Goal: Task Accomplishment & Management: Complete application form

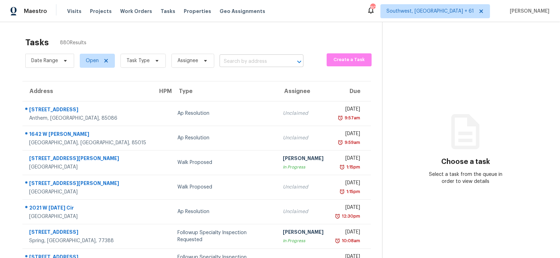
click at [232, 62] on input "text" at bounding box center [252, 61] width 64 height 11
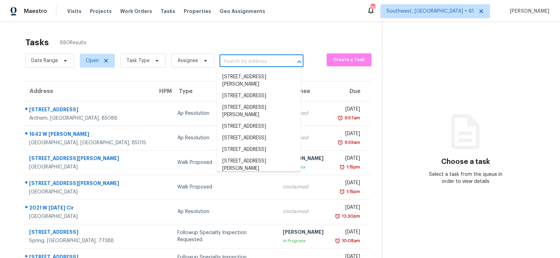
paste input "160 W Tremaine Ct Gilbert, AZ, 85233"
type input "160 W Tremaine Ct Gilbert, AZ, 85233"
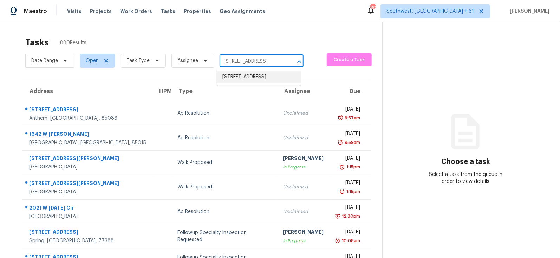
click at [251, 79] on li "160 W Tremaine Ct, Gilbert, AZ 85233" at bounding box center [259, 77] width 84 height 12
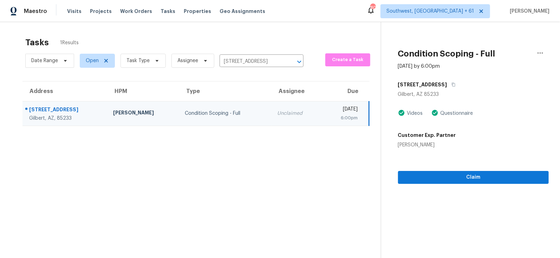
click at [467, 168] on div "Claim" at bounding box center [473, 166] width 151 height 35
click at [472, 178] on span "Claim" at bounding box center [473, 177] width 139 height 9
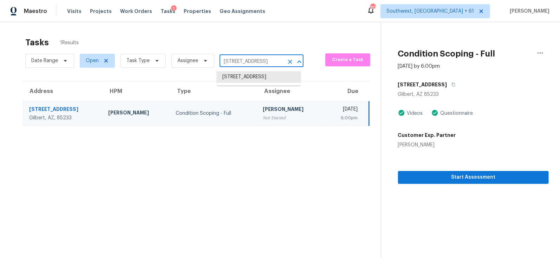
click at [234, 64] on input "160 W Tremaine Ct, Gilbert, AZ 85233" at bounding box center [252, 61] width 64 height 11
paste input "470 Arches Park Ave Henderson, NV, 89011"
type input "470 Arches Park Ave Henderson, NV, 89011"
click at [249, 77] on li "470 Arches Park Ave, Henderson, NV 89011" at bounding box center [259, 80] width 84 height 19
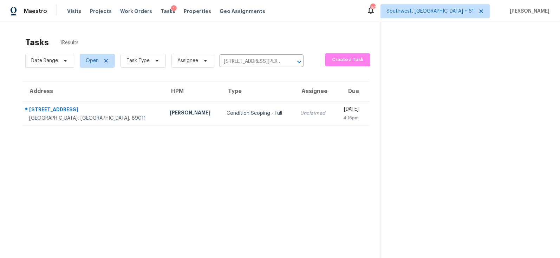
click at [294, 116] on td "Unclaimed" at bounding box center [314, 113] width 40 height 25
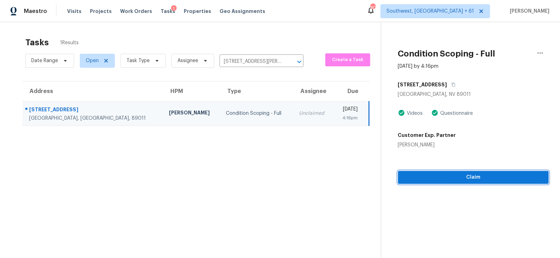
click at [468, 178] on span "Claim" at bounding box center [473, 177] width 139 height 9
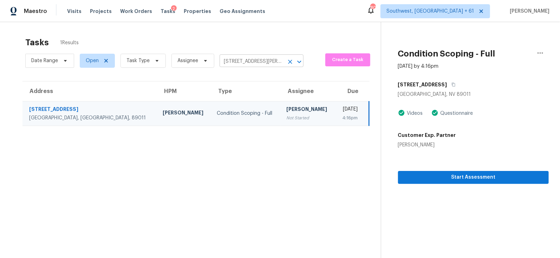
click at [270, 63] on input "470 Arches Park Ave, Henderson, NV 89011" at bounding box center [252, 61] width 64 height 11
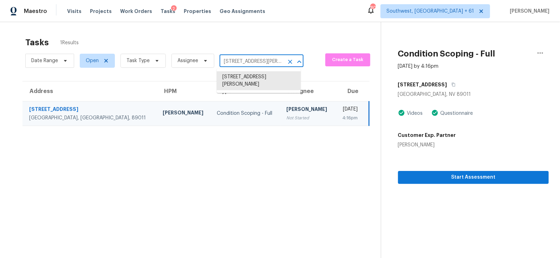
paste input "1623 Forest Stream Ct Charlotte, NC, 28213"
type input "1623 Forest Stream Ct Charlotte, NC, 28213"
click at [262, 86] on ul "[STREET_ADDRESS]" at bounding box center [259, 77] width 84 height 17
click at [262, 79] on li "[STREET_ADDRESS]" at bounding box center [259, 77] width 84 height 12
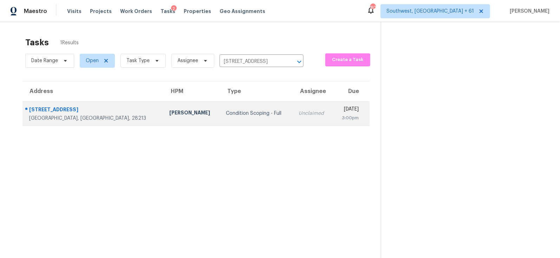
click at [293, 120] on td "Unclaimed" at bounding box center [313, 113] width 40 height 25
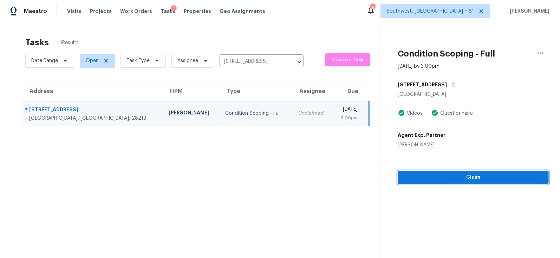
click at [455, 180] on span "Claim" at bounding box center [473, 177] width 139 height 9
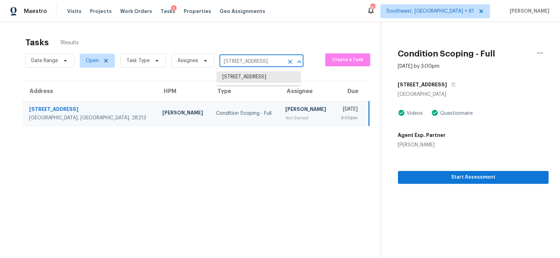
click at [250, 65] on input "[STREET_ADDRESS]" at bounding box center [252, 61] width 64 height 11
paste input "4415 Waterford Dr, Suwanee, GA 30024"
type input "4415 Waterford Dr, Suwanee, GA 30024"
click at [258, 83] on li "4415 Waterford Dr, Suwanee, GA 30024" at bounding box center [259, 77] width 84 height 12
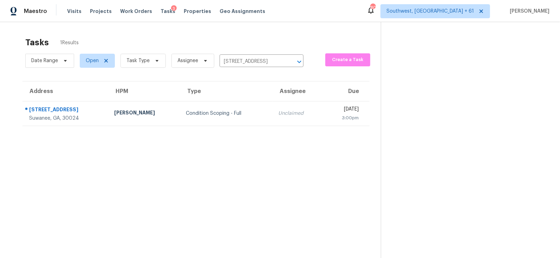
click at [273, 110] on td "Unclaimed" at bounding box center [298, 113] width 51 height 25
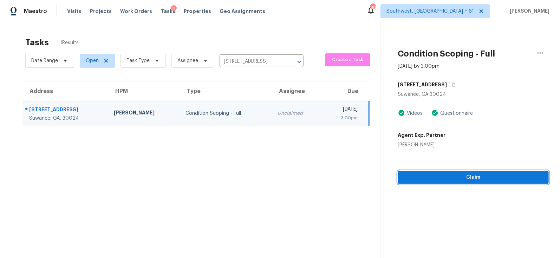
click at [471, 174] on span "Claim" at bounding box center [473, 177] width 139 height 9
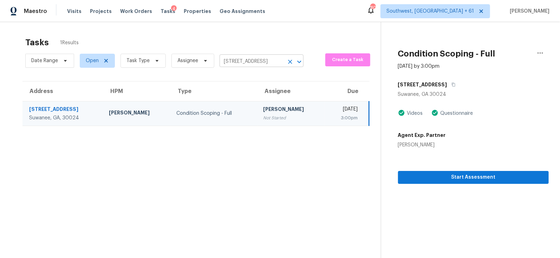
click at [255, 57] on input "4415 Waterford Dr, Suwanee, GA 30024" at bounding box center [252, 61] width 64 height 11
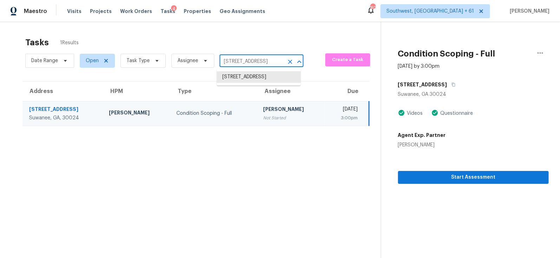
paste input "11334 Breezehill Ln, Charlotte, NC 28262"
type input "11334 Breezehill Ln, Charlotte, NC 28262"
click at [254, 83] on li "11334 Breezehill Ln, Charlotte, NC 28262" at bounding box center [259, 77] width 84 height 12
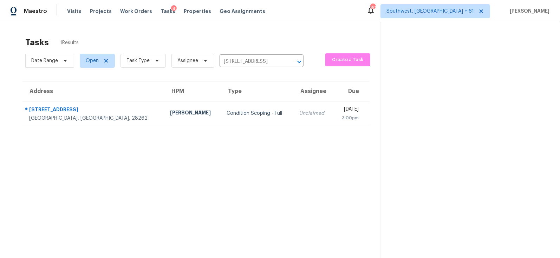
click at [299, 110] on div "Unclaimed" at bounding box center [313, 113] width 28 height 7
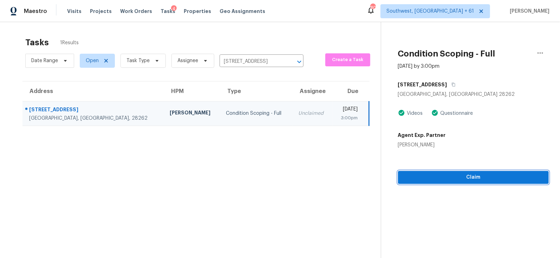
click at [469, 174] on span "Claim" at bounding box center [473, 177] width 139 height 9
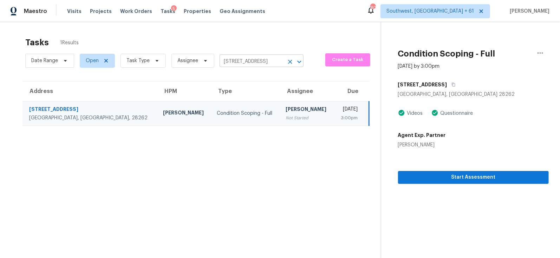
click at [279, 62] on input "11334 Breezehill Ln, Charlotte, NC 28262" at bounding box center [252, 61] width 64 height 11
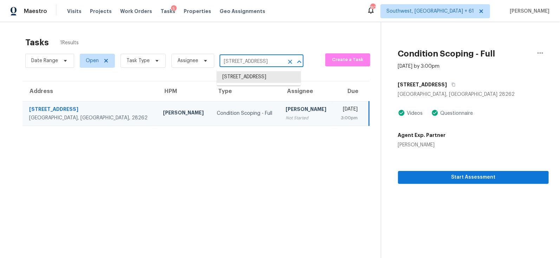
paste input "418 Deville Cir Garland, TX, 75043"
type input "1418 Deville Cir Garland, TX, 75043"
click at [261, 83] on li "1418 Deville Cir, Garland, TX 75043" at bounding box center [259, 77] width 84 height 12
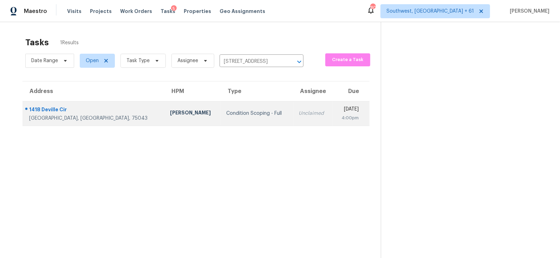
click at [299, 112] on div "Unclaimed" at bounding box center [313, 113] width 28 height 7
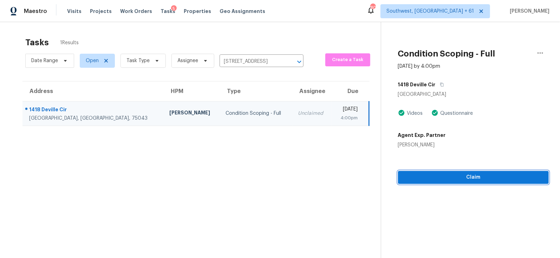
click at [451, 177] on span "Claim" at bounding box center [473, 177] width 139 height 9
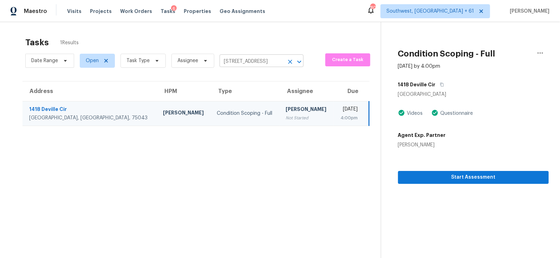
click at [237, 60] on input "1418 Deville Cir, Garland, TX 75043" at bounding box center [252, 61] width 64 height 11
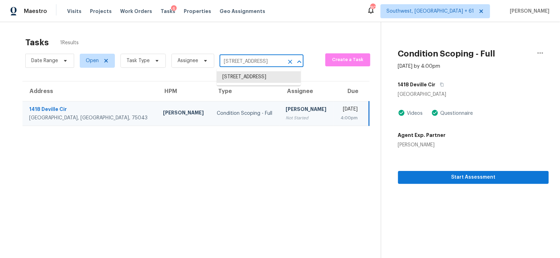
paste input "60 W Tremaine Ct Gilbert, AZ, 8523"
type input "160 W Tremaine Ct Gilbert, AZ, 85233"
click at [243, 76] on li "160 W Tremaine Ct, Gilbert, AZ 85233" at bounding box center [259, 77] width 84 height 12
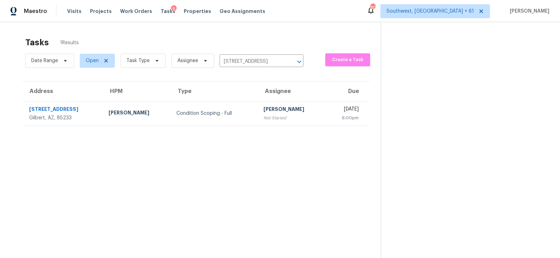
click at [263, 115] on div "Not Started" at bounding box center [291, 118] width 57 height 7
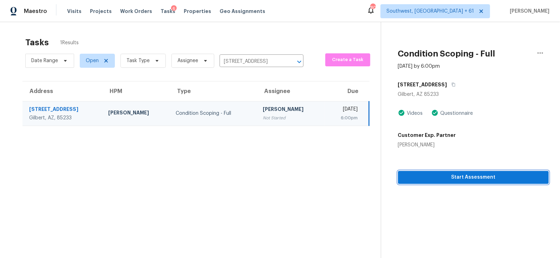
click at [443, 180] on span "Start Assessment" at bounding box center [473, 177] width 139 height 9
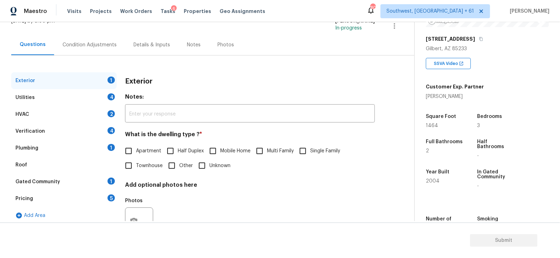
scroll to position [61, 0]
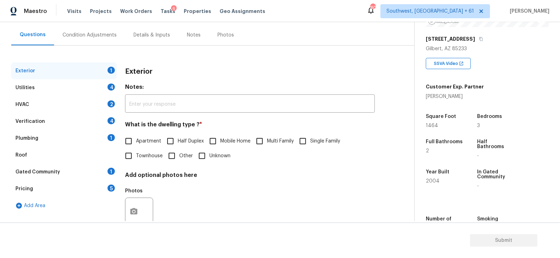
click at [310, 146] on input "Single Family" at bounding box center [302, 141] width 15 height 15
checkbox input "true"
click at [96, 87] on div "Utilities 4" at bounding box center [63, 87] width 105 height 17
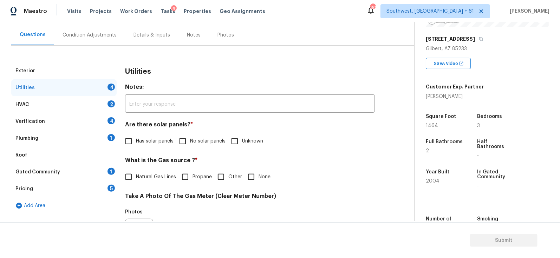
click at [200, 136] on label "No solar panels" at bounding box center [200, 141] width 50 height 15
click at [190, 136] on input "No solar panels" at bounding box center [182, 141] width 15 height 15
checkbox input "true"
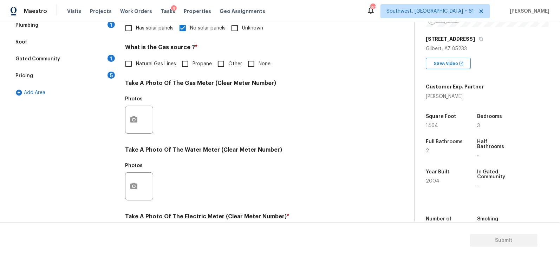
scroll to position [271, 0]
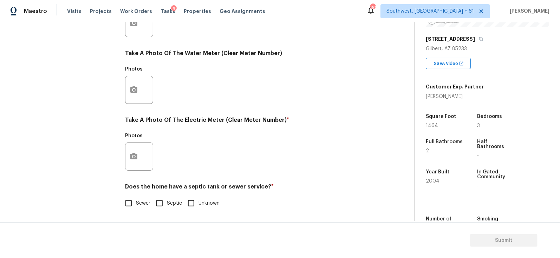
click at [136, 203] on input "Sewer" at bounding box center [128, 203] width 15 height 15
checkbox input "true"
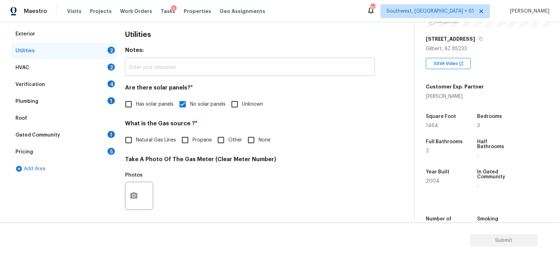
scroll to position [51, 0]
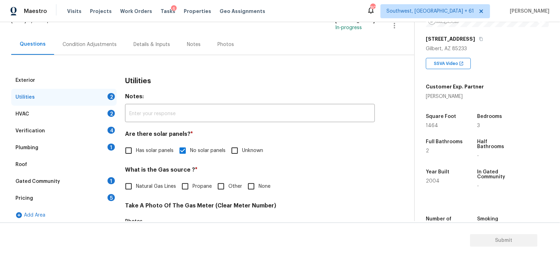
click at [97, 113] on div "HVAC 2" at bounding box center [63, 114] width 105 height 17
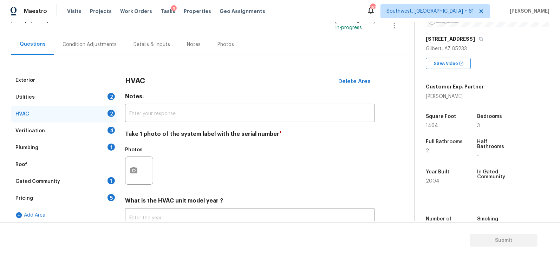
scroll to position [103, 0]
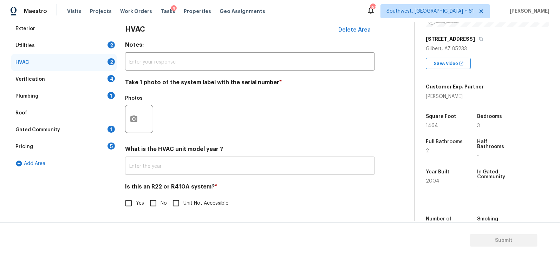
click at [168, 167] on input "text" at bounding box center [250, 166] width 250 height 17
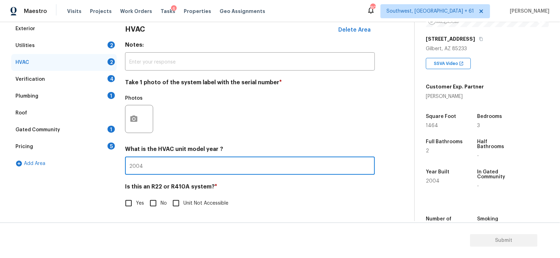
type input "2004"
click at [155, 206] on input "No" at bounding box center [153, 203] width 15 height 15
checkbox input "true"
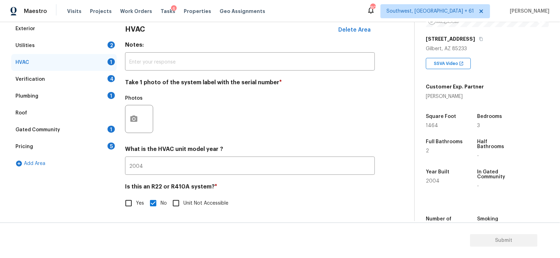
click at [100, 76] on div "Verification 4" at bounding box center [63, 79] width 105 height 17
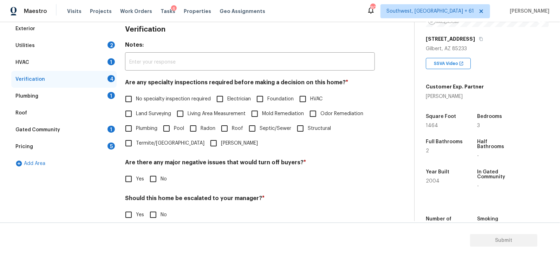
click at [149, 95] on label "No specialty inspection required" at bounding box center [166, 99] width 90 height 15
click at [136, 95] on input "No specialty inspection required" at bounding box center [128, 99] width 15 height 15
checkbox input "true"
click at [153, 187] on div "Verification Notes: ​ Are any specialty inspections required before making a de…" at bounding box center [250, 146] width 250 height 253
click at [153, 179] on input "No" at bounding box center [153, 179] width 15 height 15
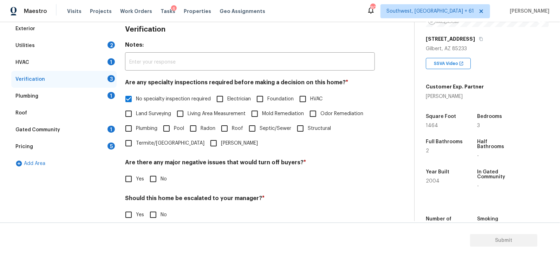
checkbox input "true"
click at [157, 216] on input "No" at bounding box center [153, 215] width 15 height 15
checkbox input "true"
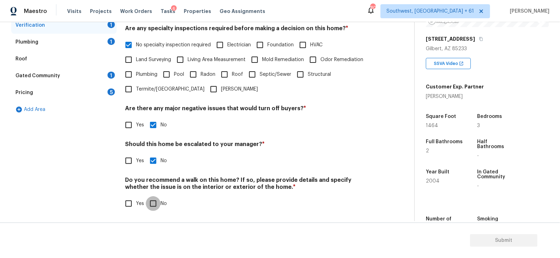
click at [152, 208] on input "No" at bounding box center [153, 203] width 15 height 15
checkbox input "true"
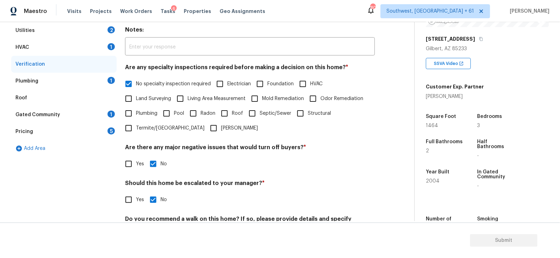
click at [97, 77] on div "Plumbing 1" at bounding box center [63, 81] width 105 height 17
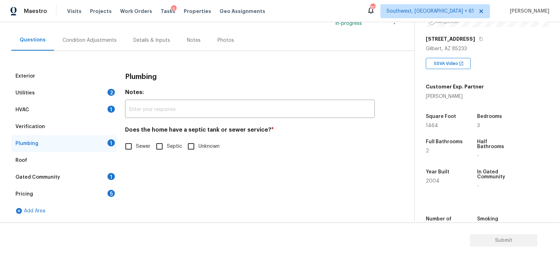
click at [128, 148] on input "Sewer" at bounding box center [128, 146] width 15 height 15
checkbox input "true"
click at [101, 177] on div "Gated Community 1" at bounding box center [63, 177] width 105 height 17
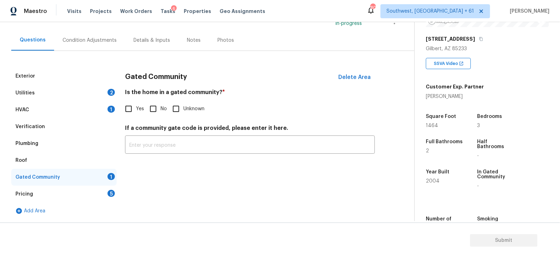
click at [164, 99] on div "Is the home in a gated community? * Yes No Unknown" at bounding box center [250, 102] width 250 height 27
click at [156, 106] on input "No" at bounding box center [153, 109] width 15 height 15
checkbox input "true"
click at [107, 191] on div "Pricing 5" at bounding box center [63, 194] width 105 height 17
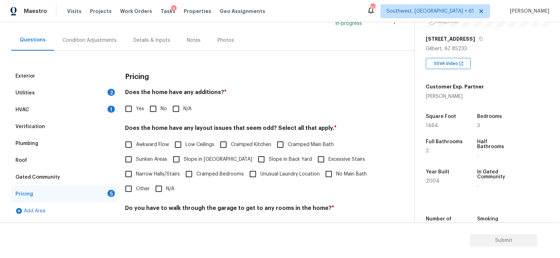
click at [175, 111] on input "N/A" at bounding box center [176, 109] width 15 height 15
checkbox input "true"
click at [163, 111] on span "No" at bounding box center [164, 109] width 6 height 7
click at [161, 111] on input "No" at bounding box center [153, 109] width 15 height 15
checkbox input "true"
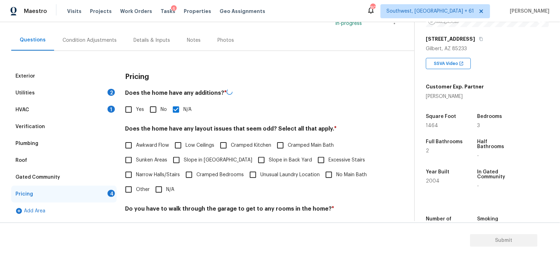
checkbox input "false"
click at [159, 188] on input "N/A" at bounding box center [158, 189] width 15 height 15
checkbox input "true"
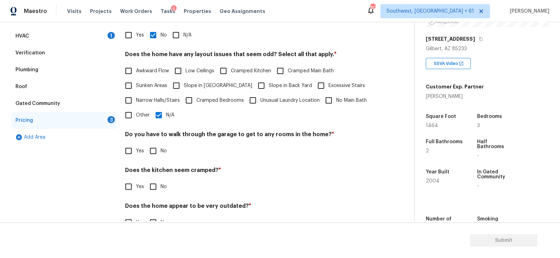
scroll to position [148, 0]
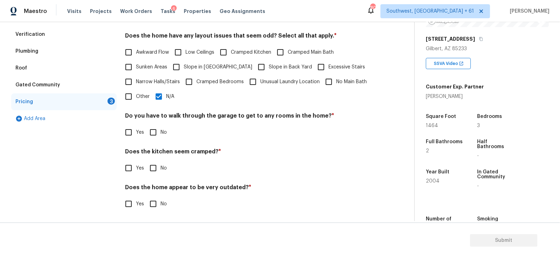
click at [157, 127] on input "No" at bounding box center [153, 132] width 15 height 15
checkbox input "true"
click at [156, 171] on input "No" at bounding box center [153, 169] width 15 height 15
checkbox input "true"
click at [154, 195] on div "Does the home appear to be very outdated? * Yes No" at bounding box center [250, 198] width 250 height 27
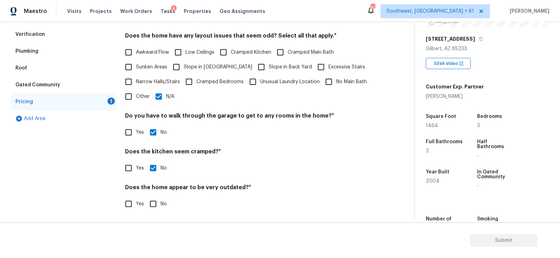
click at [155, 205] on input "No" at bounding box center [153, 204] width 15 height 15
checkbox input "true"
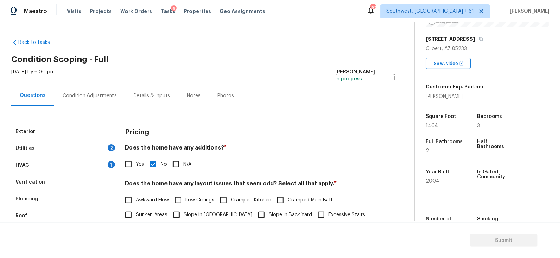
click at [100, 89] on div "Condition Adjustments" at bounding box center [89, 95] width 71 height 21
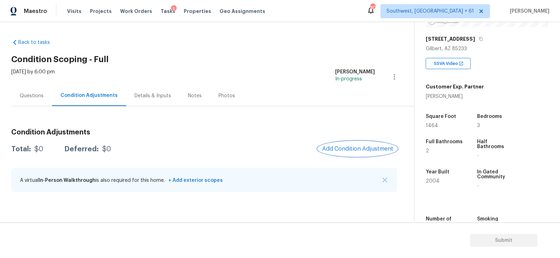
click at [346, 152] on button "Add Condition Adjustment" at bounding box center [357, 149] width 79 height 15
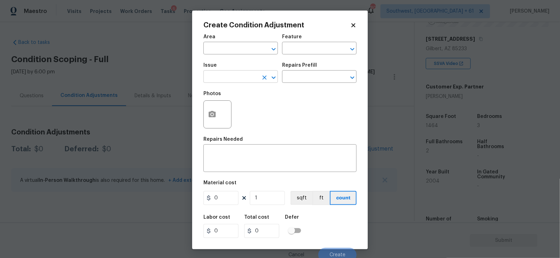
click at [233, 78] on input "text" at bounding box center [230, 77] width 55 height 11
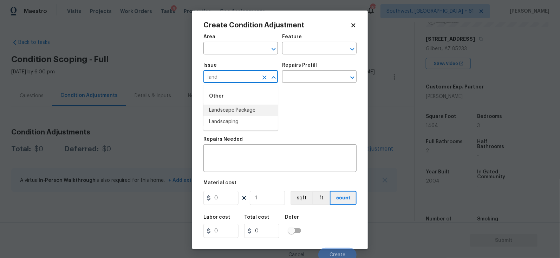
click at [242, 109] on li "Landscape Package" at bounding box center [240, 111] width 74 height 12
type input "Landscape Package"
click at [309, 75] on input "text" at bounding box center [309, 77] width 55 height 11
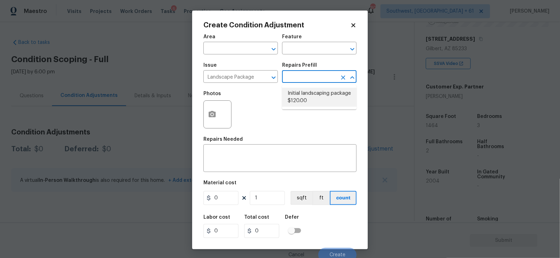
click at [309, 94] on li "Initial landscaping package $120.00" at bounding box center [319, 97] width 74 height 19
type input "Home Readiness Packages"
type textarea "Mowing of grass up to 6" in height. Mow, edge along driveways & sidewalks, trim…"
type input "120"
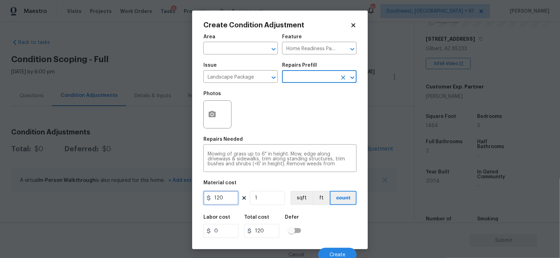
click at [236, 203] on input "120" at bounding box center [220, 198] width 35 height 14
type input "300"
click at [267, 219] on h5 "Total cost" at bounding box center [256, 217] width 25 height 5
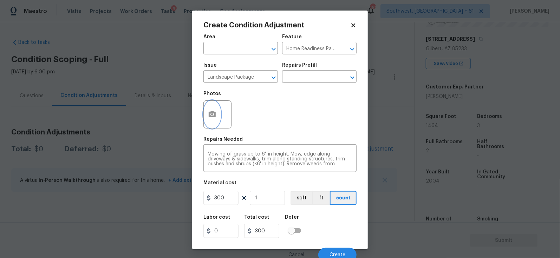
click at [210, 125] on button "button" at bounding box center [212, 114] width 17 height 27
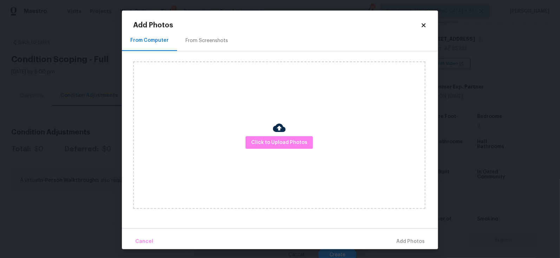
click at [206, 42] on div "From Screenshots" at bounding box center [206, 40] width 43 height 7
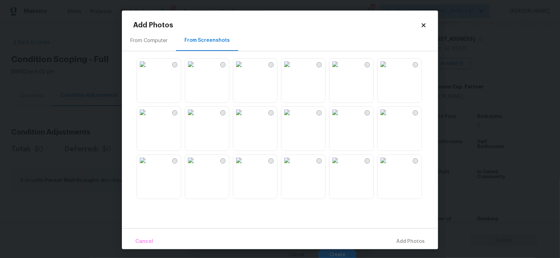
click at [195, 70] on img at bounding box center [190, 64] width 11 height 11
click at [418, 23] on h2 "Add Photos" at bounding box center [276, 25] width 287 height 7
click at [421, 23] on icon at bounding box center [424, 25] width 6 height 6
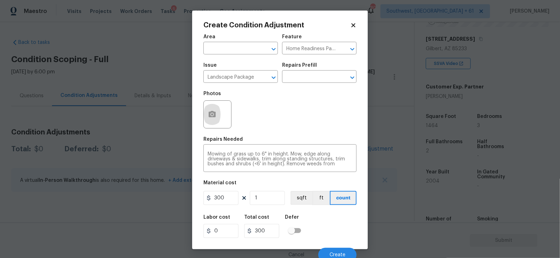
click at [353, 26] on icon at bounding box center [353, 25] width 4 height 4
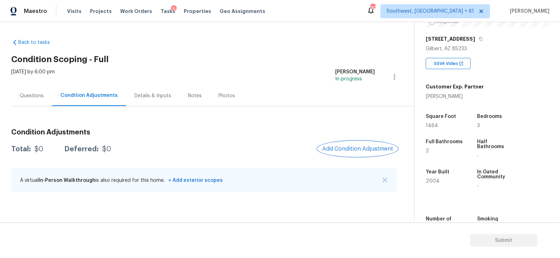
click at [345, 155] on button "Add Condition Adjustment" at bounding box center [357, 149] width 79 height 15
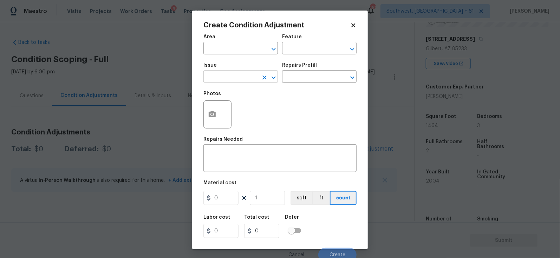
click at [239, 77] on input "text" at bounding box center [230, 77] width 55 height 11
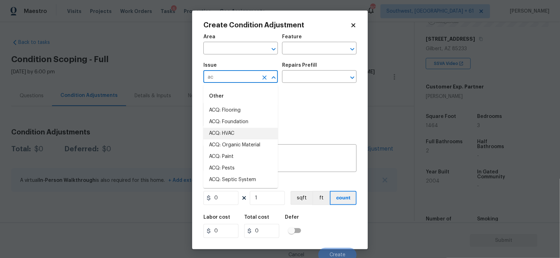
click at [230, 131] on li "ACQ: HVAC" at bounding box center [240, 134] width 74 height 12
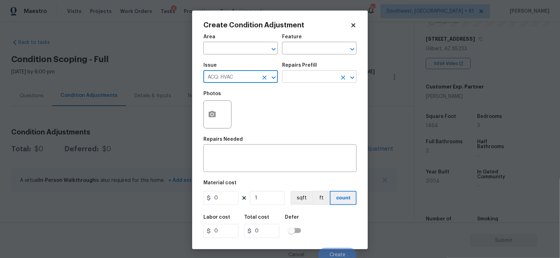
type input "ACQ: HVAC"
click at [307, 78] on input "text" at bounding box center [309, 77] width 55 height 11
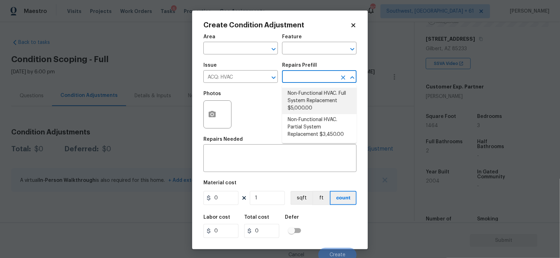
click at [312, 98] on li "Non-Functional HVAC. Full System Replacement $5,000.00" at bounding box center [319, 101] width 74 height 26
type input "Acquisition"
type textarea "Acquisition Scope: Full System Replacement"
type input "5000"
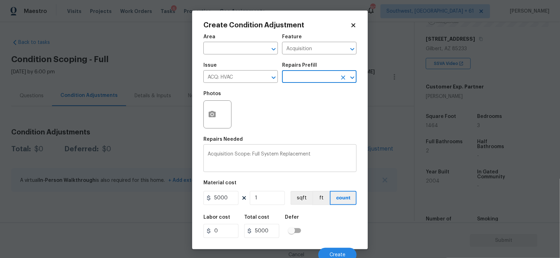
click at [269, 162] on textarea "Acquisition Scope: Full System Replacement" at bounding box center [280, 159] width 145 height 15
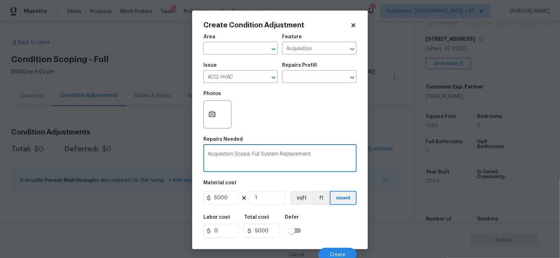
click at [269, 162] on textarea "Acquisition Scope: Full System Replacement" at bounding box center [280, 159] width 145 height 15
type textarea "Minor repairs"
click at [237, 197] on input "5000" at bounding box center [220, 198] width 35 height 14
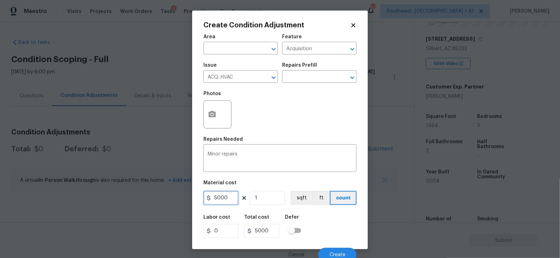
click at [237, 197] on input "5000" at bounding box center [220, 198] width 35 height 14
type input "1200"
click at [267, 216] on div "Total cost" at bounding box center [264, 219] width 41 height 9
type input "1200"
click at [269, 229] on input "1200" at bounding box center [261, 231] width 35 height 14
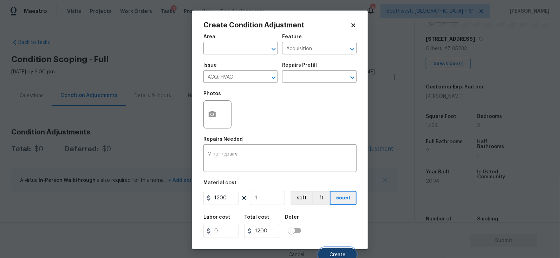
click at [325, 255] on button "Create" at bounding box center [337, 255] width 38 height 14
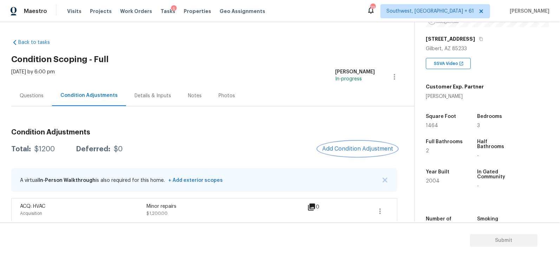
scroll to position [4, 0]
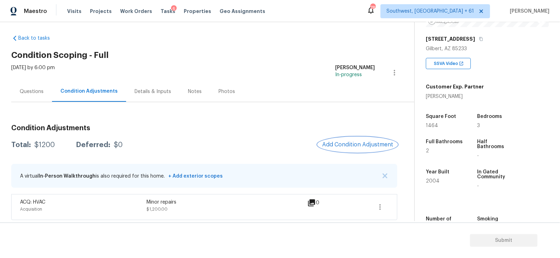
click at [333, 146] on span "Add Condition Adjustment" at bounding box center [357, 145] width 71 height 6
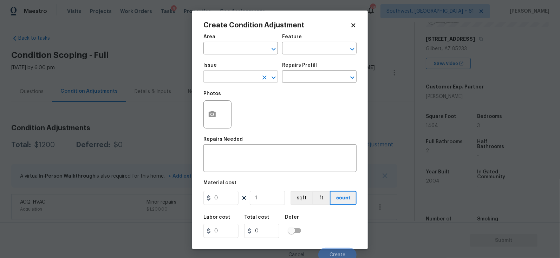
click at [235, 76] on input "text" at bounding box center [230, 77] width 55 height 11
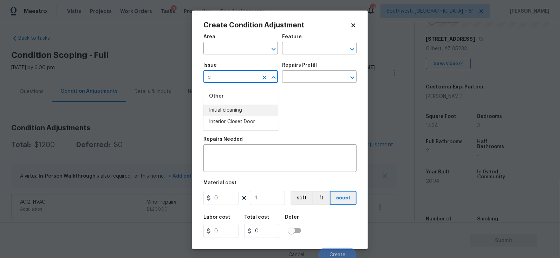
click at [236, 111] on li "Initial cleaning" at bounding box center [240, 111] width 74 height 12
type input "Initial cleaning"
click at [306, 76] on input "text" at bounding box center [309, 77] width 55 height 11
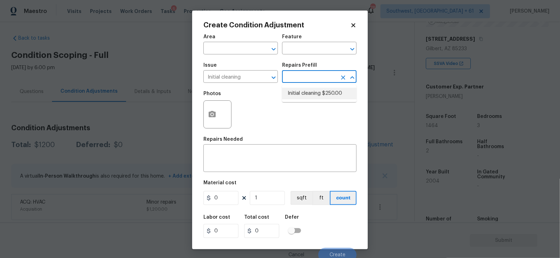
click at [309, 95] on li "Initial cleaning $250.00" at bounding box center [319, 94] width 74 height 12
type input "Home Readiness Packages"
type textarea "1. Wipe down exterior doors and trim. 2. Clean out all exterior light fixtures …"
type input "250"
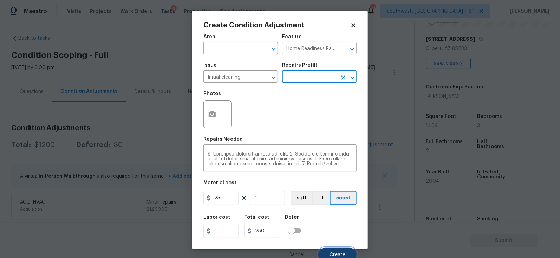
click at [345, 252] on button "Create" at bounding box center [337, 255] width 38 height 14
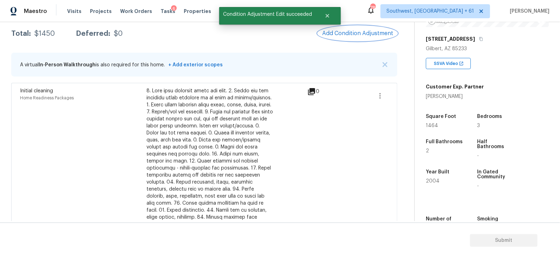
scroll to position [203, 0]
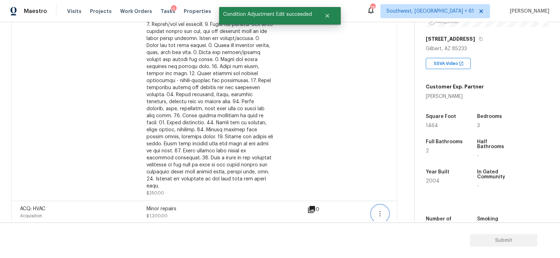
click at [381, 210] on icon "button" at bounding box center [380, 214] width 8 height 8
click at [400, 203] on div "Edit" at bounding box center [420, 205] width 55 height 7
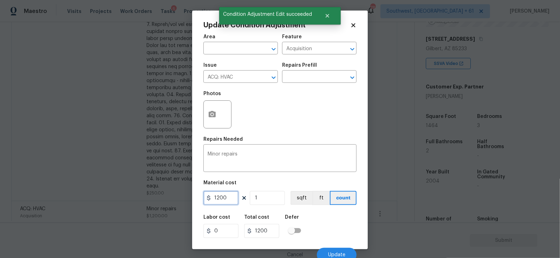
click at [229, 197] on input "1200" at bounding box center [220, 198] width 35 height 14
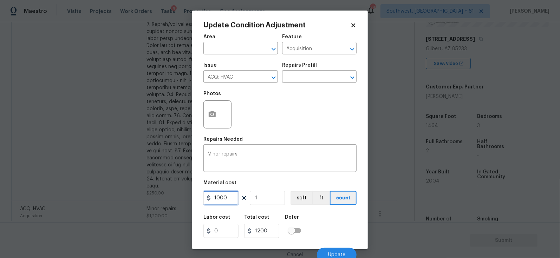
type input "1000"
click at [272, 235] on input "1000" at bounding box center [261, 231] width 35 height 14
click at [332, 254] on span "Update" at bounding box center [336, 255] width 17 height 5
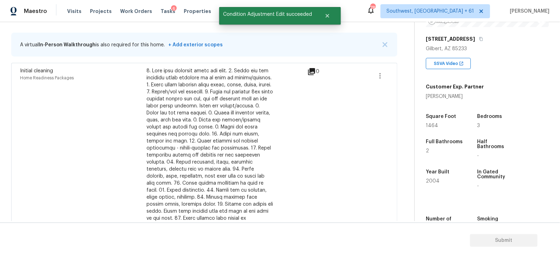
scroll to position [91, 0]
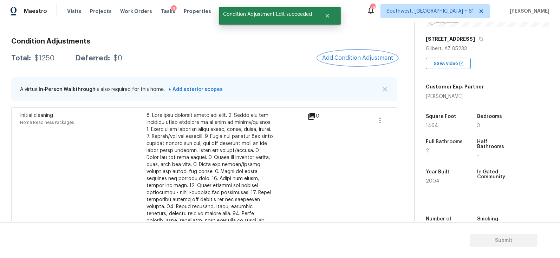
click at [357, 54] on button "Add Condition Adjustment" at bounding box center [357, 58] width 79 height 15
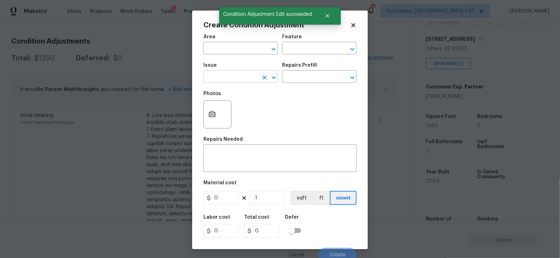
click at [223, 74] on input "text" at bounding box center [230, 77] width 55 height 11
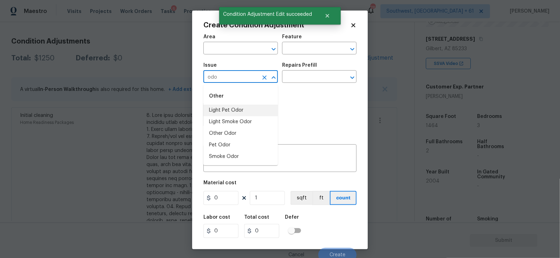
click at [232, 109] on li "Light Pet Odor" at bounding box center [240, 111] width 74 height 12
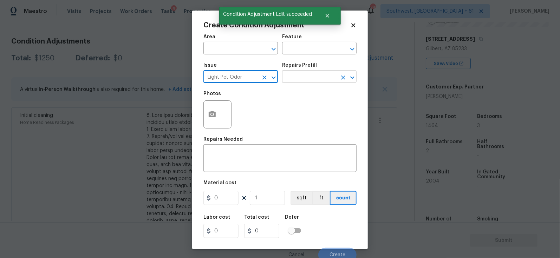
type input "Light Pet Odor"
click at [302, 77] on input "text" at bounding box center [309, 77] width 55 height 11
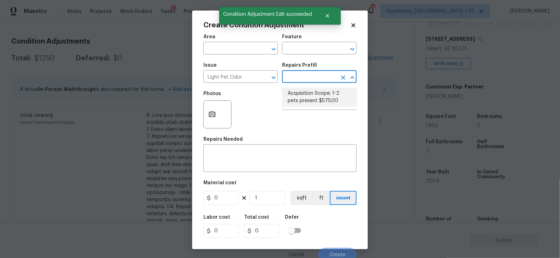
click at [307, 93] on li "Acquisition Scope: 1-2 pets present $575.00" at bounding box center [319, 97] width 74 height 19
type textarea "Acquisition Scope: 1-2 pets present"
type input "575"
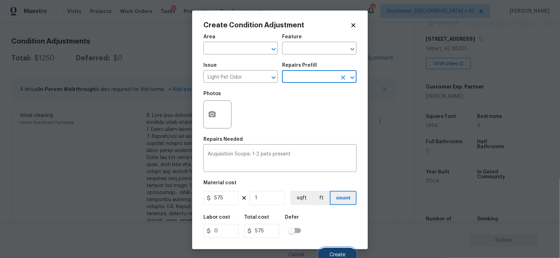
click at [332, 252] on button "Create" at bounding box center [337, 255] width 38 height 14
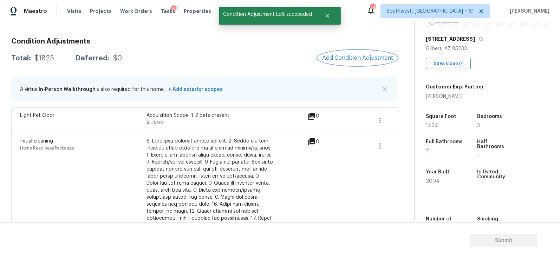
click at [366, 55] on span "Add Condition Adjustment" at bounding box center [357, 58] width 71 height 6
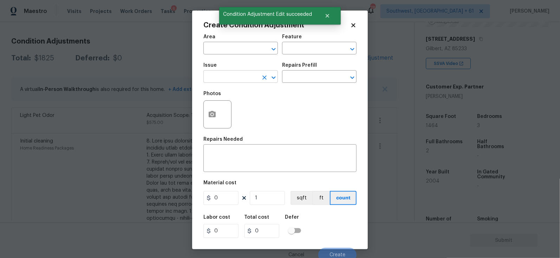
click at [237, 77] on input "text" at bounding box center [230, 77] width 55 height 11
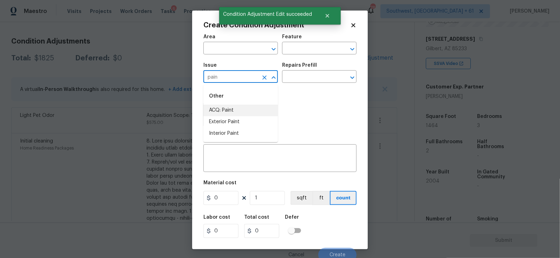
click at [217, 109] on li "ACQ: Paint" at bounding box center [240, 111] width 74 height 12
type input "ACQ: Paint"
click at [289, 78] on input "text" at bounding box center [309, 77] width 55 height 11
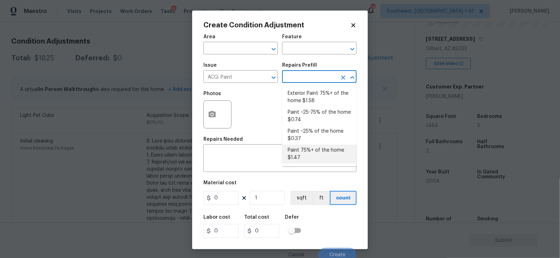
click at [312, 154] on li "Paint 75%+ of the home $1.47" at bounding box center [319, 154] width 74 height 19
type input "Acquisition"
type textarea "Acquisition Scope: 75%+ of the home will likely require interior paint"
type input "1.47"
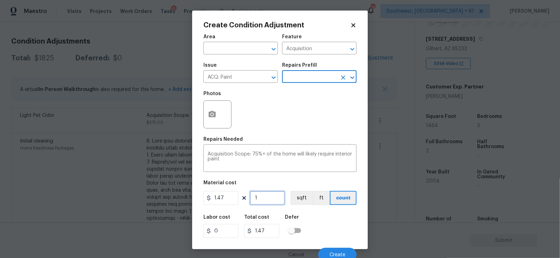
click at [266, 202] on input "1" at bounding box center [267, 198] width 35 height 14
type input "14"
type input "20.58"
type input "146"
type input "214.62"
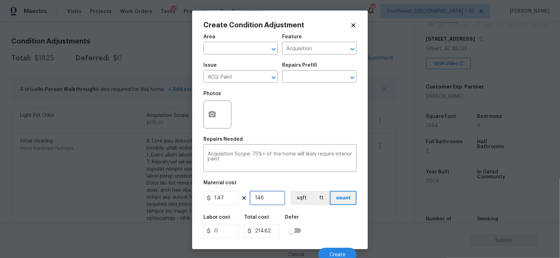
type input "1464"
type input "2152.08"
type input "1464"
click at [219, 112] on button "button" at bounding box center [212, 114] width 17 height 27
click at [296, 82] on input "text" at bounding box center [309, 77] width 55 height 11
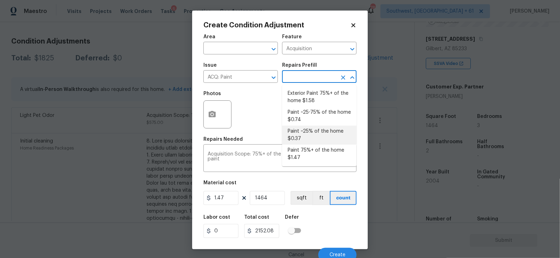
click at [307, 137] on li "Paint ~25% of the home $0.37" at bounding box center [319, 135] width 74 height 19
type textarea "Acquisition Scope: ~25% of the home needs interior paint"
type input "0.37"
type input "541.68"
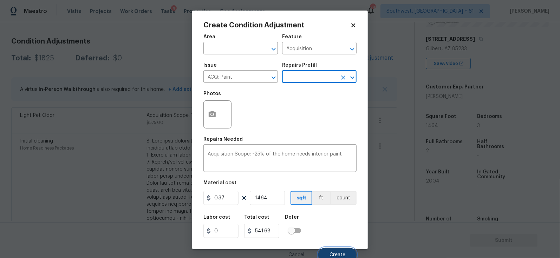
click at [335, 249] on button "Create" at bounding box center [337, 255] width 38 height 14
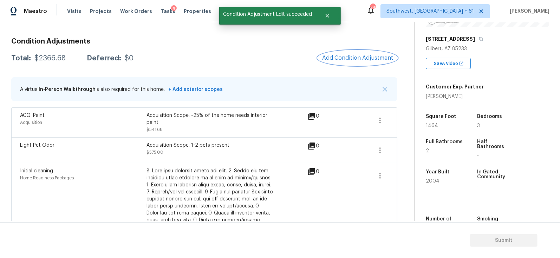
click at [364, 63] on button "Add Condition Adjustment" at bounding box center [357, 58] width 79 height 15
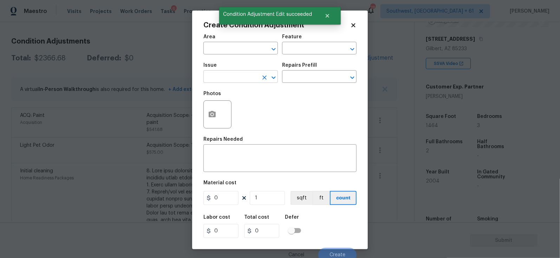
click at [243, 76] on input "text" at bounding box center [230, 77] width 55 height 11
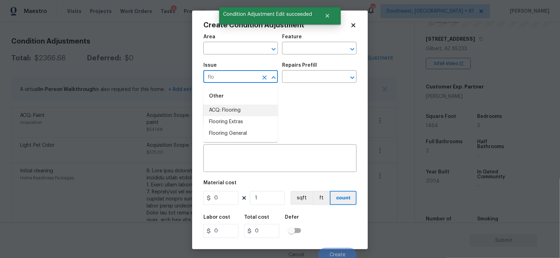
click at [230, 113] on li "ACQ: Flooring" at bounding box center [240, 111] width 74 height 12
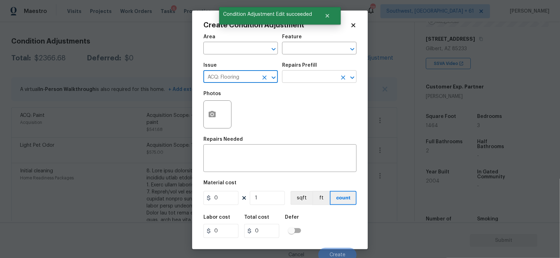
type input "ACQ: Flooring"
click at [295, 79] on input "text" at bounding box center [309, 77] width 55 height 11
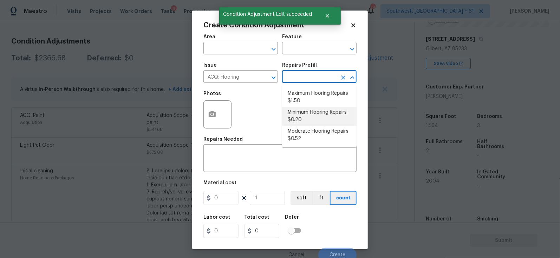
click at [302, 116] on li "Minimum Flooring Repairs $0.20" at bounding box center [319, 116] width 74 height 19
type input "Acquisition"
type textarea "Acquisition Scope: Minimum flooring repairs"
type input "0.2"
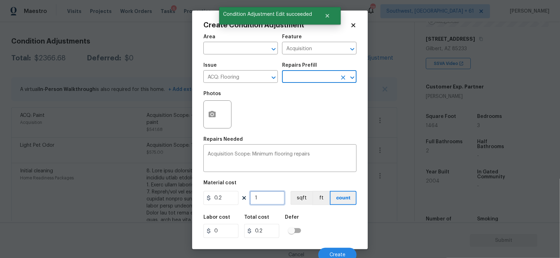
click at [275, 200] on input "1" at bounding box center [267, 198] width 35 height 14
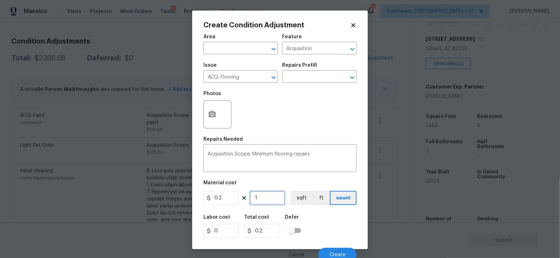
type input "0"
type input "1"
type input "0.2"
type input "14"
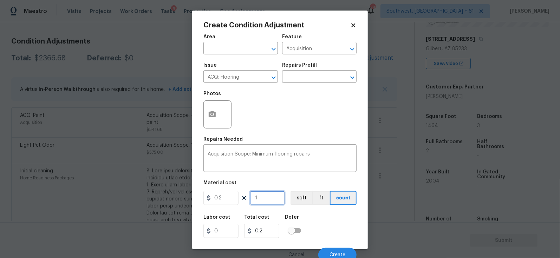
type input "2.8"
type input "146"
type input "29.2"
type input "1464"
type input "292.8"
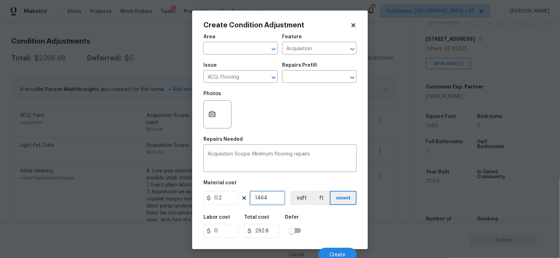
type input "1464"
click at [275, 232] on input "292.8" at bounding box center [261, 231] width 35 height 14
click at [334, 249] on button "Create" at bounding box center [337, 255] width 38 height 14
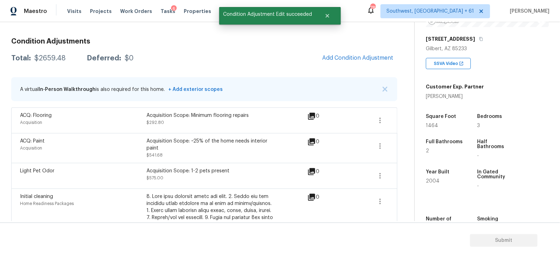
click at [56, 59] on div "$2659.48" at bounding box center [49, 58] width 31 height 7
click at [369, 59] on span "Add Condition Adjustment" at bounding box center [357, 58] width 71 height 6
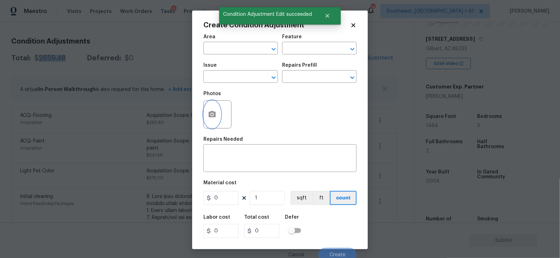
click at [219, 114] on button "button" at bounding box center [212, 114] width 17 height 27
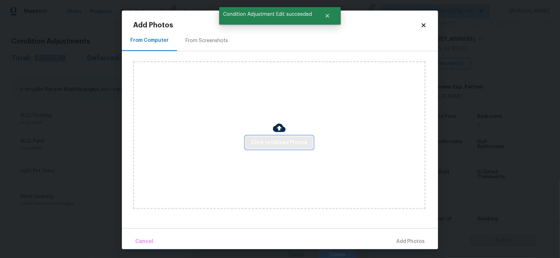
click at [303, 143] on span "Click to Upload Photos" at bounding box center [279, 142] width 56 height 9
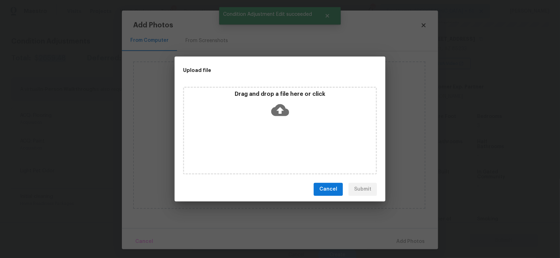
click at [289, 113] on icon at bounding box center [280, 110] width 18 height 18
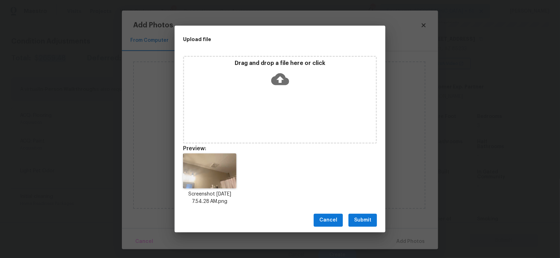
click at [362, 219] on span "Submit" at bounding box center [362, 220] width 17 height 9
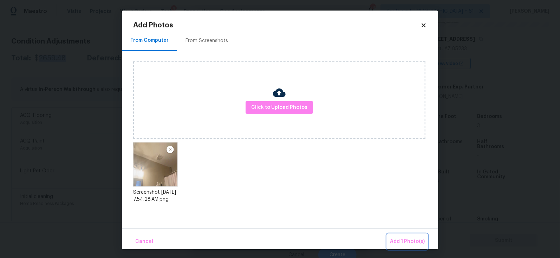
click at [409, 244] on span "Add 1 Photo(s)" at bounding box center [407, 241] width 35 height 9
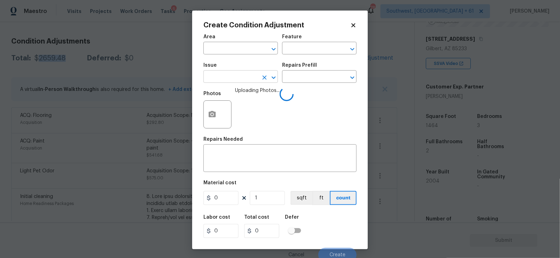
click at [233, 78] on input "text" at bounding box center [230, 77] width 55 height 11
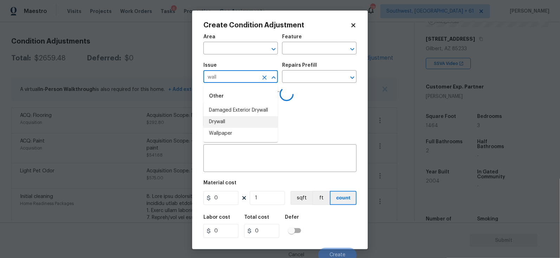
click at [228, 120] on li "Drywall" at bounding box center [240, 122] width 74 height 12
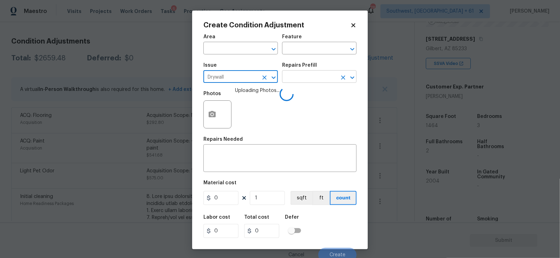
type input "Drywall"
click at [312, 80] on input "text" at bounding box center [309, 77] width 55 height 11
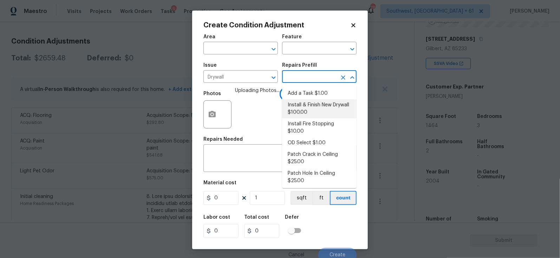
click at [308, 108] on li "Install & Finish New Drywall $100.00" at bounding box center [319, 108] width 74 height 19
type input "Walls and Ceiling"
type textarea "Remove the existing damaged drywall and replace with new. Ensure that the new d…"
type input "100"
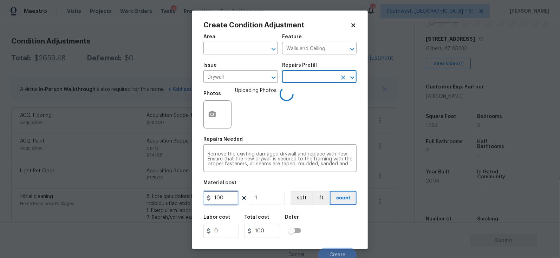
click at [236, 194] on input "100" at bounding box center [220, 198] width 35 height 14
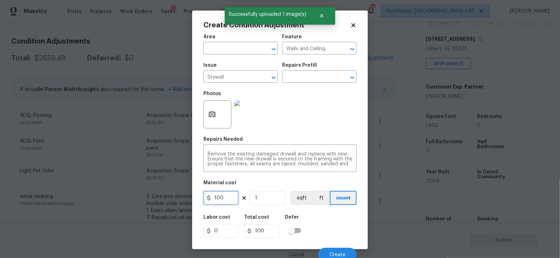
click at [236, 194] on input "100" at bounding box center [220, 198] width 35 height 14
type input "200"
click at [276, 228] on input "200" at bounding box center [261, 231] width 35 height 14
click at [333, 255] on span "Create" at bounding box center [338, 255] width 16 height 5
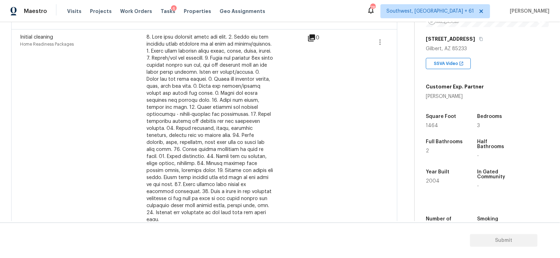
scroll to position [335, 0]
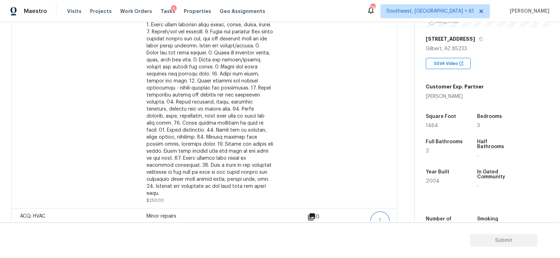
click at [378, 217] on icon "button" at bounding box center [380, 221] width 8 height 8
click at [409, 202] on div "Edit" at bounding box center [420, 205] width 55 height 7
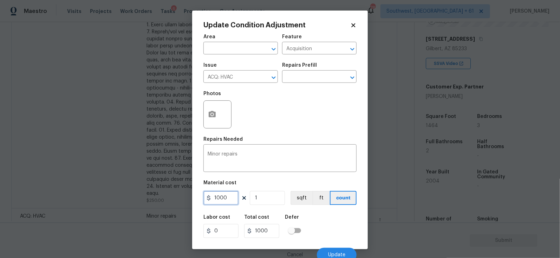
click at [220, 197] on input "1000" at bounding box center [220, 198] width 35 height 14
type input "1200"
click at [276, 230] on input "1000" at bounding box center [261, 231] width 35 height 14
type input "1200"
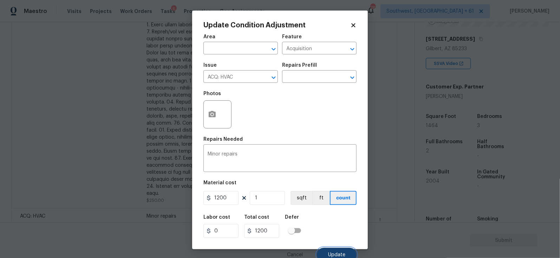
click at [336, 251] on button "Update" at bounding box center [337, 255] width 40 height 14
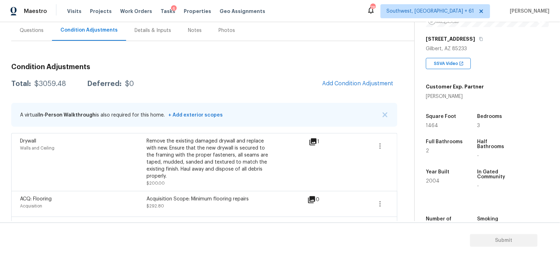
scroll to position [51, 0]
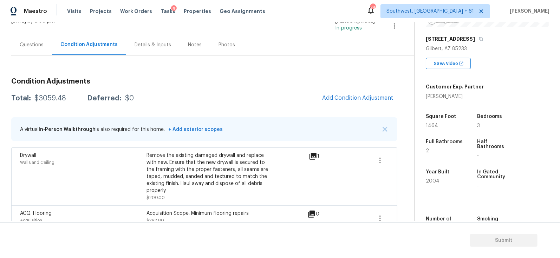
click at [36, 44] on div "Questions" at bounding box center [32, 44] width 24 height 7
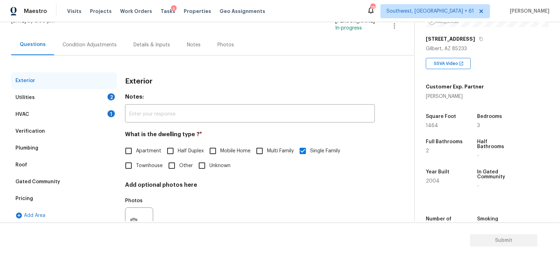
click at [81, 107] on div "HVAC 1" at bounding box center [63, 114] width 105 height 17
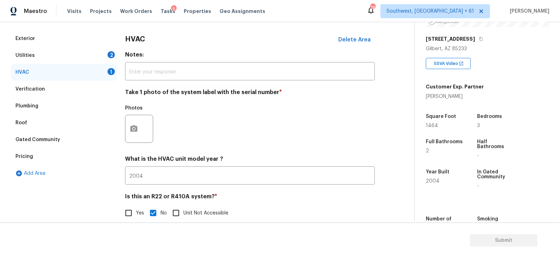
scroll to position [103, 0]
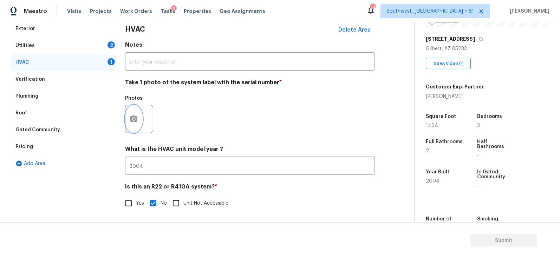
click at [136, 118] on icon "button" at bounding box center [133, 119] width 7 height 6
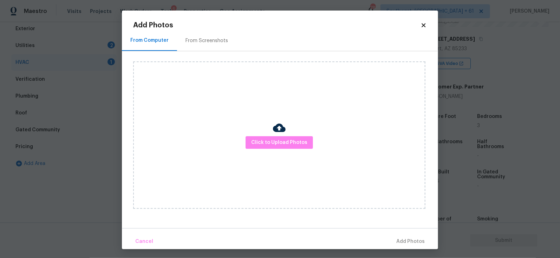
click at [290, 149] on div "Click to Upload Photos" at bounding box center [279, 135] width 292 height 148
click at [285, 146] on span "Click to Upload Photos" at bounding box center [279, 142] width 56 height 9
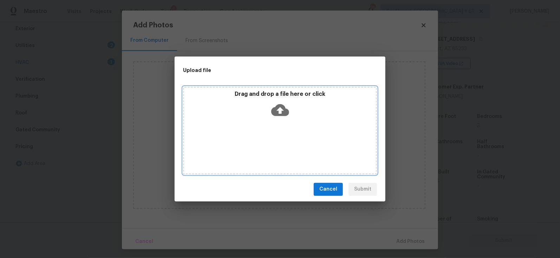
click at [282, 122] on div "Drag and drop a file here or click" at bounding box center [280, 131] width 194 height 88
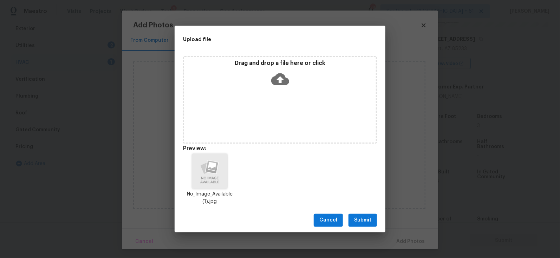
click at [369, 220] on span "Submit" at bounding box center [362, 220] width 17 height 9
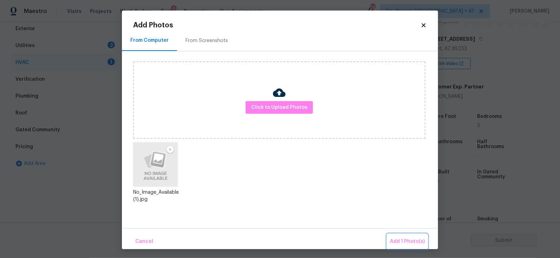
click at [409, 241] on span "Add 1 Photo(s)" at bounding box center [407, 241] width 35 height 9
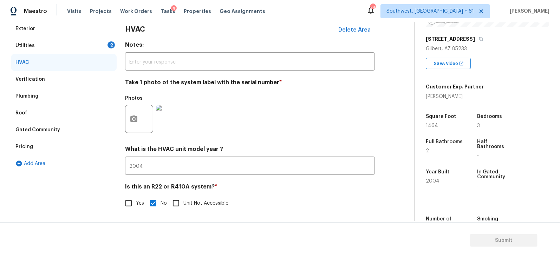
click at [106, 47] on div "Utilities 2" at bounding box center [63, 45] width 105 height 17
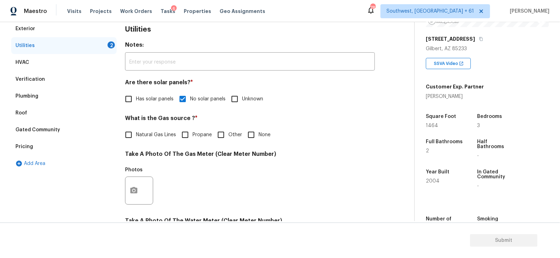
click at [252, 134] on input "None" at bounding box center [251, 135] width 15 height 15
checkbox input "true"
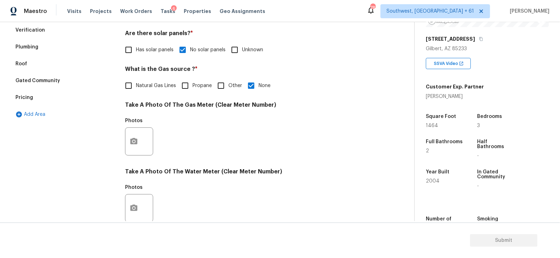
scroll to position [158, 0]
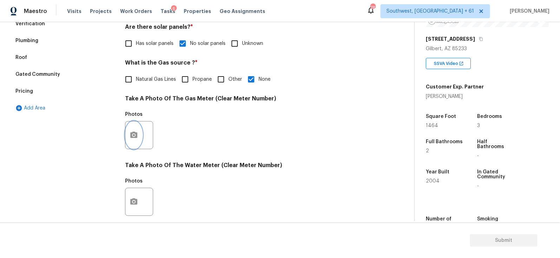
click at [137, 131] on icon "button" at bounding box center [134, 135] width 8 height 8
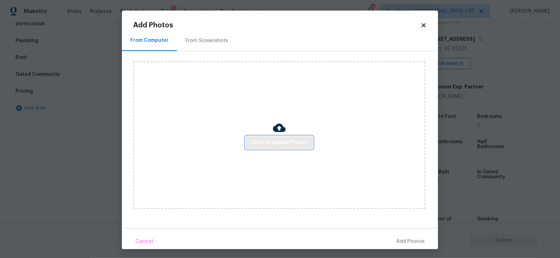
click at [275, 139] on span "Click to Upload Photos" at bounding box center [279, 142] width 56 height 9
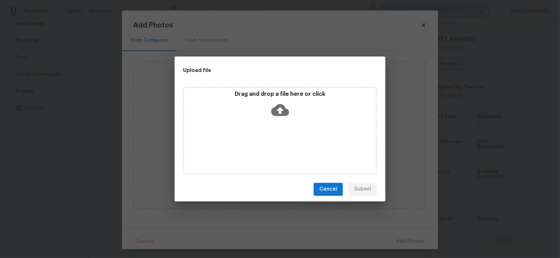
click at [278, 120] on div "Drag and drop a file here or click" at bounding box center [280, 106] width 192 height 30
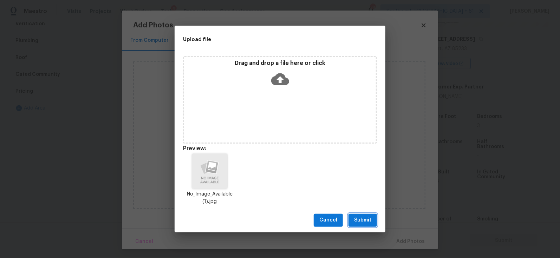
click at [359, 216] on span "Submit" at bounding box center [362, 220] width 17 height 9
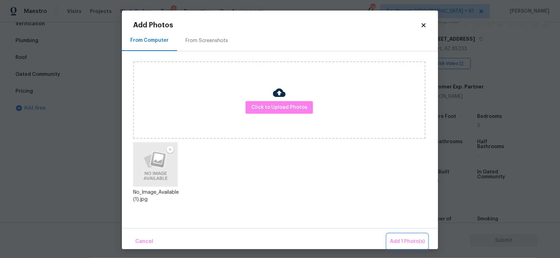
click at [406, 240] on span "Add 1 Photo(s)" at bounding box center [407, 241] width 35 height 9
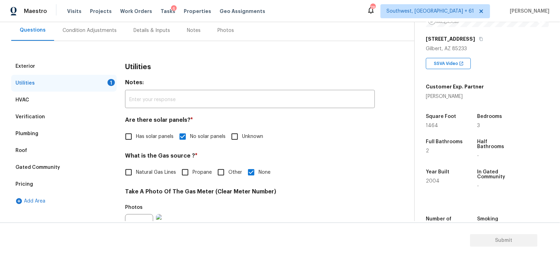
click at [80, 25] on div "Condition Adjustments" at bounding box center [89, 30] width 71 height 21
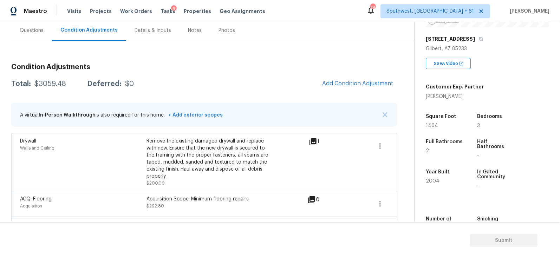
scroll to position [65, 0]
click at [56, 80] on div "$3059.48" at bounding box center [50, 83] width 32 height 7
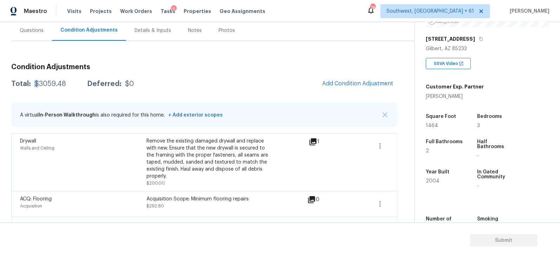
click at [56, 80] on div "$3059.48" at bounding box center [50, 83] width 32 height 7
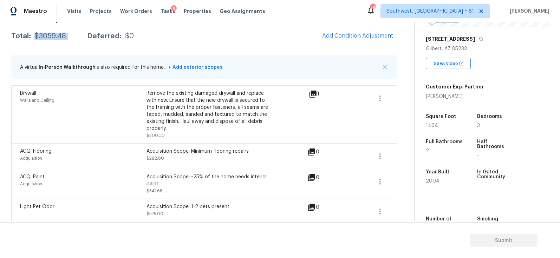
scroll to position [113, 0]
click at [387, 174] on button "button" at bounding box center [380, 182] width 17 height 17
click at [413, 171] on div "Edit" at bounding box center [420, 173] width 55 height 7
click at [379, 152] on icon "button" at bounding box center [380, 156] width 8 height 8
click at [409, 144] on div "Edit" at bounding box center [420, 147] width 55 height 7
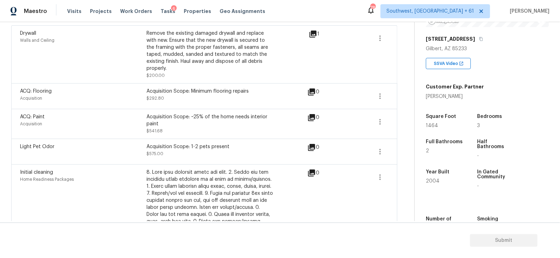
scroll to position [0, 0]
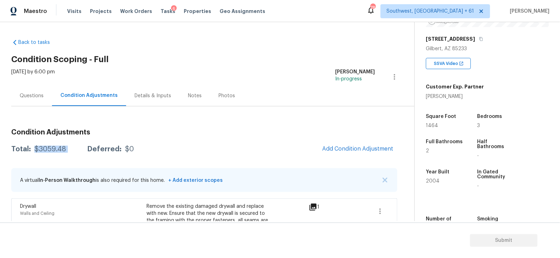
click at [28, 94] on div "Questions" at bounding box center [32, 95] width 24 height 7
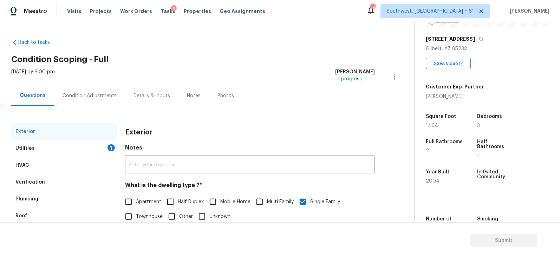
scroll to position [80, 0]
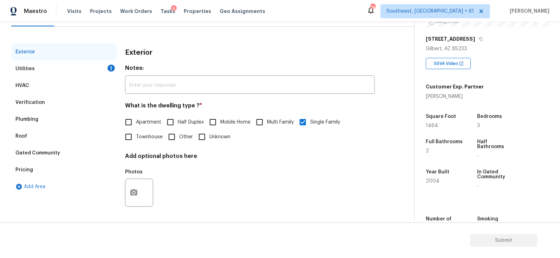
click at [103, 54] on div "Exterior" at bounding box center [63, 52] width 105 height 17
click at [96, 66] on div "Utilities 1" at bounding box center [63, 68] width 105 height 17
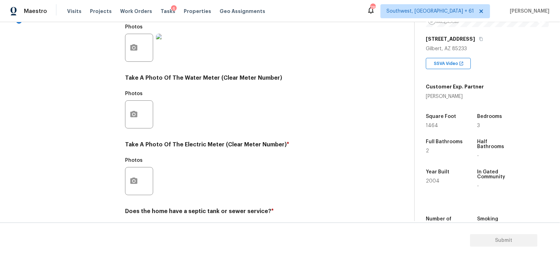
scroll to position [271, 0]
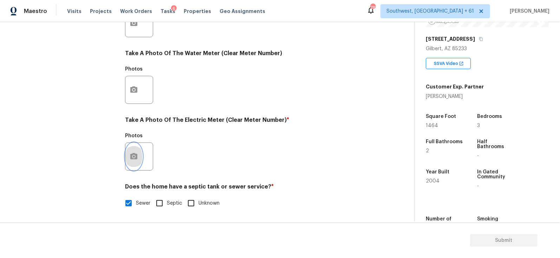
click at [137, 158] on icon "button" at bounding box center [133, 156] width 7 height 6
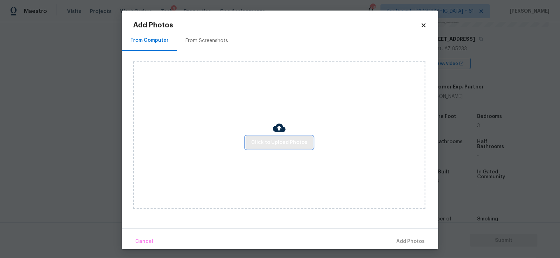
click at [271, 144] on span "Click to Upload Photos" at bounding box center [279, 142] width 56 height 9
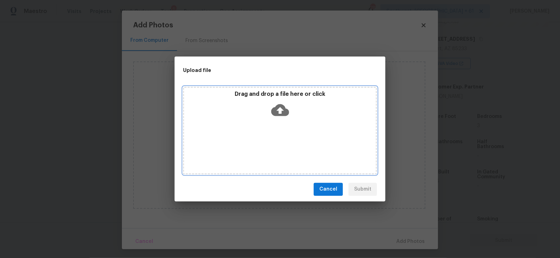
click at [281, 104] on icon at bounding box center [280, 110] width 18 height 12
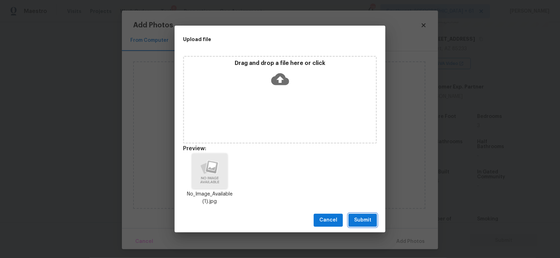
click at [366, 224] on span "Submit" at bounding box center [362, 220] width 17 height 9
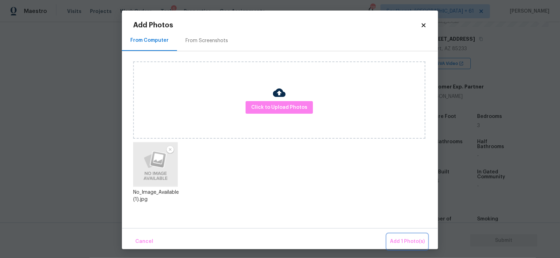
click at [401, 243] on span "Add 1 Photo(s)" at bounding box center [407, 241] width 35 height 9
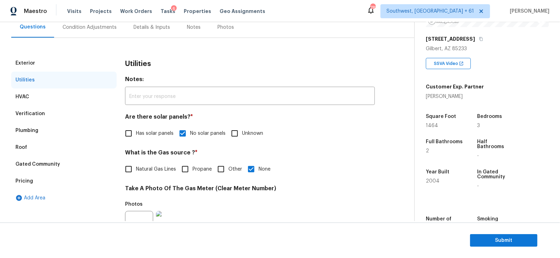
scroll to position [48, 0]
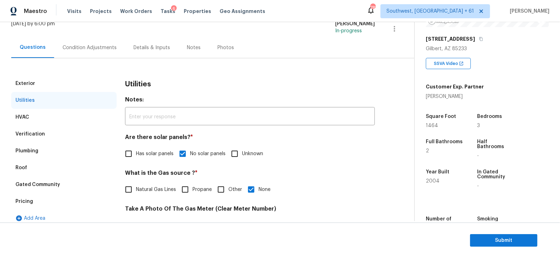
click at [103, 52] on div "Condition Adjustments" at bounding box center [89, 47] width 71 height 21
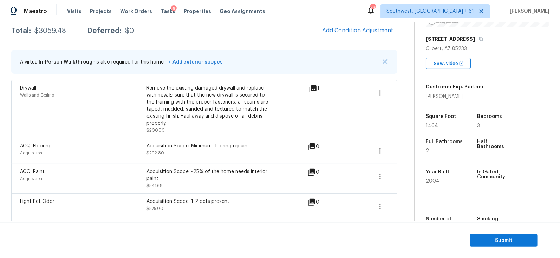
scroll to position [98, 0]
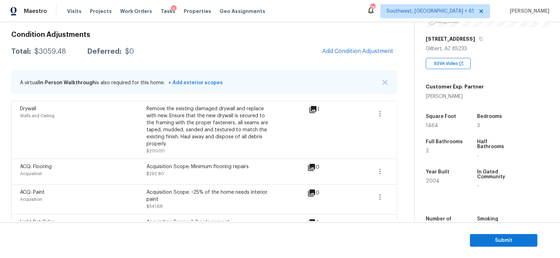
click at [504, 232] on section "Submit" at bounding box center [280, 241] width 560 height 36
click at [504, 243] on span "Submit" at bounding box center [504, 240] width 56 height 9
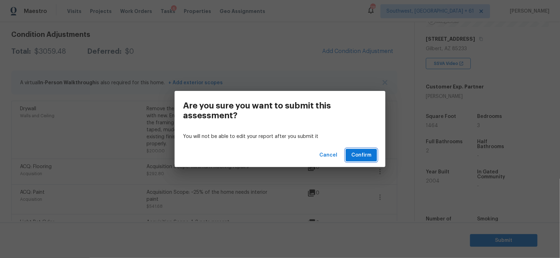
click at [355, 157] on span "Confirm" at bounding box center [361, 155] width 20 height 9
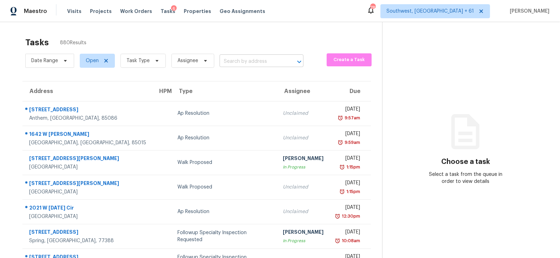
click at [243, 64] on input "text" at bounding box center [252, 61] width 64 height 11
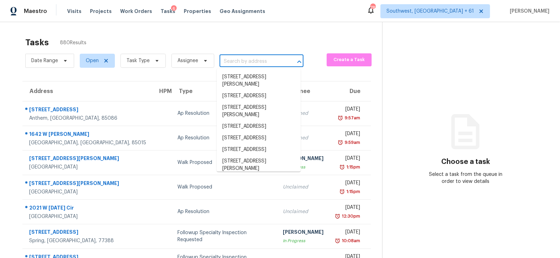
paste input "470 Arches Park Ave Henderson, NV, 89011"
type input "470 Arches Park Ave Henderson, NV, 89011"
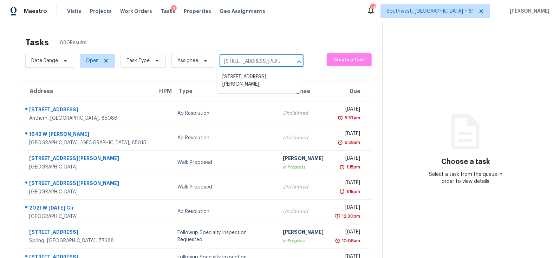
scroll to position [0, 38]
click at [250, 82] on li "470 Arches Park Ave, Henderson, NV 89011" at bounding box center [259, 80] width 84 height 19
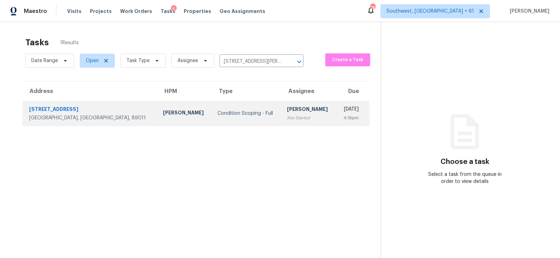
click at [287, 116] on div "Not Started" at bounding box center [308, 118] width 43 height 7
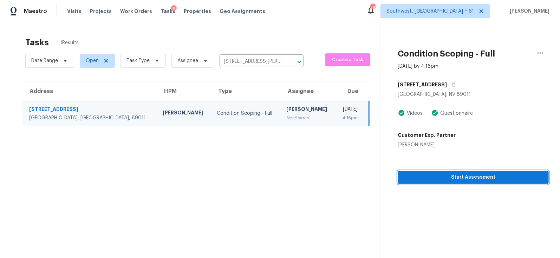
click at [472, 180] on span "Start Assessment" at bounding box center [473, 177] width 139 height 9
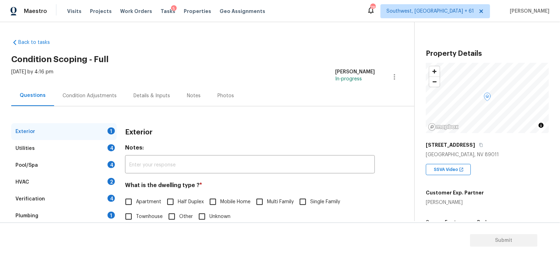
scroll to position [80, 0]
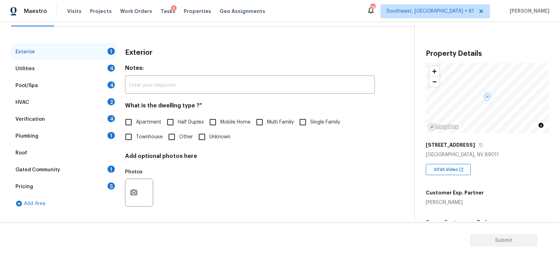
click at [320, 113] on div "What is the dwelling type ? * Apartment Half Duplex Mobile Home Multi Family Si…" at bounding box center [250, 123] width 250 height 42
click at [312, 124] on span "Single Family" at bounding box center [325, 122] width 30 height 7
click at [310, 124] on input "Single Family" at bounding box center [302, 122] width 15 height 15
checkbox input "true"
click at [111, 75] on div "Utilities 4" at bounding box center [63, 68] width 105 height 17
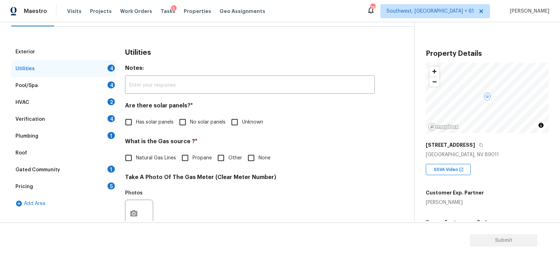
click at [186, 124] on input "No solar panels" at bounding box center [182, 122] width 15 height 15
checkbox input "true"
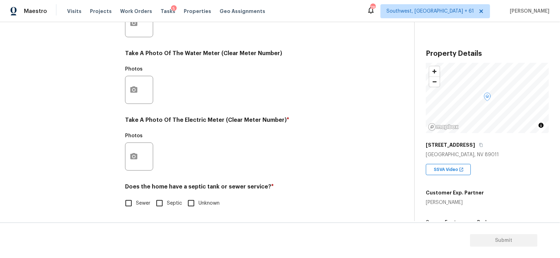
click at [137, 201] on span "Sewer" at bounding box center [143, 203] width 14 height 7
click at [136, 201] on input "Sewer" at bounding box center [128, 203] width 15 height 15
checkbox input "true"
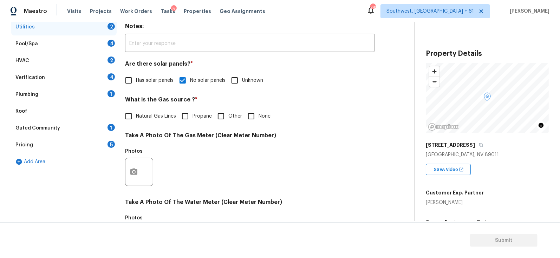
scroll to position [102, 0]
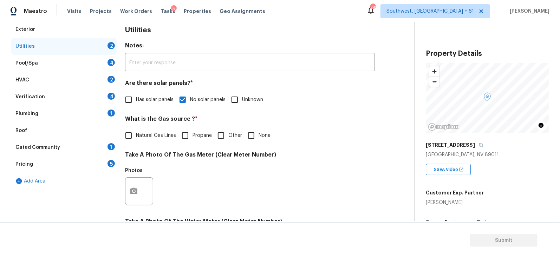
click at [115, 57] on div "Pool/Spa 4" at bounding box center [63, 63] width 105 height 17
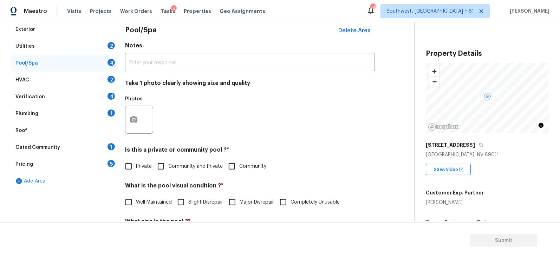
click at [99, 81] on div "HVAC 2" at bounding box center [63, 80] width 105 height 17
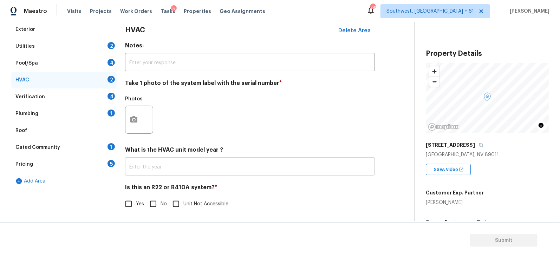
click at [170, 162] on input "text" at bounding box center [250, 167] width 250 height 17
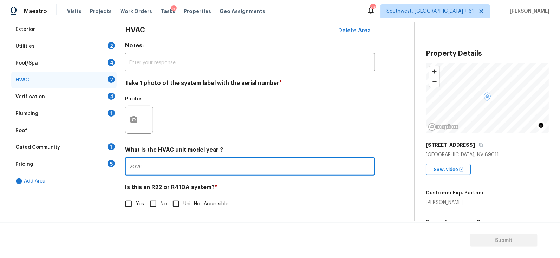
type input "2020"
click at [161, 203] on span "No" at bounding box center [164, 204] width 6 height 7
click at [161, 203] on input "No" at bounding box center [153, 204] width 15 height 15
checkbox input "true"
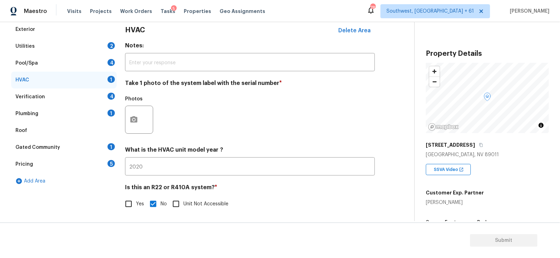
click at [98, 96] on div "Verification 4" at bounding box center [63, 97] width 105 height 17
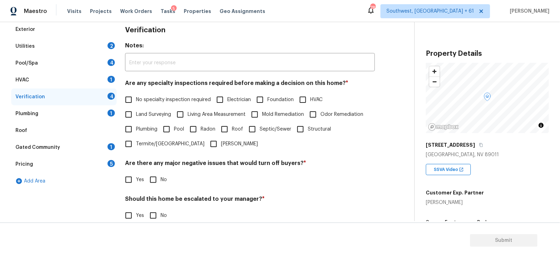
click at [156, 92] on div "Are any specialty inspections required before making a decision on this home? *…" at bounding box center [250, 116] width 250 height 72
click at [150, 103] on span "No specialty inspection required" at bounding box center [173, 99] width 75 height 7
click at [136, 103] on input "No specialty inspection required" at bounding box center [128, 99] width 15 height 15
checkbox input "true"
click at [155, 180] on input "No" at bounding box center [153, 180] width 15 height 15
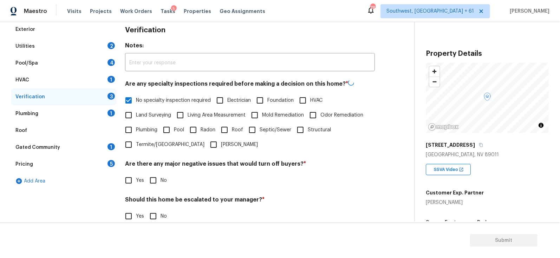
checkbox input "true"
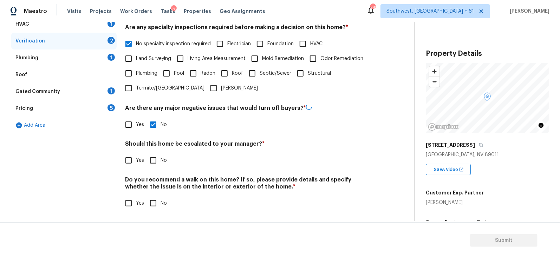
click at [151, 161] on input "No" at bounding box center [153, 160] width 15 height 15
checkbox input "true"
click at [155, 202] on input "No" at bounding box center [153, 203] width 15 height 15
checkbox input "true"
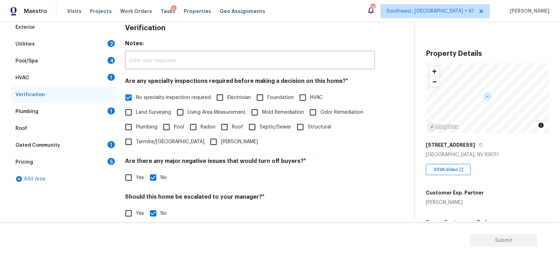
click at [105, 116] on div "Plumbing 1" at bounding box center [63, 111] width 105 height 17
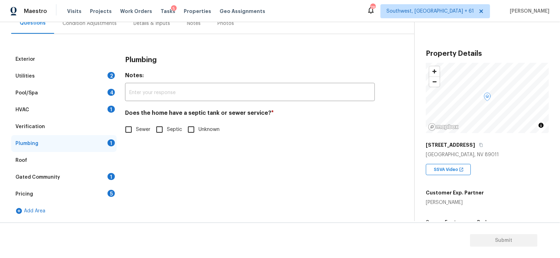
click at [144, 130] on span "Sewer" at bounding box center [143, 129] width 14 height 7
click at [136, 130] on input "Sewer" at bounding box center [128, 129] width 15 height 15
checkbox input "true"
click at [104, 171] on div "Gated Community 1" at bounding box center [63, 177] width 105 height 17
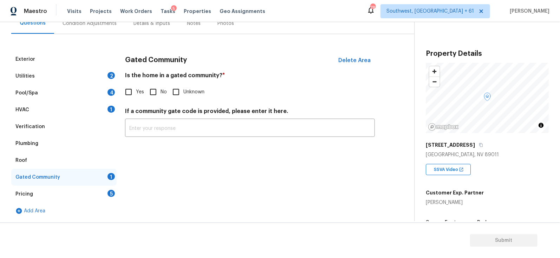
click at [162, 87] on label "No" at bounding box center [156, 92] width 21 height 15
click at [161, 87] on input "No" at bounding box center [153, 92] width 15 height 15
checkbox input "true"
click at [115, 181] on div "Gated Community" at bounding box center [63, 177] width 105 height 17
click at [106, 195] on div "Pricing 5" at bounding box center [63, 194] width 105 height 17
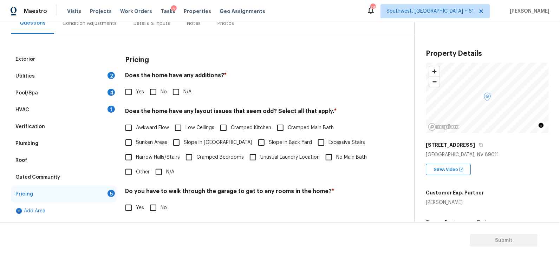
click at [152, 93] on input "No" at bounding box center [153, 92] width 15 height 15
checkbox input "true"
click at [155, 166] on input "N/A" at bounding box center [158, 172] width 15 height 15
checkbox input "true"
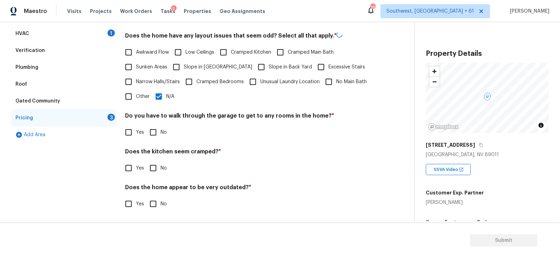
scroll to position [148, 0]
click at [159, 126] on input "No" at bounding box center [153, 132] width 15 height 15
checkbox input "true"
click at [156, 173] on input "No" at bounding box center [153, 169] width 15 height 15
checkbox input "true"
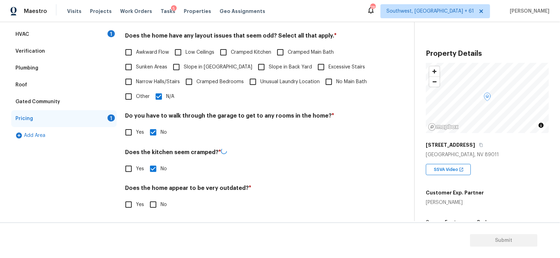
click at [155, 199] on input "No" at bounding box center [153, 204] width 15 height 15
checkbox input "true"
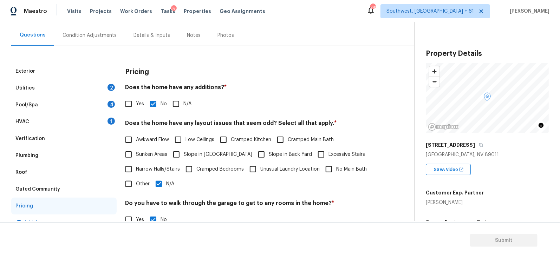
scroll to position [0, 0]
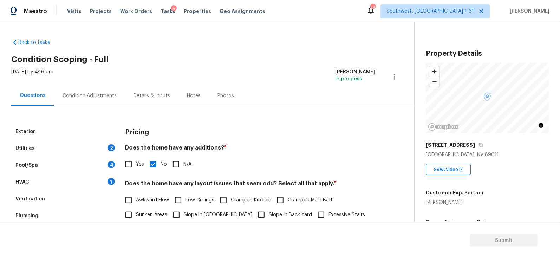
click at [102, 92] on div "Condition Adjustments" at bounding box center [90, 95] width 54 height 7
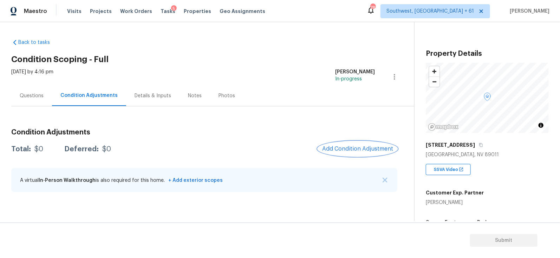
click at [337, 146] on span "Add Condition Adjustment" at bounding box center [357, 149] width 71 height 6
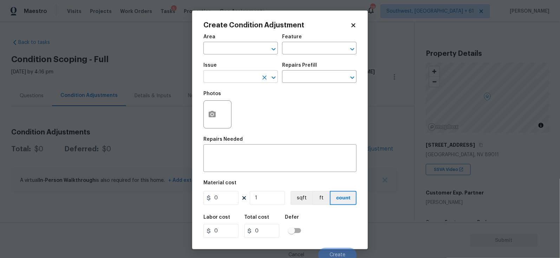
click at [229, 73] on input "text" at bounding box center [230, 77] width 55 height 11
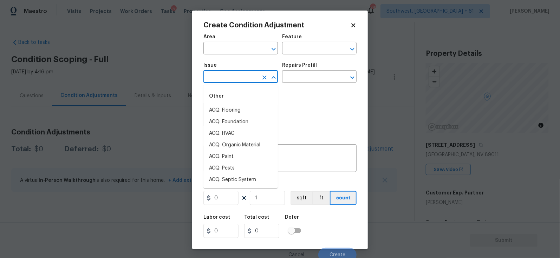
type input "l"
type input "a"
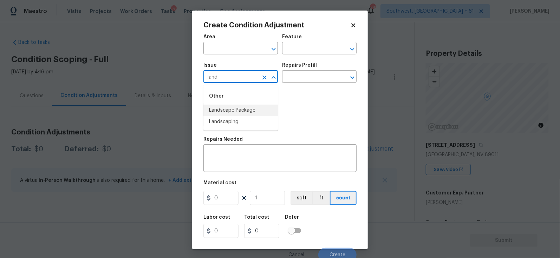
click at [243, 116] on li "Landscape Package" at bounding box center [240, 111] width 74 height 12
type input "Landscape Package"
click at [304, 80] on input "text" at bounding box center [309, 77] width 55 height 11
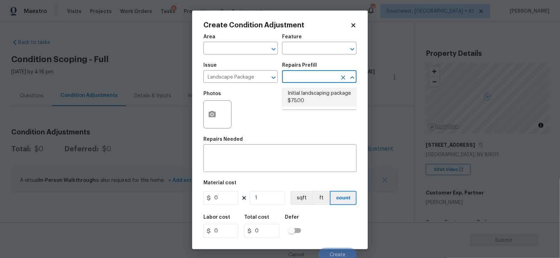
click at [307, 94] on li "Initial landscaping package $75.00" at bounding box center [319, 97] width 74 height 19
type input "Home Readiness Packages"
type textarea "Mowing of grass up to 6" in height. Mow, edge along driveways & sidewalks, trim…"
type input "75"
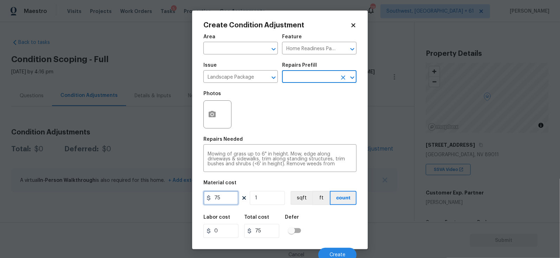
click at [215, 200] on input "75" at bounding box center [220, 198] width 35 height 14
type input "300"
click at [267, 219] on div "Total cost" at bounding box center [264, 219] width 41 height 9
type input "300"
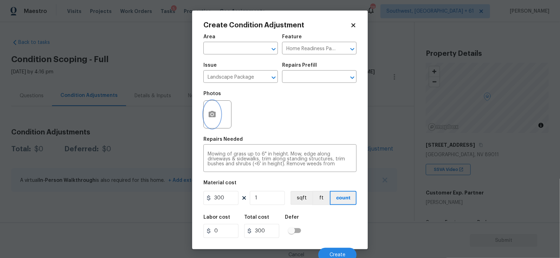
click at [208, 109] on button "button" at bounding box center [212, 114] width 17 height 27
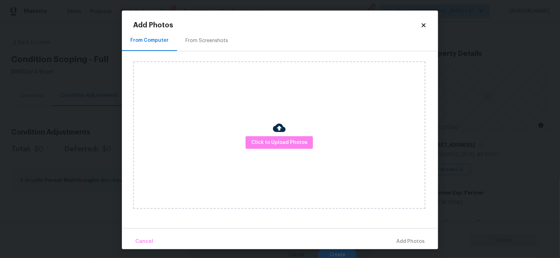
click at [207, 51] on div "Click to Upload Photos" at bounding box center [285, 135] width 305 height 168
click at [216, 50] on div "From Screenshots" at bounding box center [206, 40] width 59 height 21
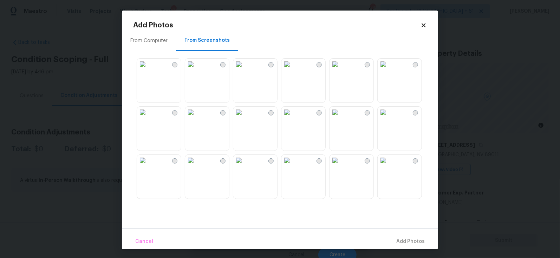
click at [148, 70] on img at bounding box center [142, 64] width 11 height 11
click at [397, 233] on div "Cancel Add 1 Photo(s)" at bounding box center [280, 238] width 316 height 21
click at [410, 245] on span "Add 1 Photo(s)" at bounding box center [407, 241] width 35 height 9
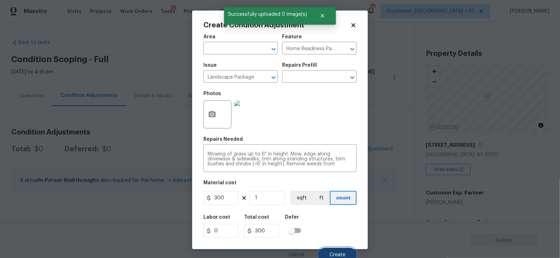
click at [335, 250] on button "Create" at bounding box center [337, 255] width 38 height 14
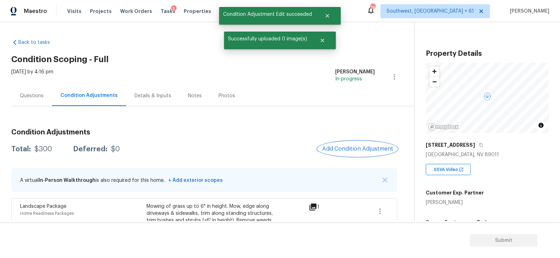
click at [354, 147] on span "Add Condition Adjustment" at bounding box center [357, 149] width 71 height 6
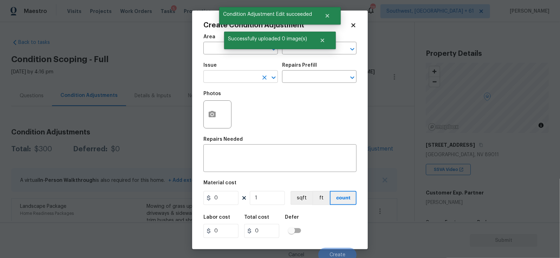
click at [235, 77] on input "text" at bounding box center [230, 77] width 55 height 11
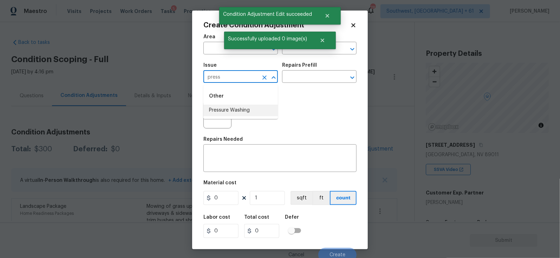
click at [229, 118] on ul "Other Pressure Washing" at bounding box center [240, 102] width 74 height 34
click at [251, 112] on li "Pressure Washing" at bounding box center [240, 111] width 74 height 12
type input "Pressure Washing"
click at [296, 82] on input "text" at bounding box center [309, 77] width 55 height 11
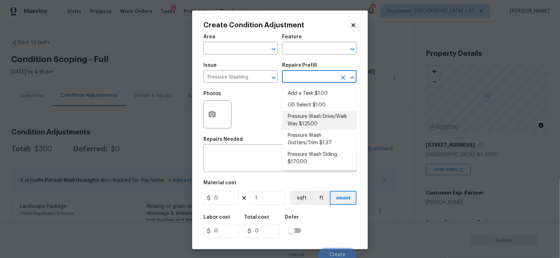
click at [301, 129] on li "Pressure Wash Drive/Walk Way $125.00" at bounding box center [319, 120] width 74 height 19
type input "Siding"
type textarea "Pressure wash the driveways/walkways as directed by the PM. Ensure that all deb…"
type input "125"
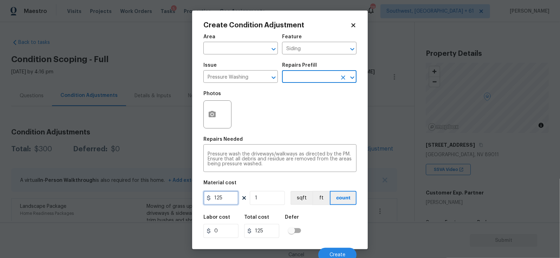
click at [229, 196] on input "125" at bounding box center [220, 198] width 35 height 14
type input "200"
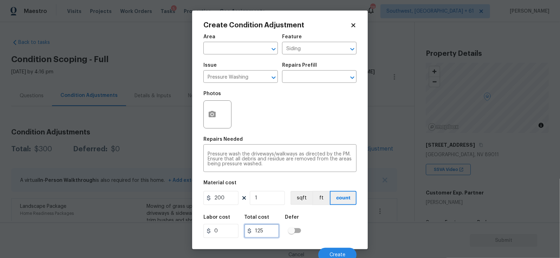
click at [265, 234] on input "125" at bounding box center [261, 231] width 35 height 14
type input "200"
click at [265, 234] on input "200" at bounding box center [261, 231] width 35 height 14
click at [203, 132] on div "Photos" at bounding box center [218, 110] width 30 height 46
click at [217, 121] on button "button" at bounding box center [212, 114] width 17 height 27
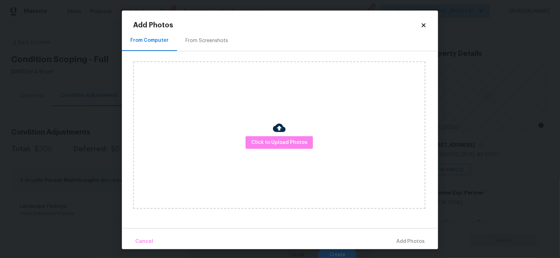
click at [206, 41] on div "From Screenshots" at bounding box center [206, 40] width 43 height 7
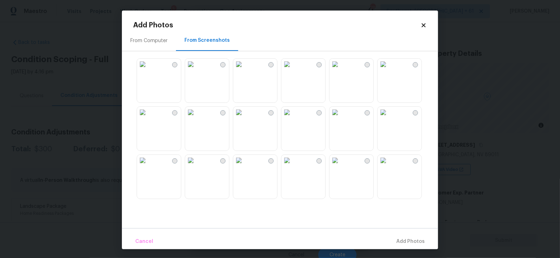
click at [148, 70] on img at bounding box center [142, 64] width 11 height 11
click at [404, 242] on span "Add 1 Photo(s)" at bounding box center [407, 241] width 35 height 9
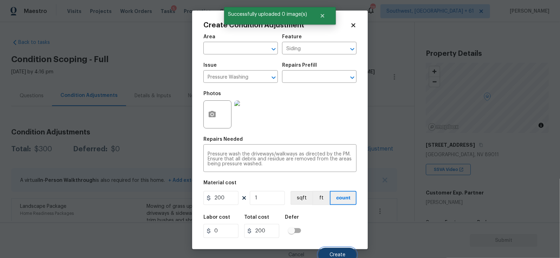
click at [332, 251] on button "Create" at bounding box center [337, 255] width 38 height 14
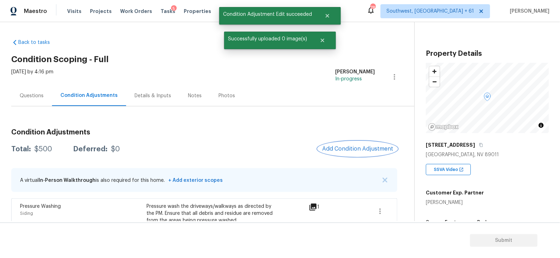
click at [369, 148] on span "Add Condition Adjustment" at bounding box center [357, 149] width 71 height 6
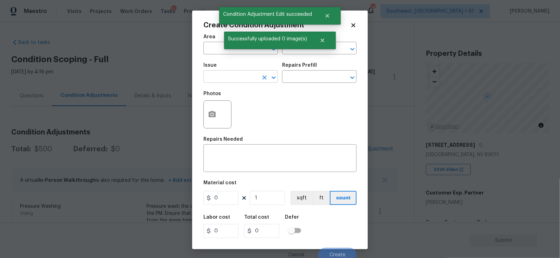
click at [250, 80] on input "text" at bounding box center [230, 77] width 55 height 11
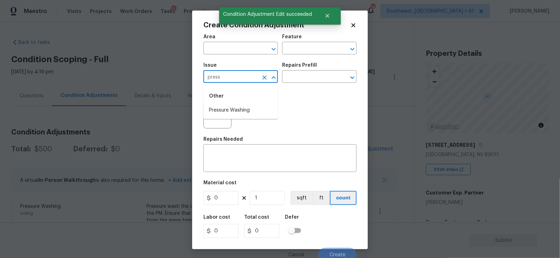
click at [233, 102] on div "Other" at bounding box center [240, 96] width 74 height 17
click at [233, 107] on li "Pressure Washing" at bounding box center [240, 111] width 74 height 12
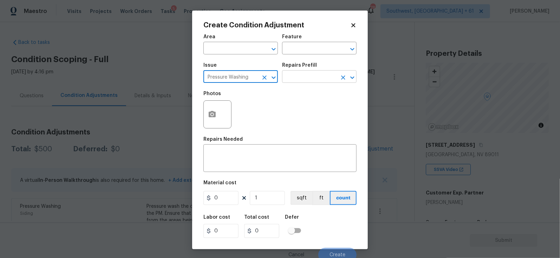
type input "Pressure Washing"
click at [295, 75] on input "text" at bounding box center [309, 77] width 55 height 11
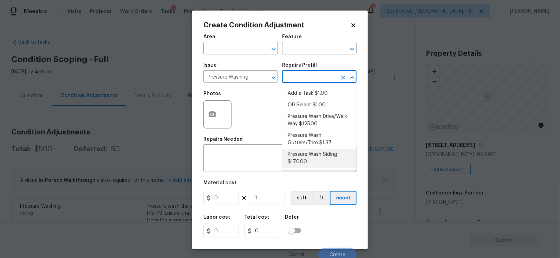
click at [309, 162] on li "Pressure Wash Siding $170.00" at bounding box center [319, 158] width 74 height 19
type input "Siding"
type textarea "Protect areas as needed for pressure washing. Pressure wash the siding on the h…"
type input "170"
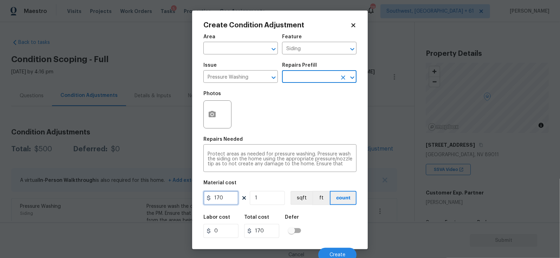
click at [235, 202] on input "170" at bounding box center [220, 198] width 35 height 14
type input "200"
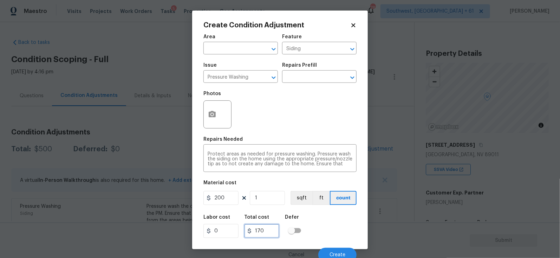
type input "200"
click at [264, 234] on input "200" at bounding box center [261, 231] width 35 height 14
click at [220, 112] on div at bounding box center [217, 114] width 28 height 28
click at [209, 115] on icon "button" at bounding box center [212, 114] width 7 height 6
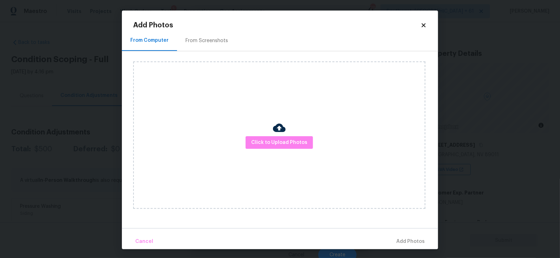
click at [209, 41] on div "From Screenshots" at bounding box center [206, 40] width 43 height 7
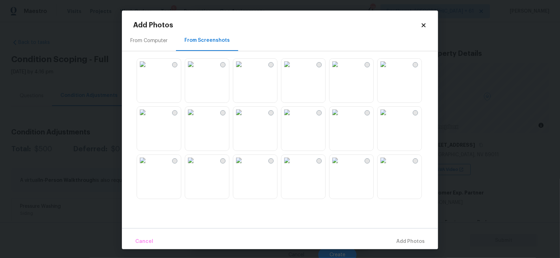
click at [148, 70] on img at bounding box center [142, 64] width 11 height 11
click at [396, 236] on button "Add 1 Photo(s)" at bounding box center [407, 241] width 40 height 15
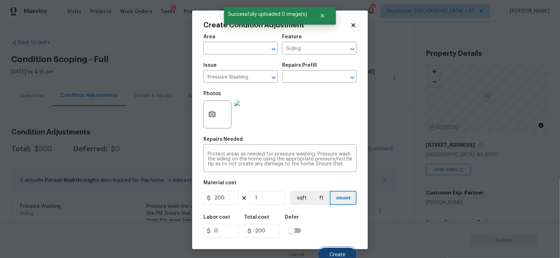
click at [340, 253] on button "Create" at bounding box center [337, 255] width 38 height 14
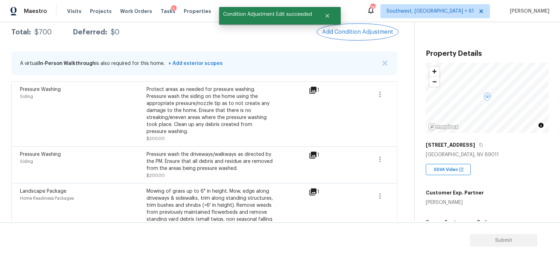
scroll to position [115, 0]
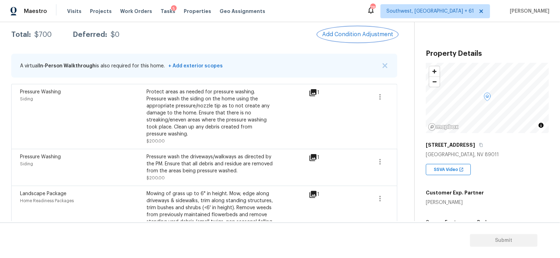
click at [353, 38] on button "Add Condition Adjustment" at bounding box center [357, 34] width 79 height 15
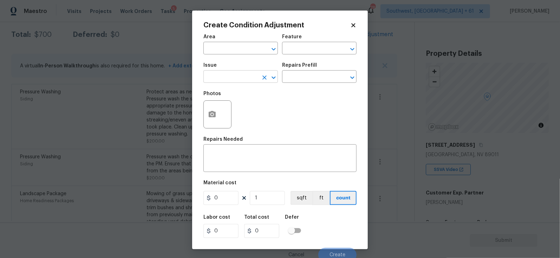
click at [246, 78] on input "text" at bounding box center [230, 77] width 55 height 11
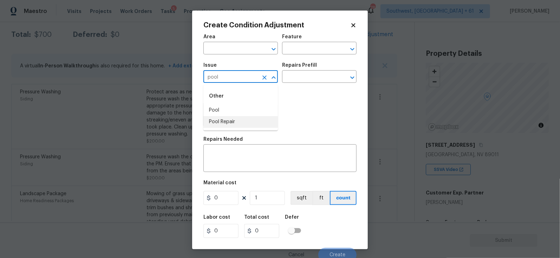
click at [243, 125] on li "Pool Repair" at bounding box center [240, 122] width 74 height 12
type input "Pool Repair"
click at [308, 79] on input "text" at bounding box center [309, 77] width 55 height 11
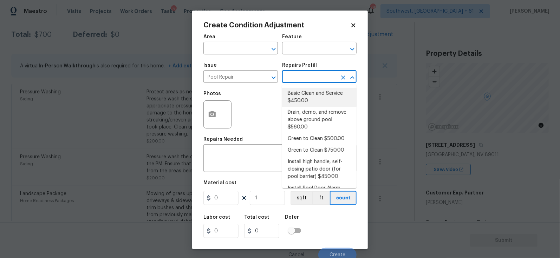
click at [310, 93] on li "Basic Clean and Service $450.00" at bounding box center [319, 97] width 74 height 19
type input "Pool"
type textarea "basic clean and service, balance chems, repair minor leaks at equipment, etc"
type input "450"
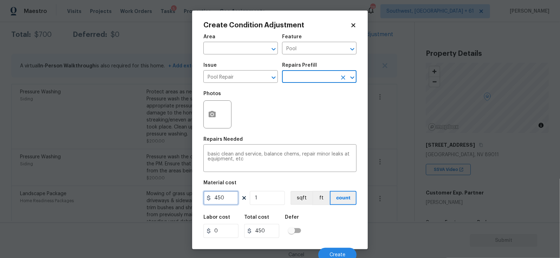
click at [232, 197] on input "450" at bounding box center [220, 198] width 35 height 14
click at [313, 80] on input "text" at bounding box center [309, 77] width 55 height 11
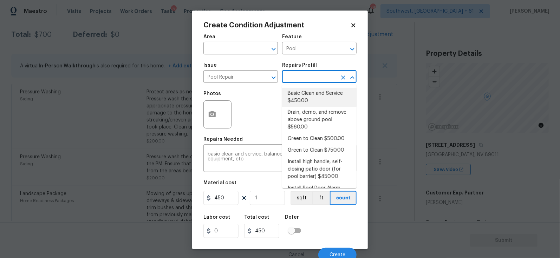
click at [310, 103] on li "Basic Clean and Service $450.00" at bounding box center [319, 97] width 74 height 19
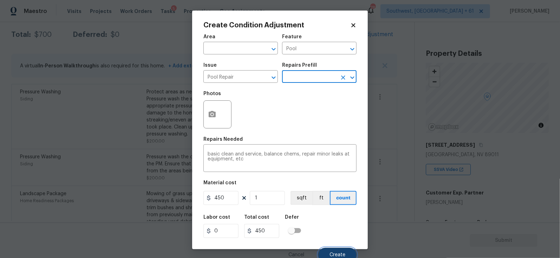
click at [338, 256] on span "Create" at bounding box center [338, 255] width 16 height 5
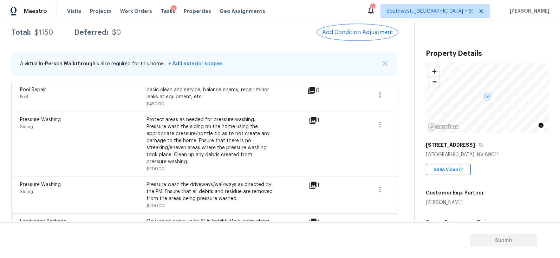
scroll to position [115, 0]
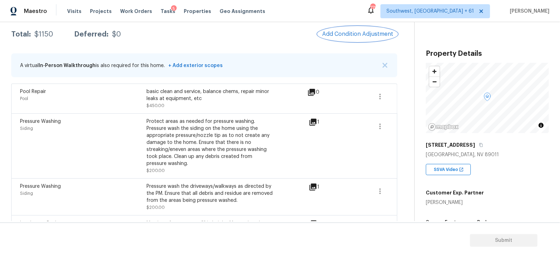
click at [366, 35] on span "Add Condition Adjustment" at bounding box center [357, 34] width 71 height 6
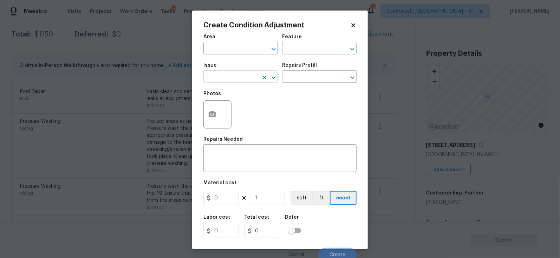
click at [242, 76] on input "text" at bounding box center [230, 77] width 55 height 11
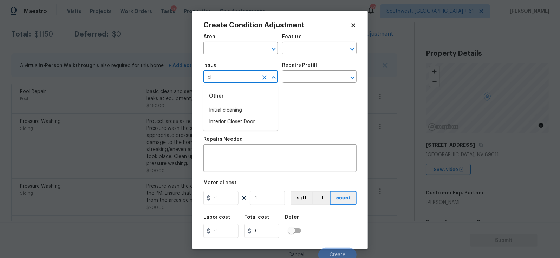
click at [242, 109] on li "Initial cleaning" at bounding box center [240, 111] width 74 height 12
type input "Initial cleaning"
click at [304, 78] on input "text" at bounding box center [309, 77] width 55 height 11
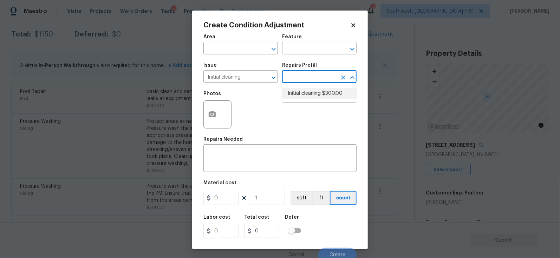
click at [308, 92] on li "Initial cleaning $300.00" at bounding box center [319, 94] width 74 height 12
type input "Home Readiness Packages"
type textarea "1. Wipe down exterior doors and trim. 2. Clean out all exterior light fixtures …"
type input "300"
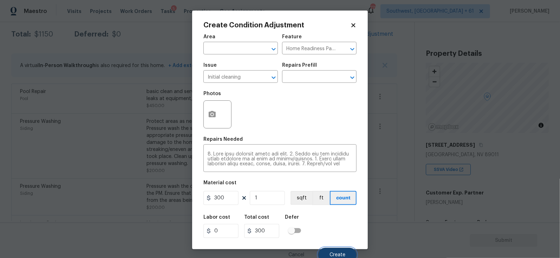
click at [338, 251] on button "Create" at bounding box center [337, 255] width 38 height 14
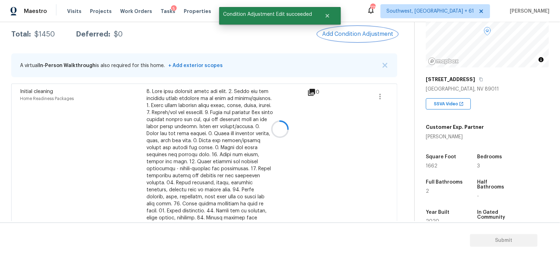
scroll to position [87, 0]
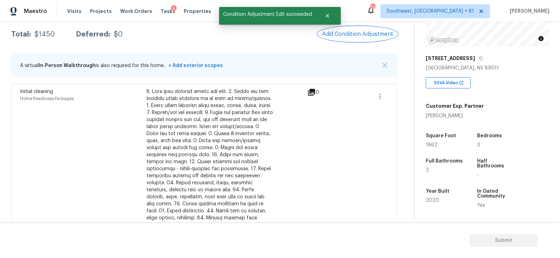
click at [359, 37] on span "Add Condition Adjustment" at bounding box center [357, 34] width 71 height 6
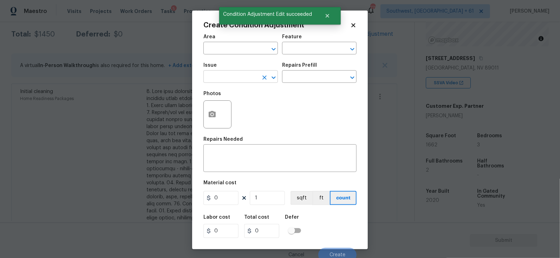
click at [236, 76] on input "text" at bounding box center [230, 77] width 55 height 11
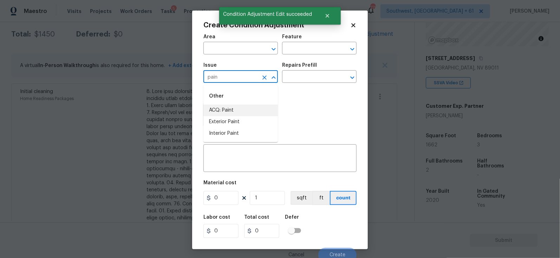
click at [234, 112] on li "ACQ: Paint" at bounding box center [240, 111] width 74 height 12
type input "ACQ: Paint"
click at [293, 84] on body "Maestro Visits Projects Work Orders Tasks 5 Properties Geo Assignments 778 Sout…" at bounding box center [280, 129] width 560 height 258
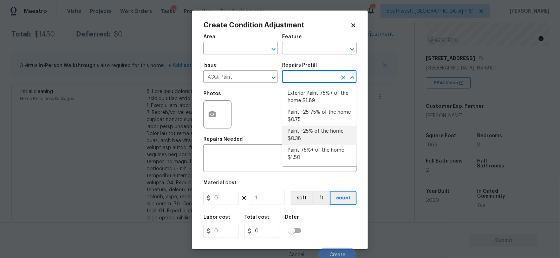
click at [305, 132] on li "Paint ~25% of the home $0.38" at bounding box center [319, 135] width 74 height 19
type input "Acquisition"
type textarea "Acquisition Scope: ~25% of the home needs interior paint"
type input "0.38"
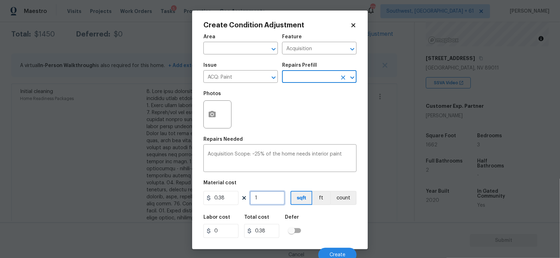
click at [269, 199] on input "1" at bounding box center [267, 198] width 35 height 14
type input "16"
type input "6.08"
type input "166"
type input "63.08"
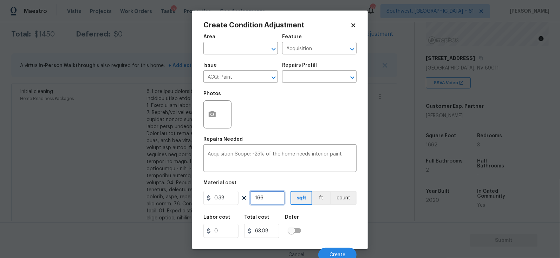
type input "1662"
type input "631.56"
type input "1662"
click at [339, 255] on span "Create" at bounding box center [338, 255] width 16 height 5
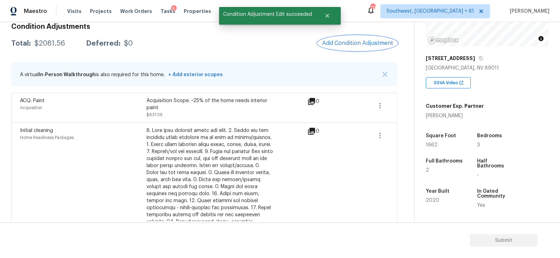
scroll to position [103, 0]
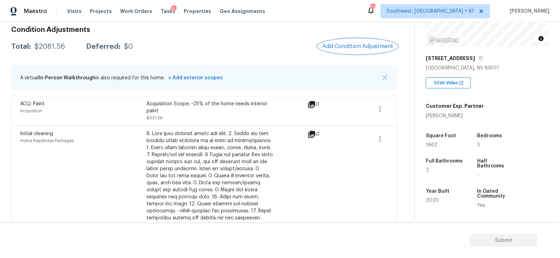
click at [355, 50] on button "Add Condition Adjustment" at bounding box center [357, 46] width 79 height 15
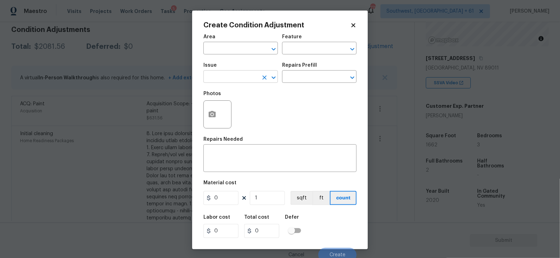
click at [243, 82] on input "text" at bounding box center [230, 77] width 55 height 11
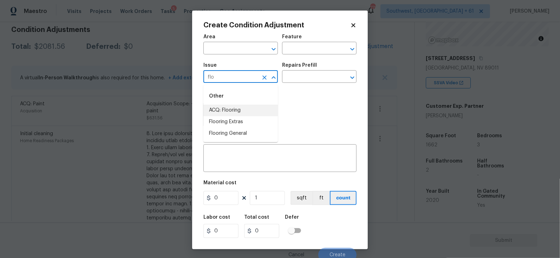
click at [244, 108] on li "ACQ: Flooring" at bounding box center [240, 111] width 74 height 12
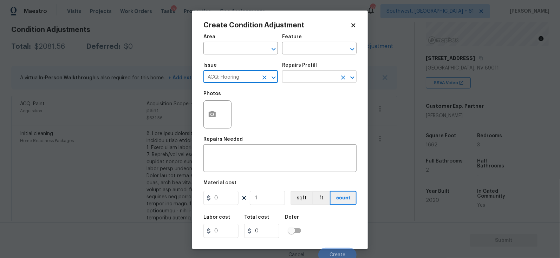
type input "ACQ: Flooring"
click at [305, 78] on input "text" at bounding box center [309, 77] width 55 height 11
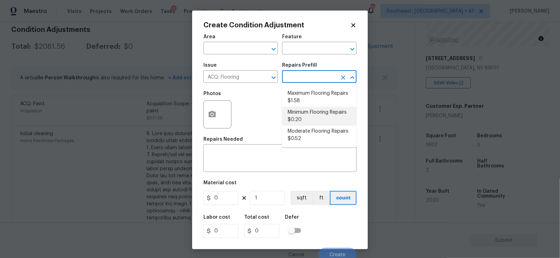
click at [305, 110] on li "Minimum Flooring Repairs $0.20" at bounding box center [319, 116] width 74 height 19
type input "Acquisition"
type textarea "Acquisition Scope: Minimum flooring repairs"
type input "0.2"
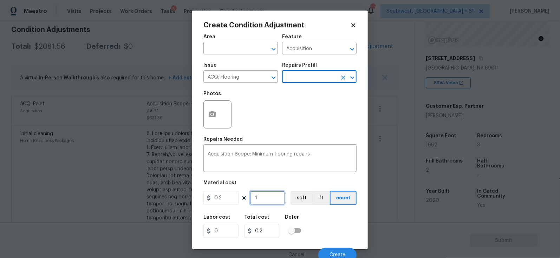
click at [266, 196] on input "1" at bounding box center [267, 198] width 35 height 14
type input "16"
type input "3.2"
type input "166"
type input "33.2"
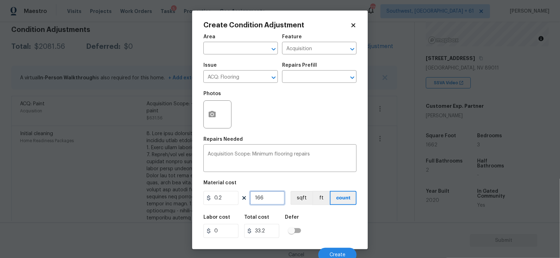
type input "1662"
type input "332.4"
type input "1662"
click at [274, 230] on input "332.4" at bounding box center [261, 231] width 35 height 14
click at [334, 254] on span "Create" at bounding box center [338, 255] width 16 height 5
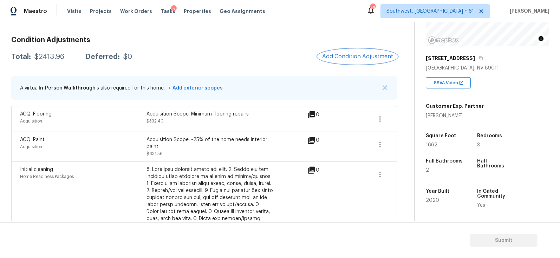
scroll to position [90, 0]
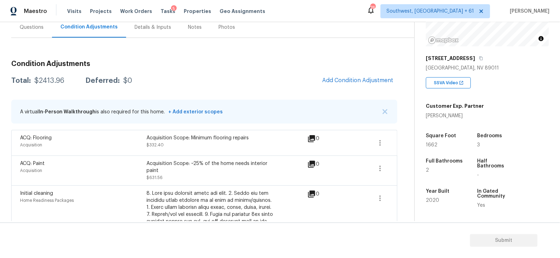
click at [33, 34] on div "Questions" at bounding box center [31, 27] width 41 height 21
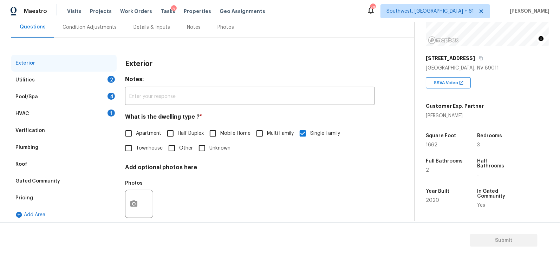
scroll to position [69, 0]
click at [61, 125] on div "Verification" at bounding box center [63, 130] width 105 height 17
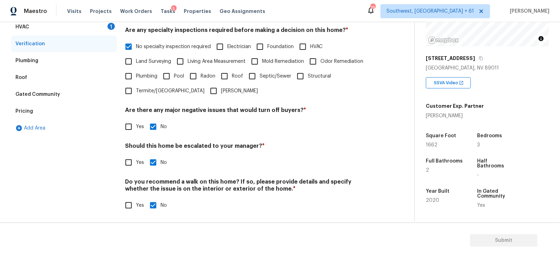
scroll to position [157, 0]
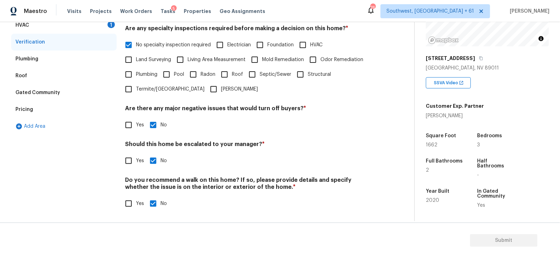
click at [140, 162] on span "Yes" at bounding box center [140, 160] width 8 height 7
click at [136, 162] on input "Yes" at bounding box center [128, 161] width 15 height 15
checkbox input "true"
checkbox input "false"
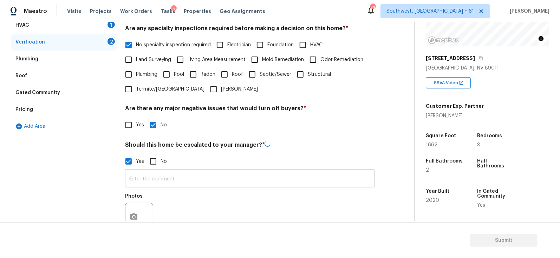
click at [150, 181] on input "text" at bounding box center [250, 179] width 250 height 17
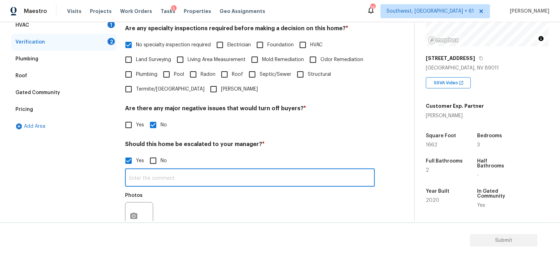
type input "S"
click at [154, 158] on input "No" at bounding box center [153, 161] width 15 height 15
checkbox input "true"
checkbox input "false"
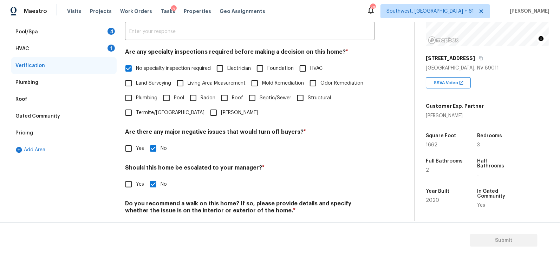
scroll to position [93, 0]
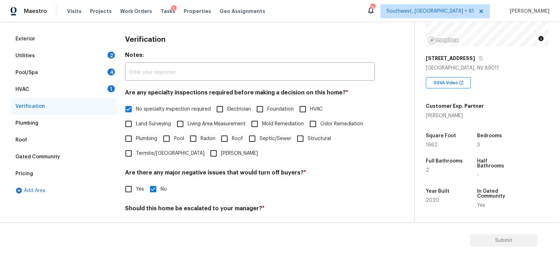
click at [99, 91] on div "HVAC 1" at bounding box center [63, 89] width 105 height 17
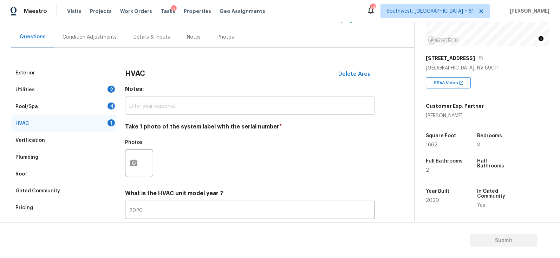
scroll to position [4, 0]
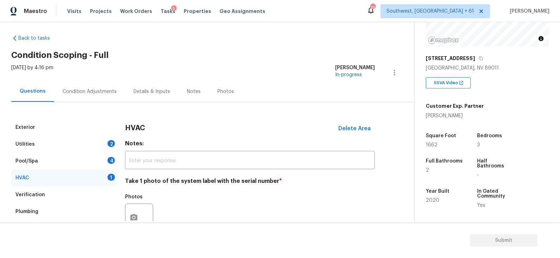
click at [108, 91] on div "Condition Adjustments" at bounding box center [90, 91] width 54 height 7
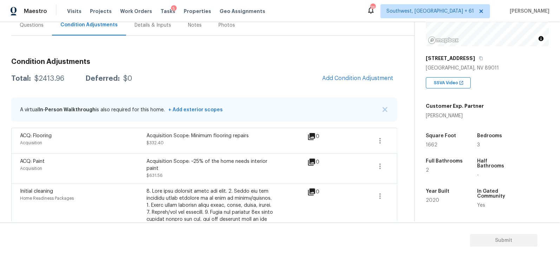
scroll to position [85, 0]
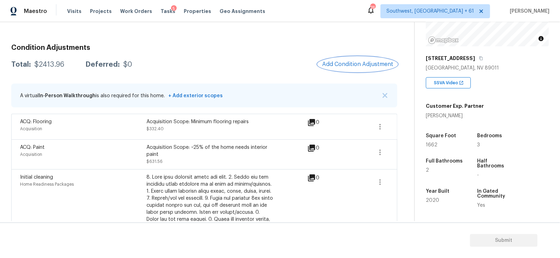
click at [357, 64] on span "Add Condition Adjustment" at bounding box center [357, 64] width 71 height 6
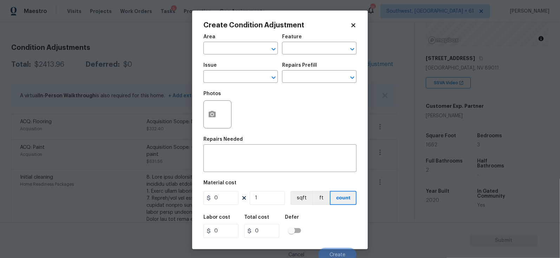
click at [236, 69] on div "Issue" at bounding box center [240, 67] width 74 height 9
click at [227, 75] on input "text" at bounding box center [230, 77] width 55 height 11
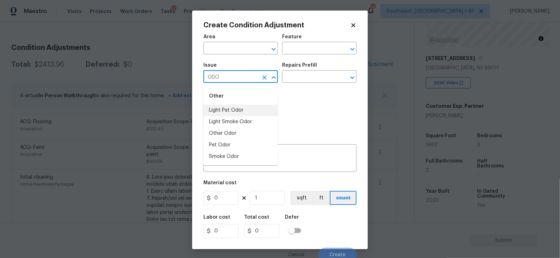
click at [232, 107] on li "Light Pet Odor" at bounding box center [240, 111] width 74 height 12
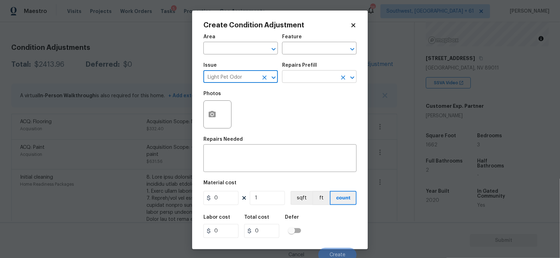
click at [302, 73] on input "text" at bounding box center [309, 77] width 55 height 11
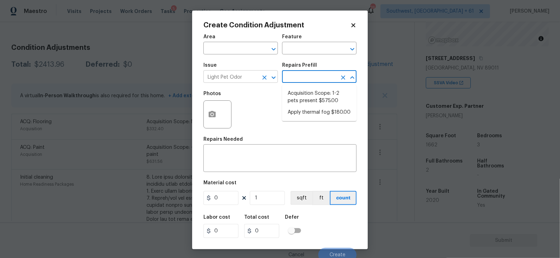
click at [246, 80] on input "Light Pet Odor" at bounding box center [230, 77] width 55 height 11
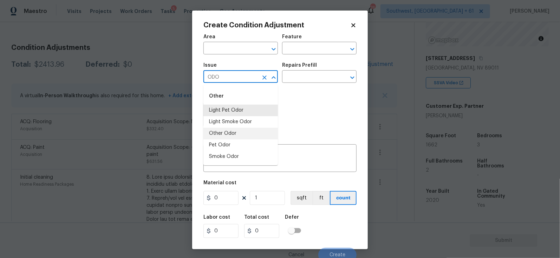
click at [233, 131] on li "Other Odor" at bounding box center [240, 134] width 74 height 12
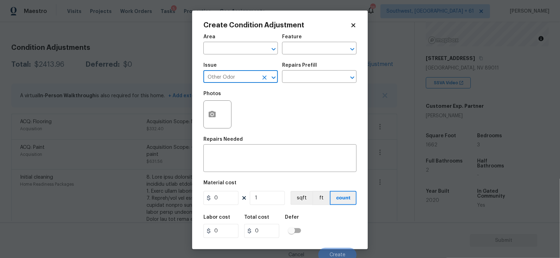
type input "Other Odor"
click at [302, 84] on div "Issue Other Odor ​ Repairs Prefill ​" at bounding box center [279, 73] width 153 height 28
click at [304, 79] on input "text" at bounding box center [309, 77] width 55 height 11
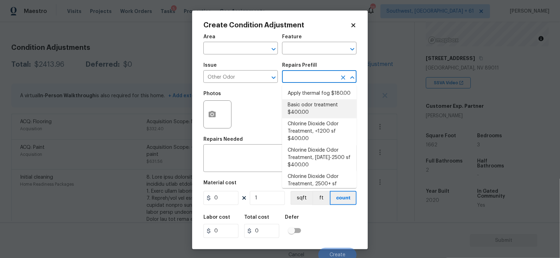
click at [307, 110] on li "Basic odor treatment $400.00" at bounding box center [319, 108] width 74 height 19
type textarea "OD Odor Protocol: Heavy Odor present. Remediate home odor. Including but not li…"
type input "400"
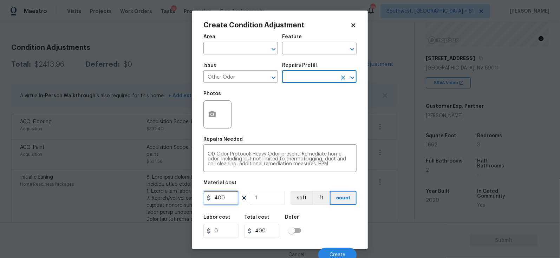
click at [228, 197] on input "400" at bounding box center [220, 198] width 35 height 14
type input "1000"
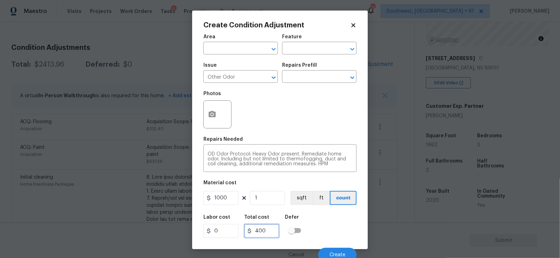
click at [263, 227] on input "400" at bounding box center [261, 231] width 35 height 14
type input "1000"
click at [326, 247] on div "Cancel Create" at bounding box center [279, 252] width 153 height 20
click at [336, 251] on button "Create" at bounding box center [337, 255] width 38 height 14
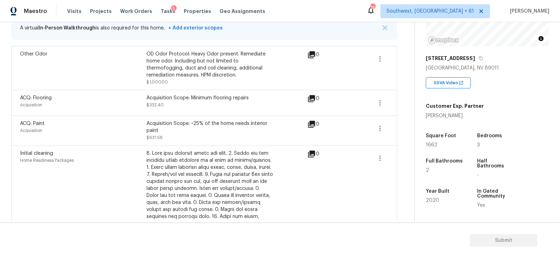
scroll to position [143, 0]
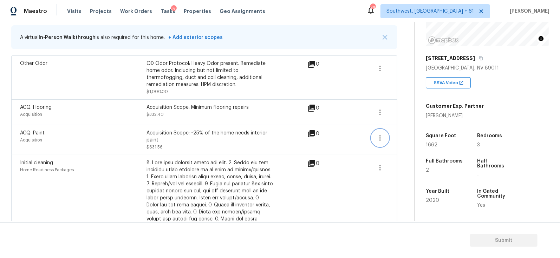
click at [384, 130] on button "button" at bounding box center [380, 138] width 17 height 17
click at [412, 128] on div "Back to tasks Condition Scoping - Full Thu, Aug 21 2025 by 4:16 pm Salma Ansari…" at bounding box center [212, 224] width 403 height 669
click at [387, 139] on button "button" at bounding box center [380, 138] width 17 height 17
click at [404, 137] on div "Edit" at bounding box center [420, 135] width 55 height 7
click at [382, 113] on icon "button" at bounding box center [380, 112] width 8 height 8
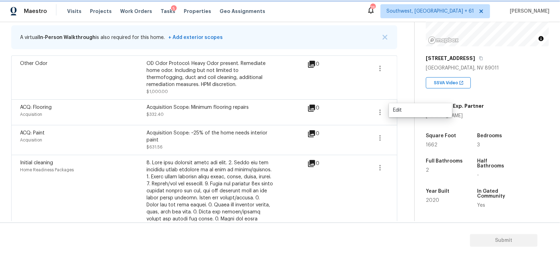
click at [382, 113] on icon "button" at bounding box center [380, 112] width 8 height 8
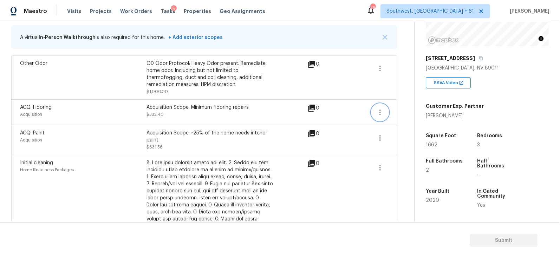
click at [378, 114] on icon "button" at bounding box center [380, 112] width 8 height 8
click at [400, 112] on div "Edit" at bounding box center [420, 110] width 55 height 7
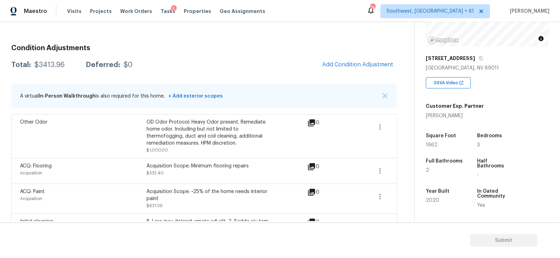
scroll to position [68, 0]
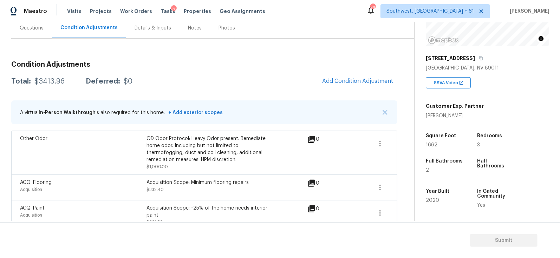
click at [47, 82] on div "$3413.96" at bounding box center [49, 81] width 30 height 7
copy div "$3413.96"
click at [358, 78] on span "Add Condition Adjustment" at bounding box center [357, 81] width 71 height 6
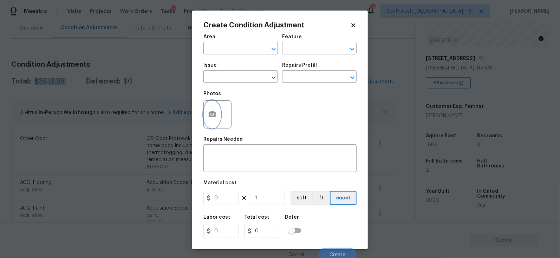
click at [213, 117] on icon "button" at bounding box center [212, 114] width 7 height 6
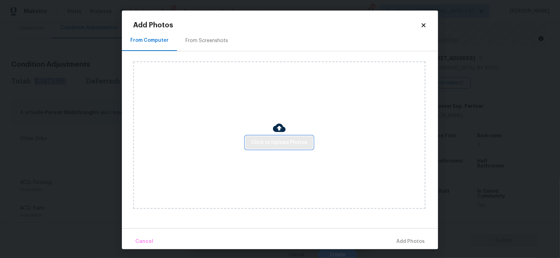
click at [276, 146] on span "Click to Upload Photos" at bounding box center [279, 142] width 56 height 9
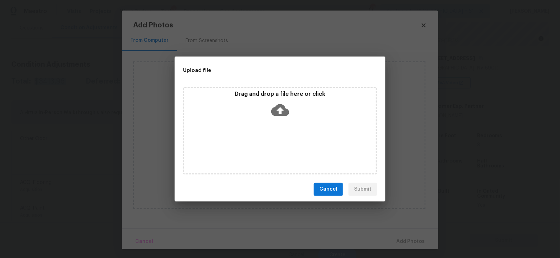
click at [282, 114] on icon at bounding box center [280, 110] width 18 height 12
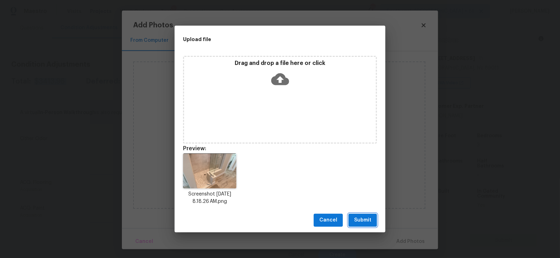
click at [363, 224] on span "Submit" at bounding box center [362, 220] width 17 height 9
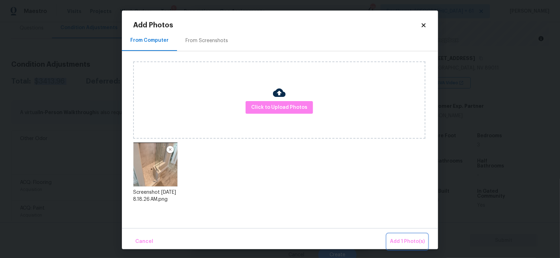
click at [399, 240] on span "Add 1 Photo(s)" at bounding box center [407, 241] width 35 height 9
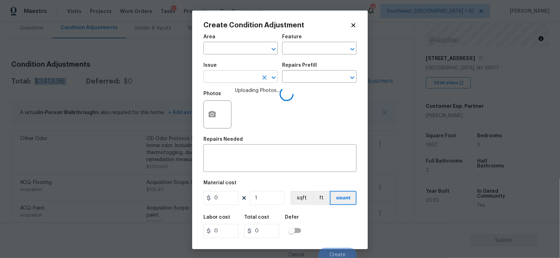
click at [239, 82] on input "text" at bounding box center [230, 77] width 55 height 11
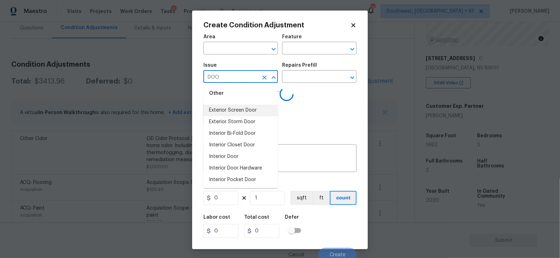
scroll to position [0, 0]
type input "D"
type input "BA"
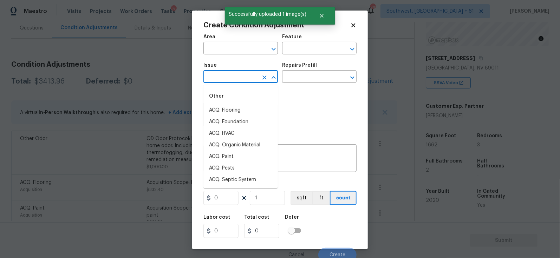
type input "H"
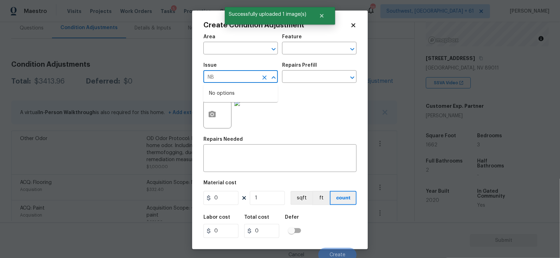
type input "N"
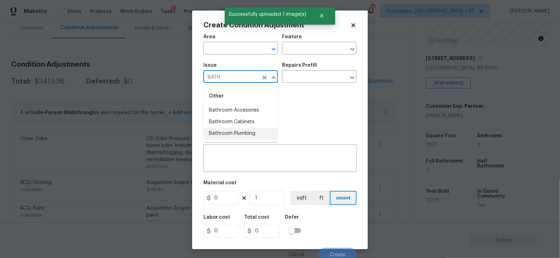
click at [228, 131] on li "Bathroom Plumbing" at bounding box center [240, 134] width 74 height 12
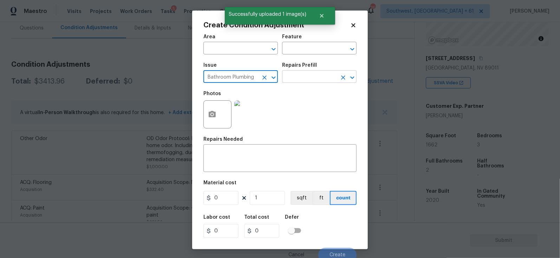
click at [304, 72] on input "text" at bounding box center [309, 77] width 55 height 11
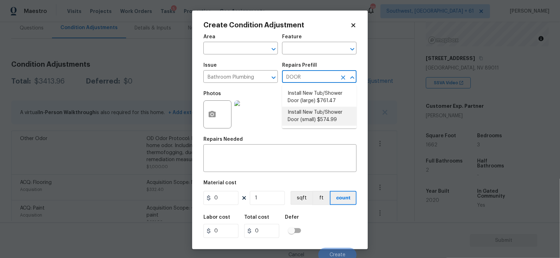
click at [322, 119] on li "Install New Tub/Shower Door (small) $574.99" at bounding box center [319, 116] width 74 height 19
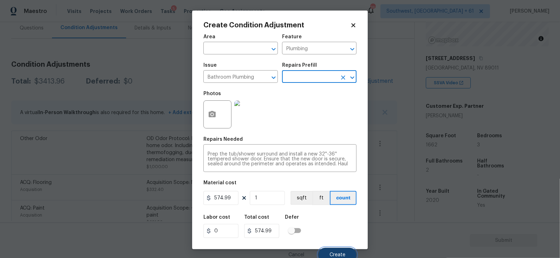
click at [337, 253] on span "Create" at bounding box center [338, 255] width 16 height 5
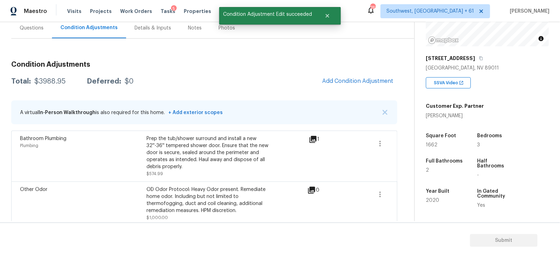
click at [368, 85] on button "Add Condition Adjustment" at bounding box center [357, 81] width 79 height 15
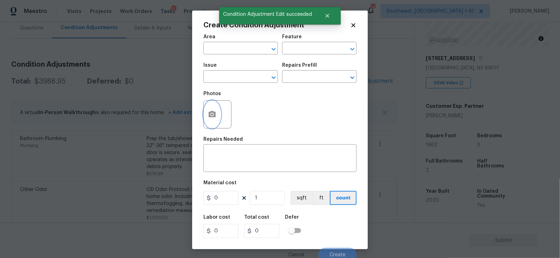
click at [216, 117] on icon "button" at bounding box center [212, 114] width 8 height 8
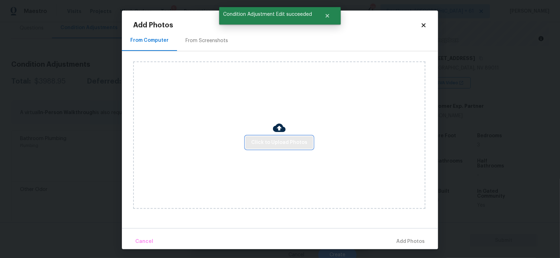
click at [270, 141] on span "Click to Upload Photos" at bounding box center [279, 142] width 56 height 9
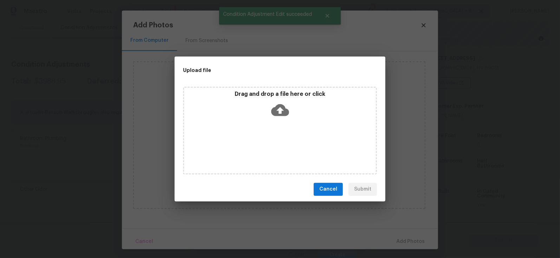
click at [277, 118] on icon at bounding box center [280, 110] width 18 height 18
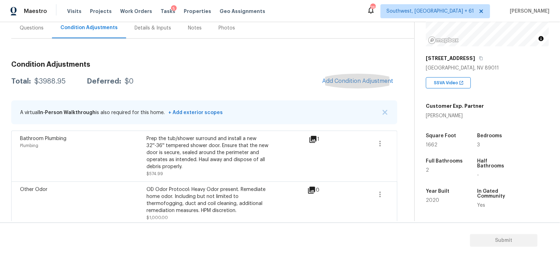
click at [43, 78] on div "$3988.95" at bounding box center [49, 81] width 31 height 7
copy div "$3988.95"
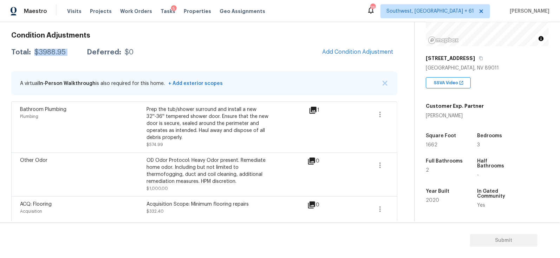
scroll to position [52, 0]
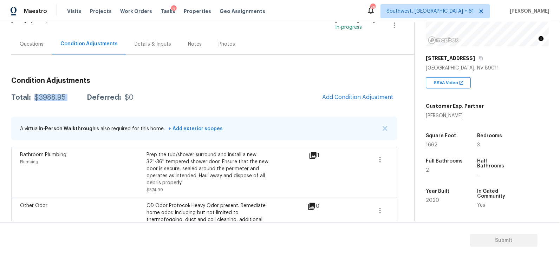
click at [33, 50] on div "Questions" at bounding box center [31, 44] width 41 height 21
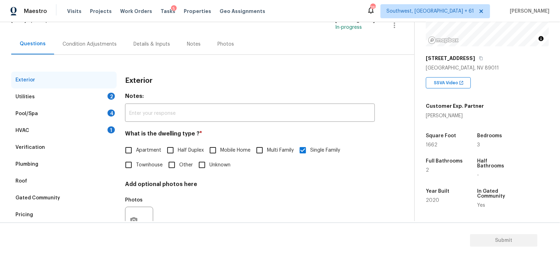
click at [67, 122] on div "HVAC 1" at bounding box center [63, 130] width 105 height 17
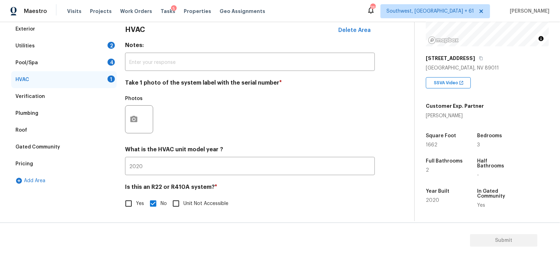
scroll to position [103, 0]
click at [136, 124] on button "button" at bounding box center [133, 118] width 17 height 27
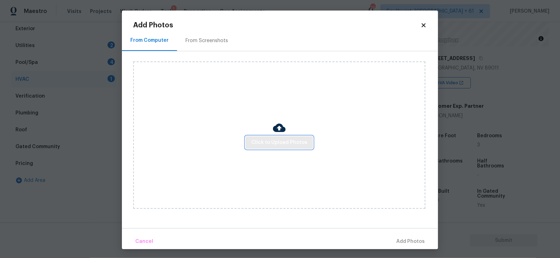
click at [260, 138] on span "Click to Upload Photos" at bounding box center [279, 142] width 56 height 9
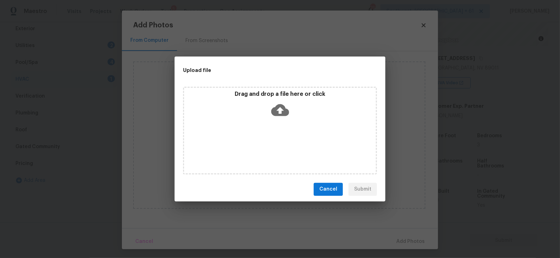
click at [284, 111] on icon at bounding box center [280, 110] width 18 height 12
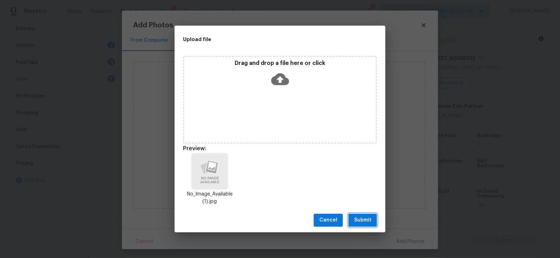
click at [362, 217] on span "Submit" at bounding box center [362, 220] width 17 height 9
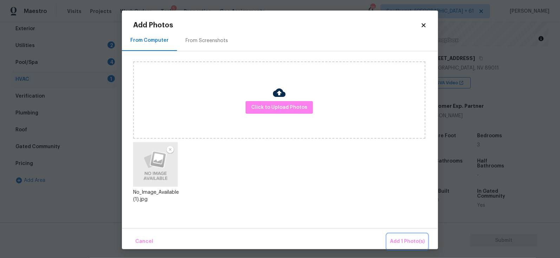
click at [400, 236] on button "Add 1 Photo(s)" at bounding box center [407, 241] width 40 height 15
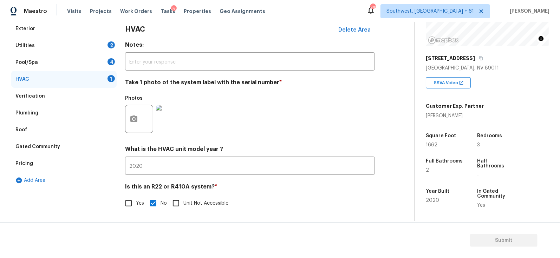
click at [106, 62] on div "Pool/Spa 4" at bounding box center [63, 62] width 105 height 17
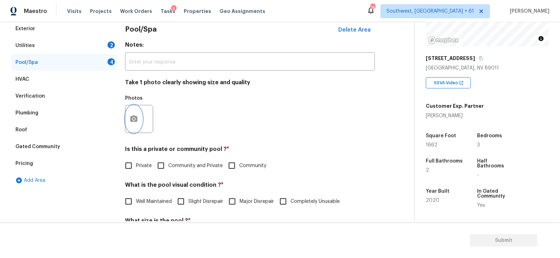
click at [134, 117] on icon "button" at bounding box center [133, 119] width 7 height 6
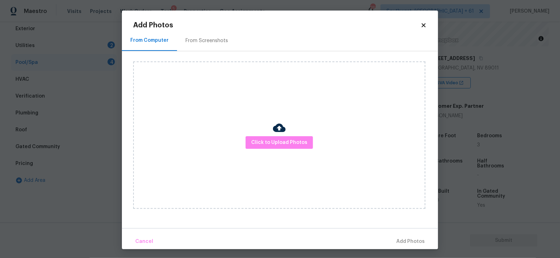
click at [213, 39] on div "From Screenshots" at bounding box center [206, 40] width 43 height 7
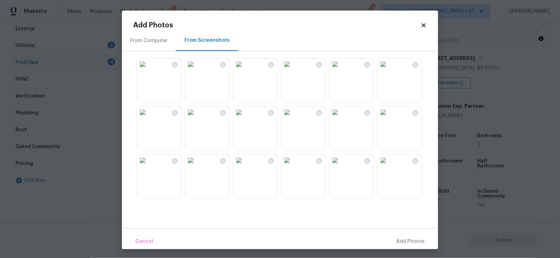
click at [148, 118] on img at bounding box center [142, 112] width 11 height 11
click at [413, 242] on span "Add 1 Photo(s)" at bounding box center [407, 241] width 35 height 9
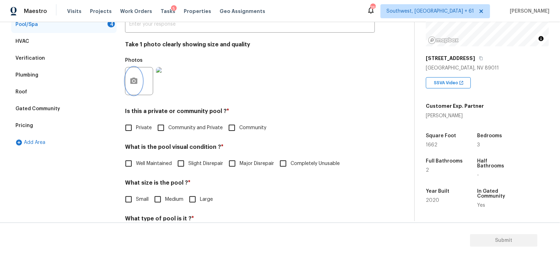
scroll to position [144, 0]
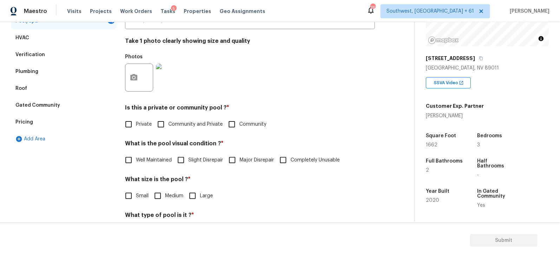
click at [139, 121] on span "Private" at bounding box center [144, 124] width 16 height 7
click at [136, 120] on input "Private" at bounding box center [128, 124] width 15 height 15
click at [139, 154] on label "Well Maintained" at bounding box center [146, 160] width 51 height 15
click at [136, 154] on input "Well Maintained" at bounding box center [128, 160] width 15 height 15
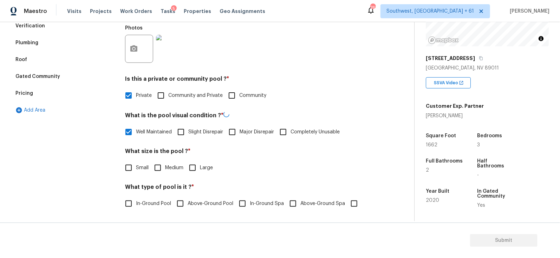
scroll to position [173, 0]
click at [138, 165] on span "Small" at bounding box center [142, 167] width 13 height 7
click at [136, 165] on input "Small" at bounding box center [128, 167] width 15 height 15
click at [148, 199] on label "In-Ground Pool" at bounding box center [146, 203] width 50 height 15
click at [136, 199] on input "In-Ground Pool" at bounding box center [128, 203] width 15 height 15
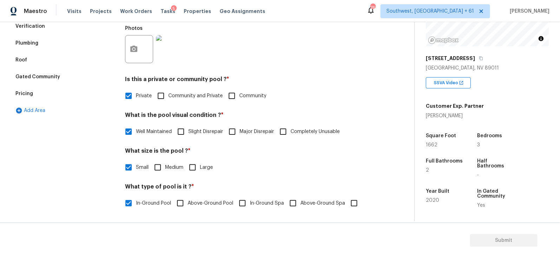
click at [171, 174] on label "Medium" at bounding box center [166, 167] width 33 height 15
click at [165, 174] on input "Medium" at bounding box center [157, 167] width 15 height 15
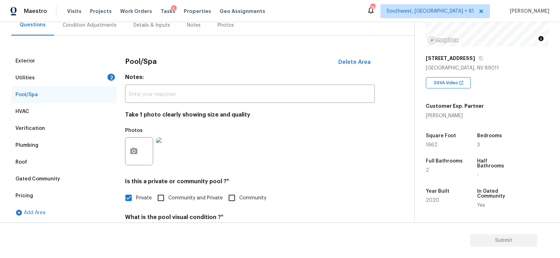
scroll to position [55, 0]
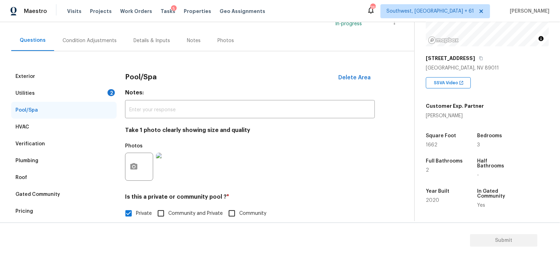
click at [108, 92] on div "2" at bounding box center [110, 92] width 7 height 7
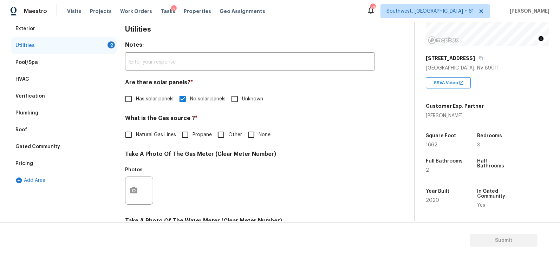
scroll to position [110, 0]
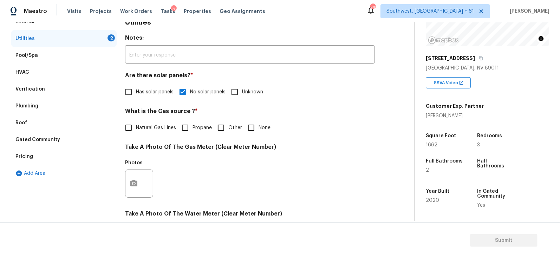
click at [155, 130] on span "Natural Gas Lines" at bounding box center [156, 127] width 40 height 7
click at [136, 130] on input "Natural Gas Lines" at bounding box center [128, 127] width 15 height 15
click at [133, 183] on icon "button" at bounding box center [134, 184] width 8 height 8
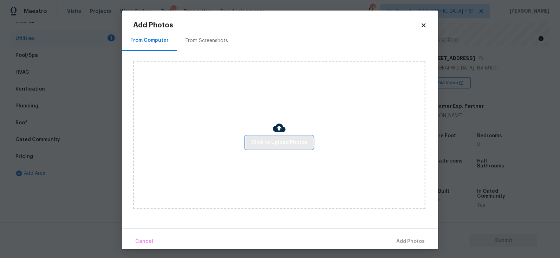
click at [272, 138] on button "Click to Upload Photos" at bounding box center [279, 142] width 67 height 13
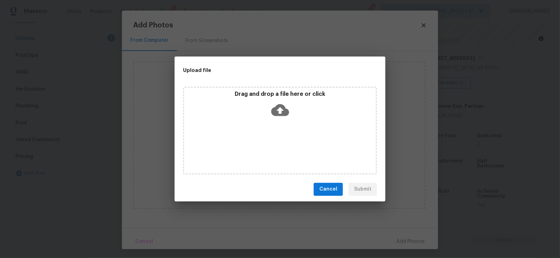
click at [276, 116] on icon at bounding box center [280, 110] width 18 height 18
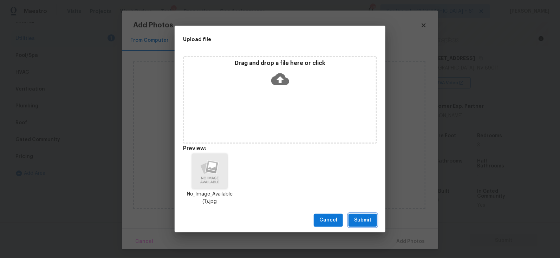
click at [361, 222] on span "Submit" at bounding box center [362, 220] width 17 height 9
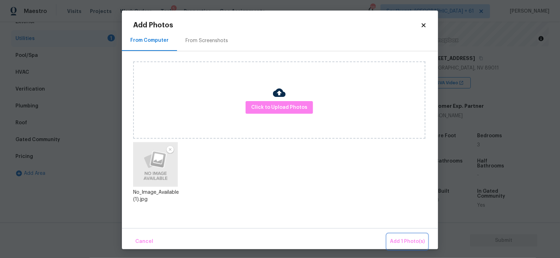
click at [402, 238] on span "Add 1 Photo(s)" at bounding box center [407, 241] width 35 height 9
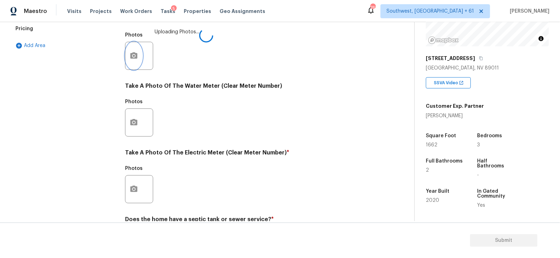
scroll to position [250, 0]
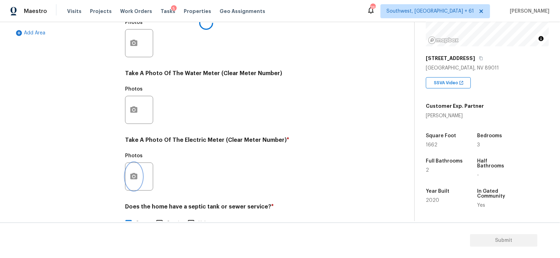
click at [139, 173] on button "button" at bounding box center [133, 176] width 17 height 27
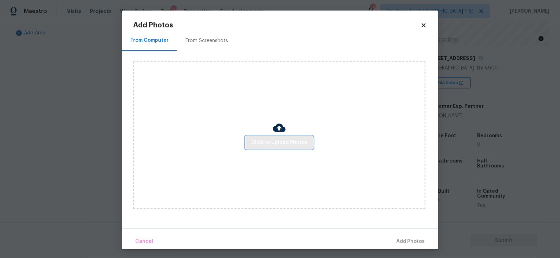
click at [274, 149] on button "Click to Upload Photos" at bounding box center [279, 142] width 67 height 13
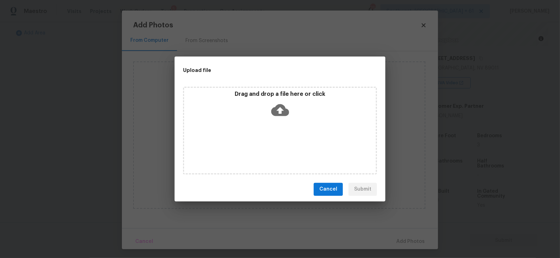
click at [280, 116] on icon at bounding box center [280, 110] width 18 height 18
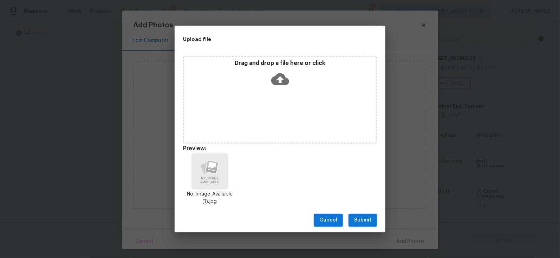
click at [363, 222] on span "Submit" at bounding box center [362, 220] width 17 height 9
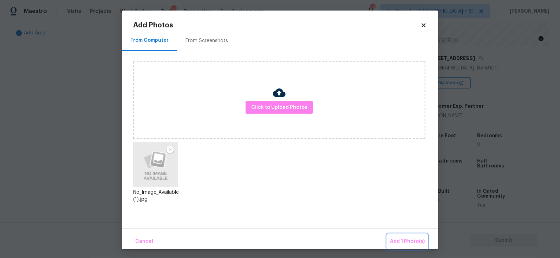
click at [402, 241] on span "Add 1 Photo(s)" at bounding box center [407, 241] width 35 height 9
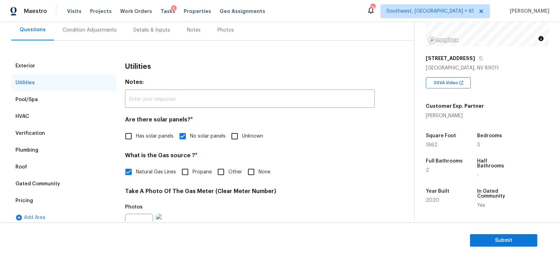
scroll to position [34, 0]
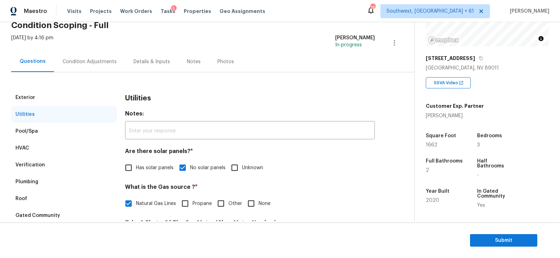
click at [105, 54] on div "Condition Adjustments" at bounding box center [89, 61] width 71 height 21
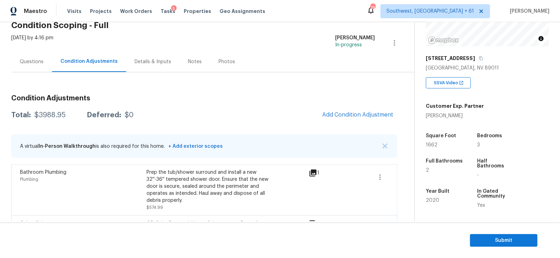
scroll to position [83, 0]
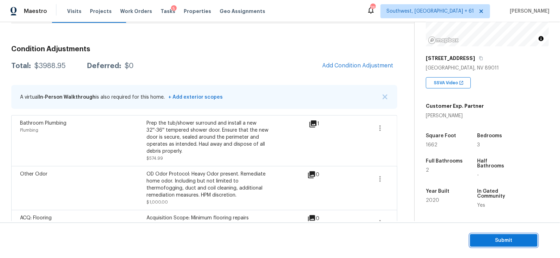
click at [510, 243] on span "Submit" at bounding box center [504, 240] width 56 height 9
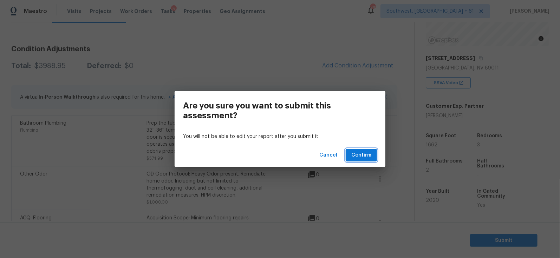
click at [362, 155] on span "Confirm" at bounding box center [361, 155] width 20 height 9
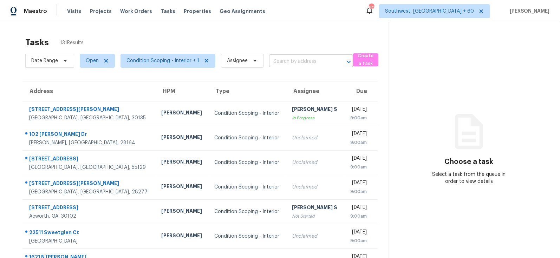
click at [281, 67] on body "Maestro Visits Projects Work Orders Tasks Properties Geo Assignments 804 Southw…" at bounding box center [280, 129] width 560 height 258
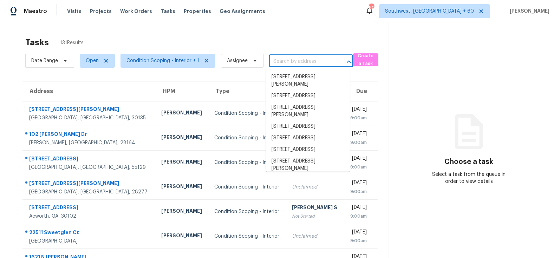
paste input "160 W Tremaine Ct Gilbert, AZ, 85233"
type input "160 W Tremaine Ct Gilbert, AZ, 85233"
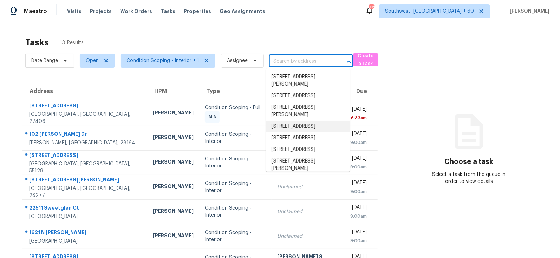
click at [315, 59] on input "text" at bounding box center [301, 61] width 64 height 11
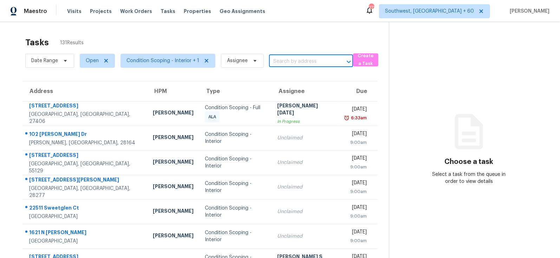
paste input "3724 Huntingdon Dr, Minnetonka, MN 55305"
type input "3724 Huntingdon Dr, Minnetonka, MN 55305"
click at [303, 82] on li "3724 Huntingdon Dr, Minnetonka, MN 55305" at bounding box center [308, 80] width 84 height 19
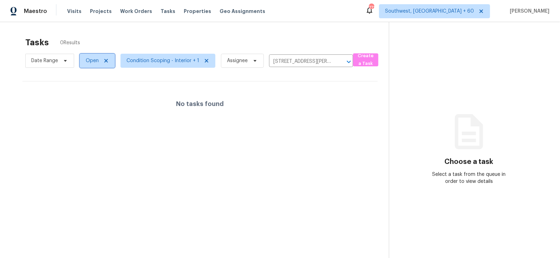
click at [85, 66] on span "Open" at bounding box center [97, 61] width 35 height 14
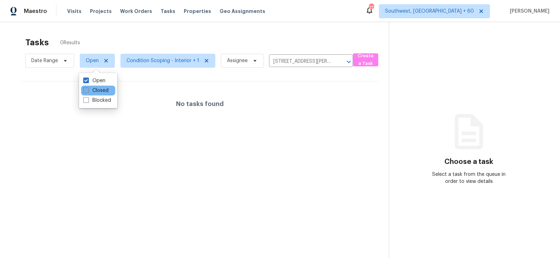
click at [96, 90] on label "Closed" at bounding box center [95, 90] width 25 height 7
click at [88, 90] on input "Closed" at bounding box center [85, 89] width 5 height 5
checkbox input "true"
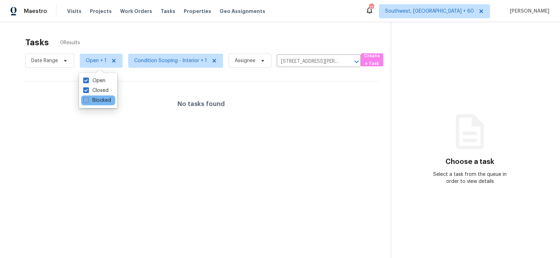
click at [99, 98] on label "Blocked" at bounding box center [97, 100] width 28 height 7
click at [88, 98] on input "Blocked" at bounding box center [85, 99] width 5 height 5
checkbox input "true"
click at [164, 36] on div "Tasks 0 Results" at bounding box center [208, 42] width 366 height 18
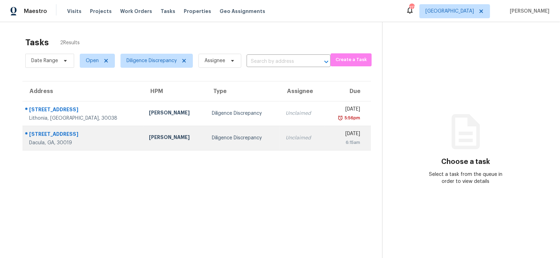
click at [280, 145] on td "Unclaimed" at bounding box center [302, 138] width 44 height 25
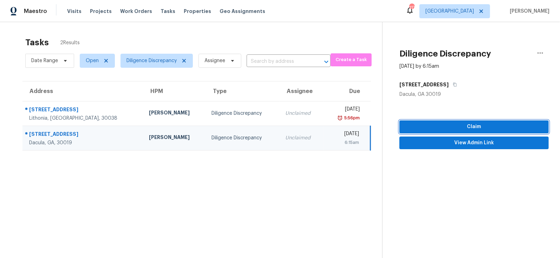
click at [480, 125] on span "Claim" at bounding box center [474, 127] width 138 height 9
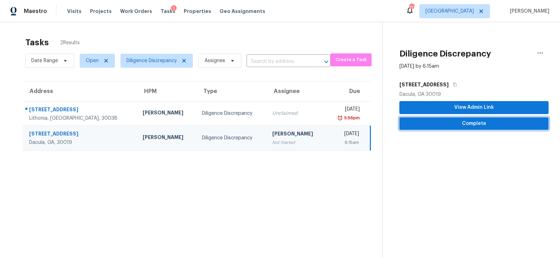
click at [471, 126] on span "Complete" at bounding box center [474, 123] width 138 height 9
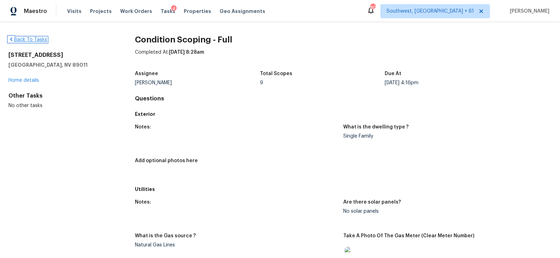
click at [33, 41] on link "Back To Tasks" at bounding box center [27, 39] width 39 height 5
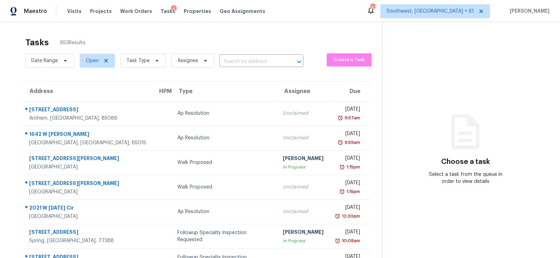
click at [256, 54] on div "Date Range Open Task Type Assignee ​" at bounding box center [164, 61] width 278 height 18
click at [252, 62] on input "text" at bounding box center [252, 61] width 64 height 11
paste input "[STREET_ADDRESS]"
type input "[STREET_ADDRESS]"
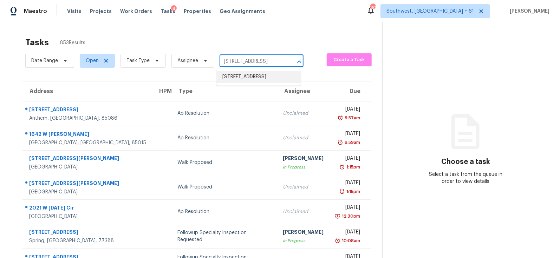
click at [245, 76] on li "[STREET_ADDRESS]" at bounding box center [259, 77] width 84 height 12
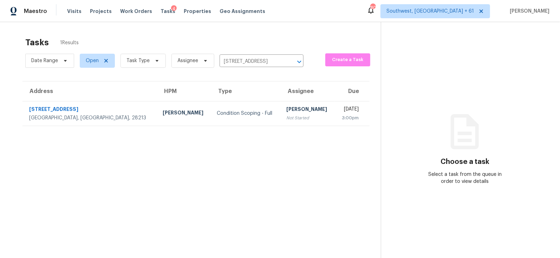
click at [286, 117] on div "Not Started" at bounding box center [307, 118] width 43 height 7
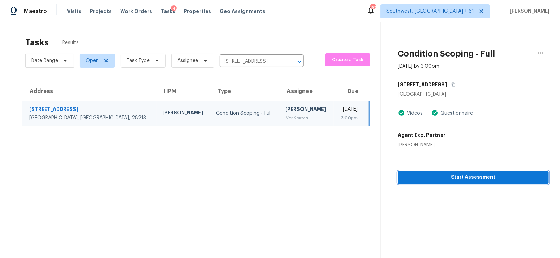
click at [484, 177] on span "Start Assessment" at bounding box center [473, 177] width 139 height 9
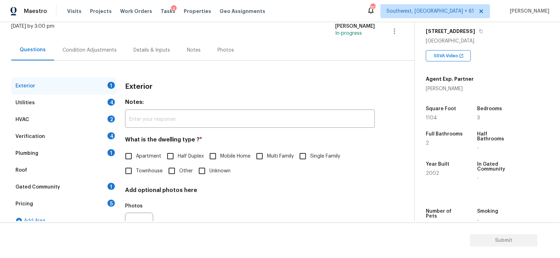
scroll to position [59, 0]
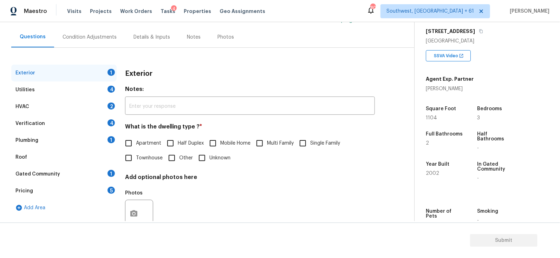
click at [314, 140] on span "Single Family" at bounding box center [325, 143] width 30 height 7
click at [310, 139] on input "Single Family" at bounding box center [302, 143] width 15 height 15
checkbox input "true"
click at [98, 85] on div "Utilities 4" at bounding box center [63, 90] width 105 height 17
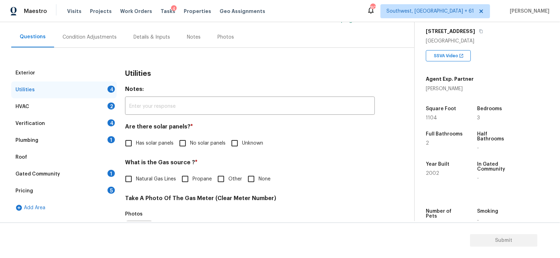
click at [189, 146] on input "No solar panels" at bounding box center [182, 143] width 15 height 15
checkbox input "true"
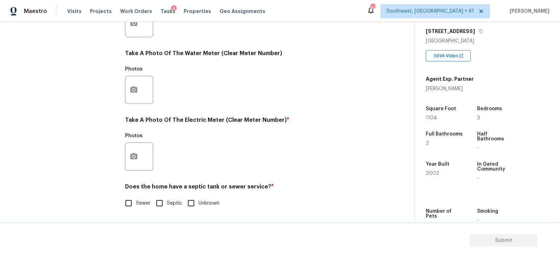
scroll to position [271, 0]
click at [141, 201] on span "Sewer" at bounding box center [143, 203] width 14 height 7
click at [136, 201] on input "Sewer" at bounding box center [128, 203] width 15 height 15
checkbox input "true"
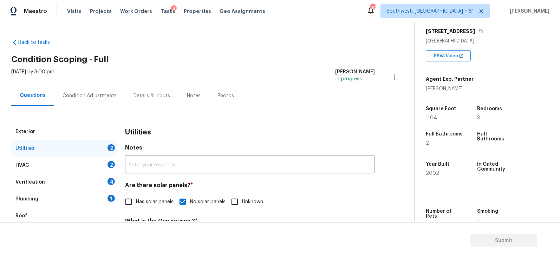
click at [86, 164] on div "HVAC 2" at bounding box center [63, 165] width 105 height 17
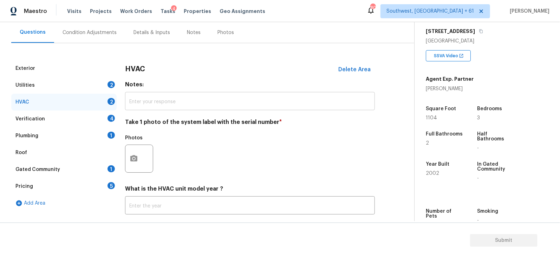
scroll to position [103, 0]
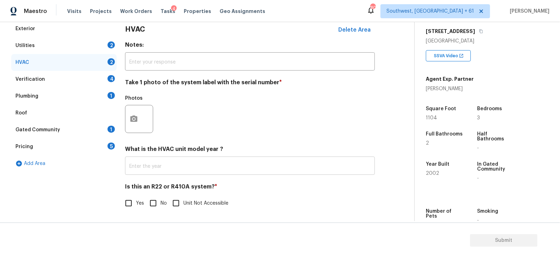
click at [167, 171] on input "text" at bounding box center [250, 166] width 250 height 17
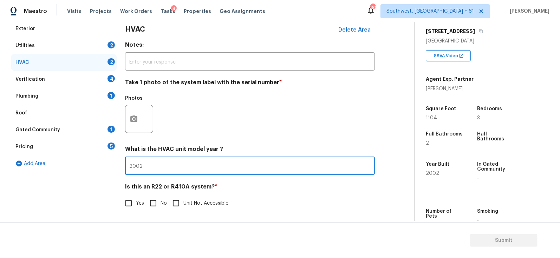
type input "2002"
click at [154, 207] on input "No" at bounding box center [153, 203] width 15 height 15
checkbox input "true"
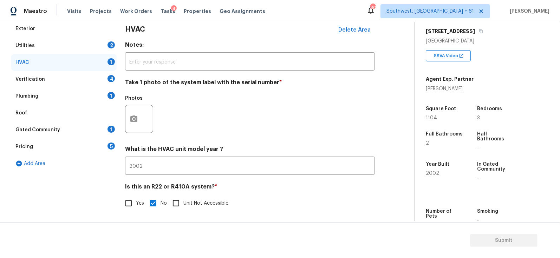
click at [102, 80] on div "Verification 4" at bounding box center [63, 79] width 105 height 17
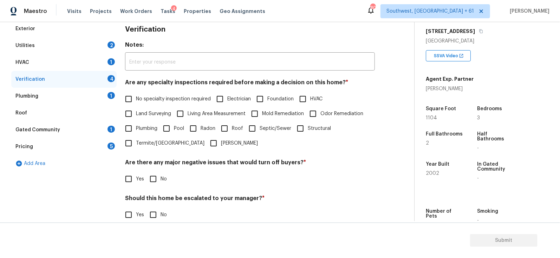
click at [161, 92] on label "No specialty inspection required" at bounding box center [166, 99] width 90 height 15
click at [136, 92] on input "No specialty inspection required" at bounding box center [128, 99] width 15 height 15
checkbox input "true"
click at [154, 183] on input "No" at bounding box center [153, 179] width 15 height 15
checkbox input "true"
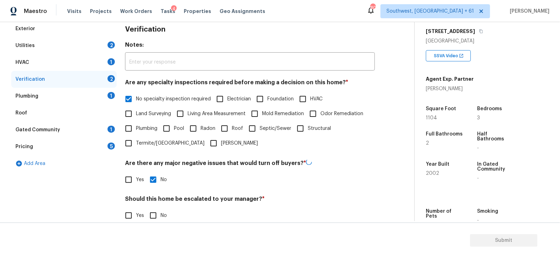
click at [157, 214] on input "No" at bounding box center [153, 215] width 15 height 15
checkbox input "true"
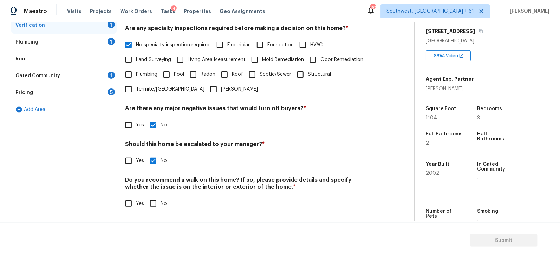
click at [156, 204] on input "No" at bounding box center [153, 203] width 15 height 15
checkbox input "true"
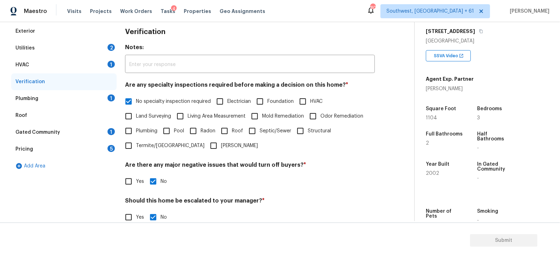
click at [99, 97] on div "Plumbing 1" at bounding box center [63, 98] width 105 height 17
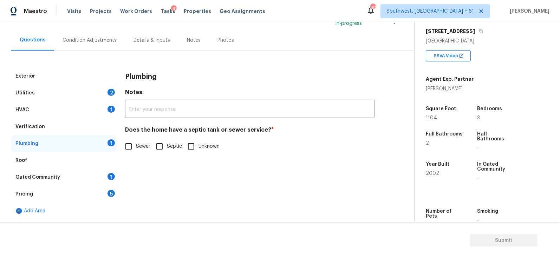
click at [137, 151] on label "Sewer" at bounding box center [135, 146] width 29 height 15
click at [136, 151] on input "Sewer" at bounding box center [128, 146] width 15 height 15
checkbox input "true"
click at [109, 169] on div "Gated Community 1" at bounding box center [63, 177] width 105 height 17
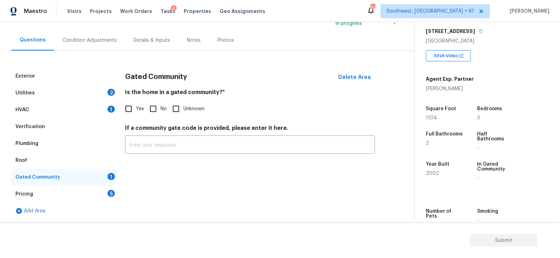
click at [152, 111] on input "No" at bounding box center [153, 109] width 15 height 15
checkbox input "true"
click at [87, 201] on div "Pricing 5" at bounding box center [63, 194] width 105 height 17
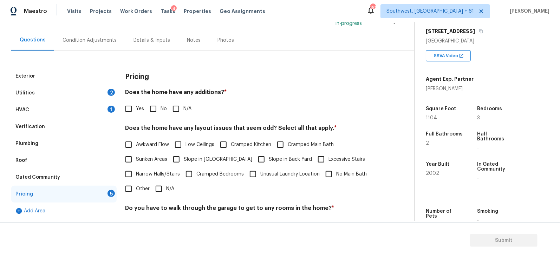
click at [150, 105] on input "No" at bounding box center [153, 109] width 15 height 15
checkbox input "true"
click at [160, 189] on input "N/A" at bounding box center [158, 189] width 15 height 15
checkbox input "true"
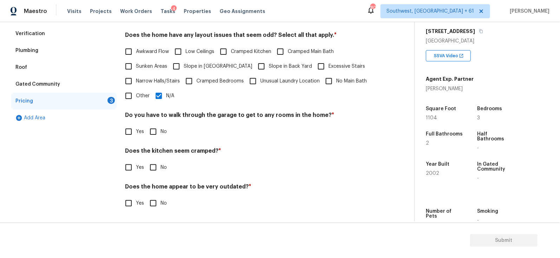
scroll to position [148, 0]
click at [159, 125] on input "No" at bounding box center [153, 132] width 15 height 15
checkbox input "true"
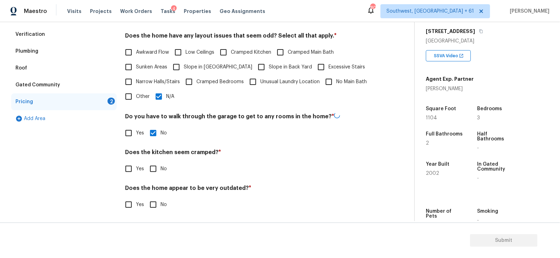
click at [157, 171] on input "No" at bounding box center [153, 169] width 15 height 15
checkbox input "true"
click at [157, 202] on input "No" at bounding box center [153, 204] width 15 height 15
checkbox input "true"
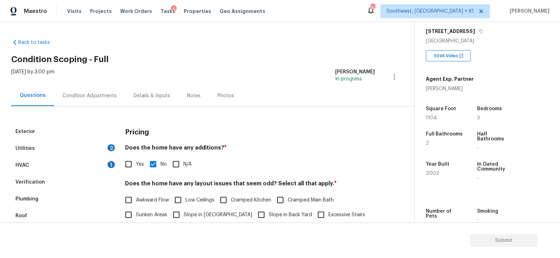
click at [113, 85] on div "Condition Adjustments" at bounding box center [89, 95] width 71 height 21
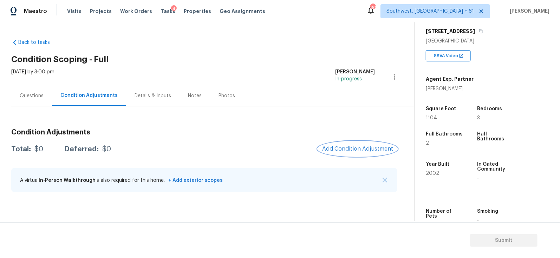
click at [360, 149] on span "Add Condition Adjustment" at bounding box center [357, 149] width 71 height 6
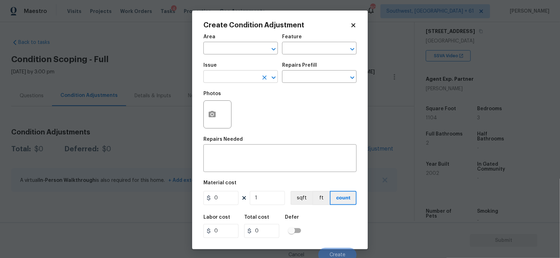
click at [251, 77] on input "text" at bounding box center [230, 77] width 55 height 11
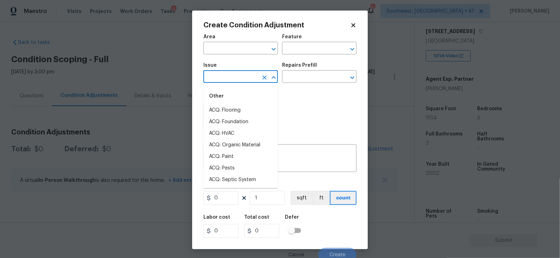
click at [242, 78] on input "text" at bounding box center [230, 77] width 55 height 11
type input "P"
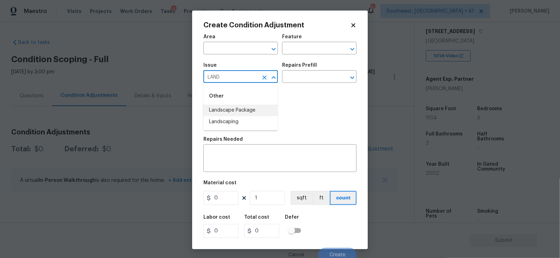
click at [239, 113] on li "Landscape Package" at bounding box center [240, 111] width 74 height 12
type input "Landscape Package"
click at [321, 69] on div "Repairs Prefill" at bounding box center [319, 67] width 74 height 9
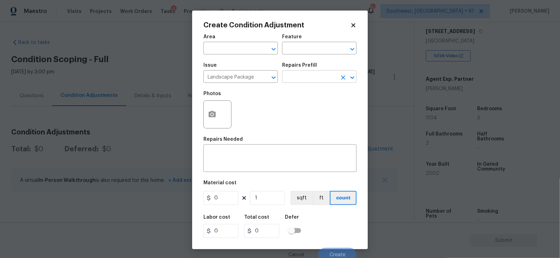
click at [317, 77] on input "text" at bounding box center [309, 77] width 55 height 11
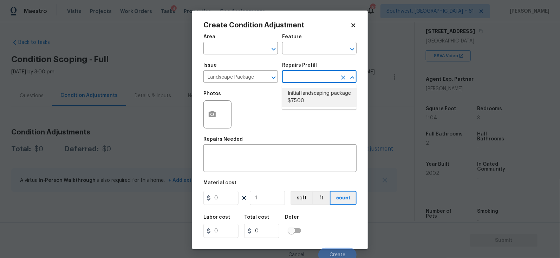
click at [317, 98] on li "Initial landscaping package $75.00" at bounding box center [319, 97] width 74 height 19
type input "Home Readiness Packages"
type textarea "Mowing of grass up to 6" in height. Mow, edge along driveways & sidewalks, trim…"
type input "75"
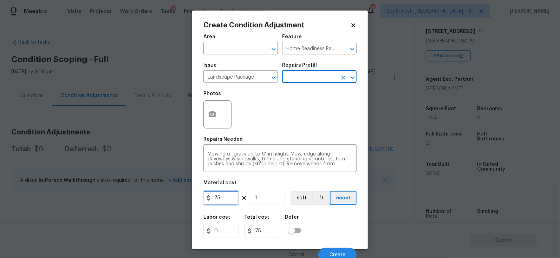
click at [226, 201] on input "75" at bounding box center [220, 198] width 35 height 14
type input "300"
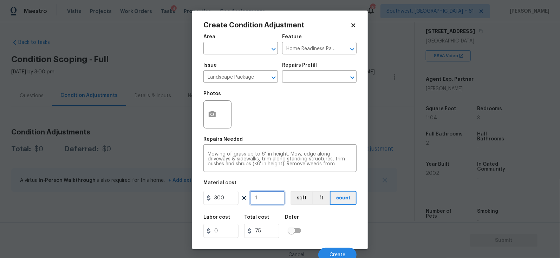
click at [280, 198] on input "1" at bounding box center [267, 198] width 35 height 14
type input "300"
click at [220, 120] on button "button" at bounding box center [212, 114] width 17 height 27
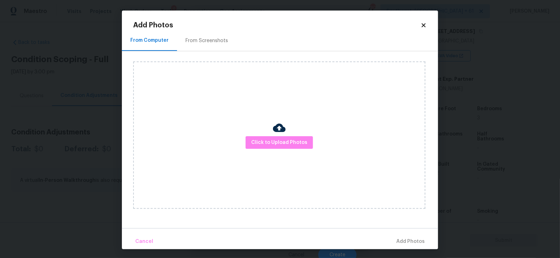
click at [207, 43] on div "From Screenshots" at bounding box center [206, 40] width 43 height 7
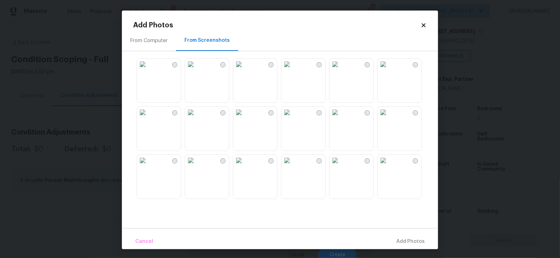
click at [196, 70] on img at bounding box center [190, 64] width 11 height 11
click at [408, 239] on span "Add 1 Photo(s)" at bounding box center [407, 241] width 35 height 9
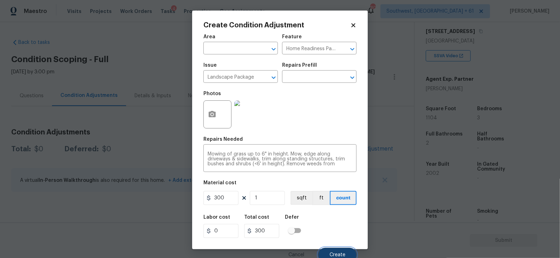
click at [343, 252] on button "Create" at bounding box center [337, 255] width 38 height 14
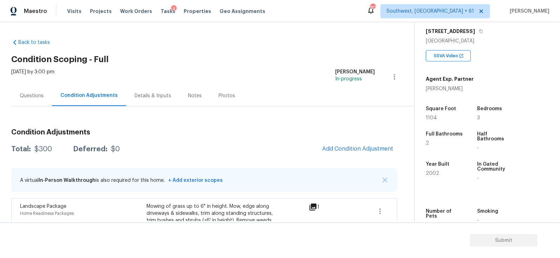
click at [331, 139] on div "Condition Adjustments Total: $300 Deferred: $0 Add Condition Adjustment A virtu…" at bounding box center [204, 193] width 386 height 141
click at [337, 144] on button "Add Condition Adjustment" at bounding box center [357, 149] width 79 height 15
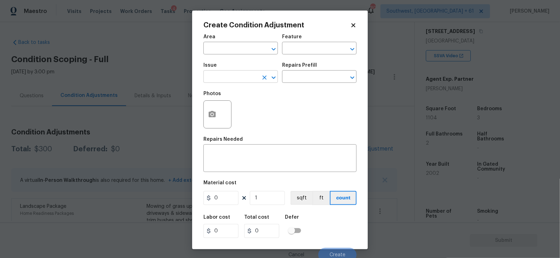
click at [236, 77] on input "text" at bounding box center [230, 77] width 55 height 11
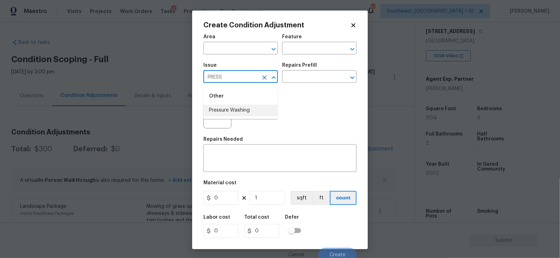
click at [241, 106] on li "Pressure Washing" at bounding box center [240, 111] width 74 height 12
type input "Pressure Washing"
click at [312, 73] on input "text" at bounding box center [309, 77] width 55 height 11
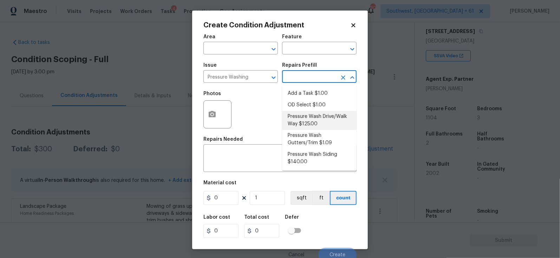
click at [313, 112] on li "Pressure Wash Drive/Walk Way $125.00" at bounding box center [319, 120] width 74 height 19
type input "Siding"
type textarea "Pressure wash the driveways/walkways as directed by the PM. Ensure that all deb…"
type input "125"
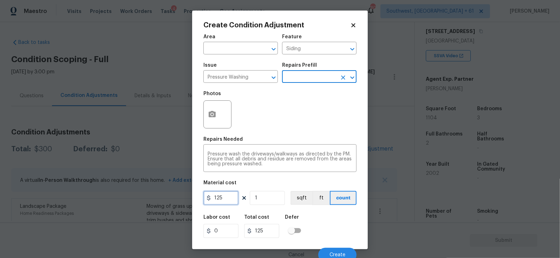
click at [230, 195] on input "125" at bounding box center [220, 198] width 35 height 14
type input "200"
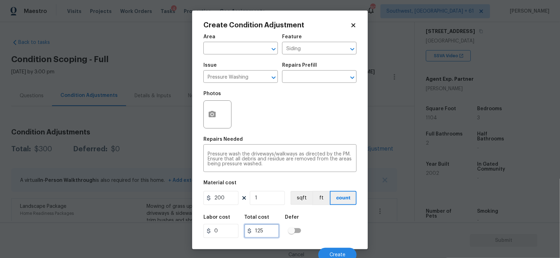
type input "200"
click at [252, 227] on input "200" at bounding box center [261, 231] width 35 height 14
click at [215, 125] on button "button" at bounding box center [212, 114] width 17 height 27
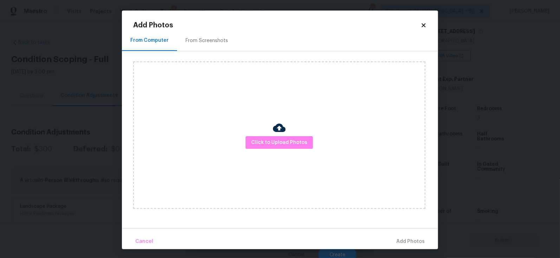
click at [216, 45] on div "From Screenshots" at bounding box center [206, 40] width 59 height 21
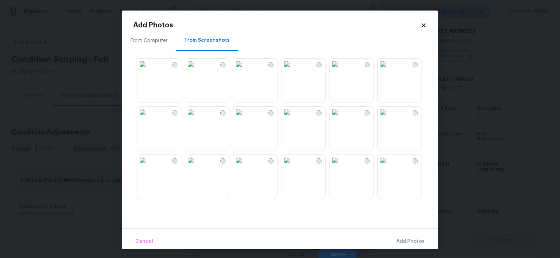
click at [196, 70] on img at bounding box center [190, 64] width 11 height 11
click at [404, 241] on span "Add 1 Photo(s)" at bounding box center [407, 241] width 35 height 9
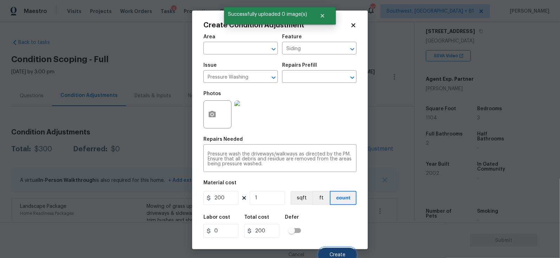
click at [336, 254] on span "Create" at bounding box center [338, 255] width 16 height 5
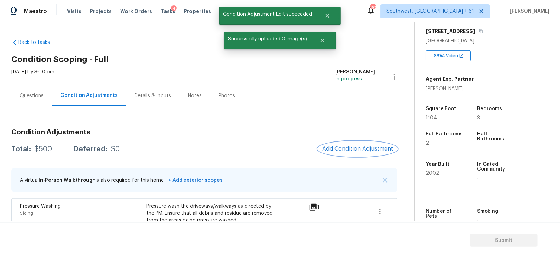
click at [347, 145] on button "Add Condition Adjustment" at bounding box center [357, 149] width 79 height 15
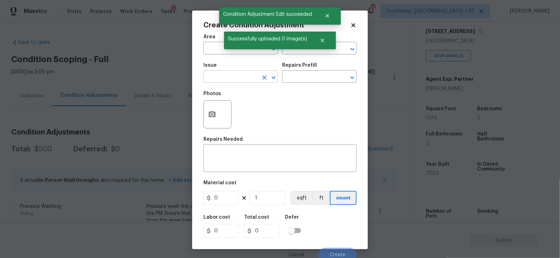
click at [244, 79] on input "text" at bounding box center [230, 77] width 55 height 11
click at [248, 104] on div "Other" at bounding box center [240, 96] width 74 height 17
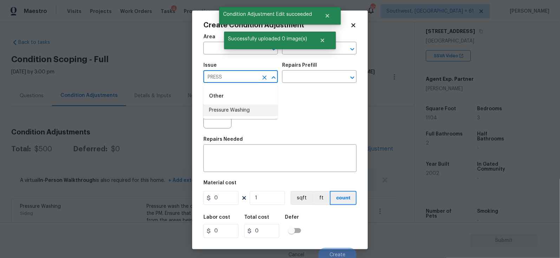
click at [246, 112] on li "Pressure Washing" at bounding box center [240, 111] width 74 height 12
type input "Pressure Washing"
click at [300, 79] on input "text" at bounding box center [309, 77] width 55 height 11
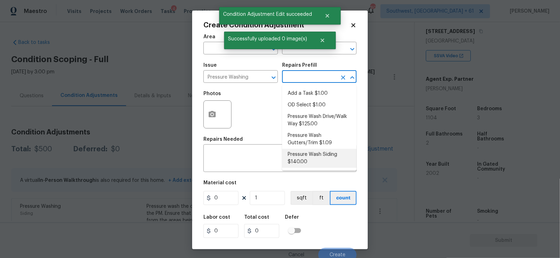
click at [309, 160] on li "Pressure Wash Siding $140.00" at bounding box center [319, 158] width 74 height 19
type input "Siding"
type textarea "Protect areas as needed for pressure washing. Pressure wash the siding on the h…"
type input "140"
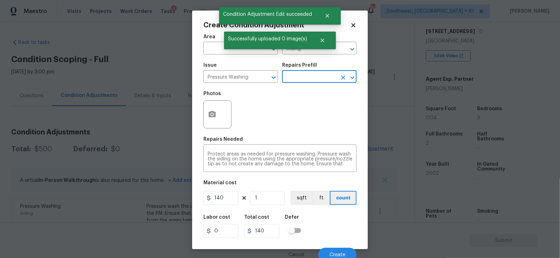
click at [245, 196] on icon at bounding box center [244, 198] width 6 height 6
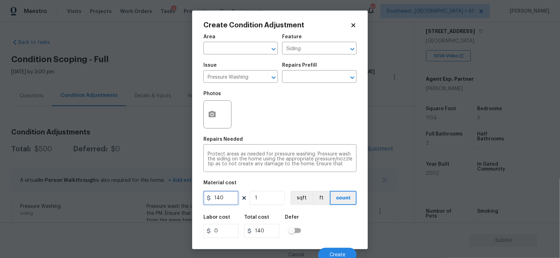
click at [230, 197] on input "140" at bounding box center [220, 198] width 35 height 14
type input "200"
click at [232, 222] on div "Labor cost" at bounding box center [223, 219] width 41 height 9
type input "200"
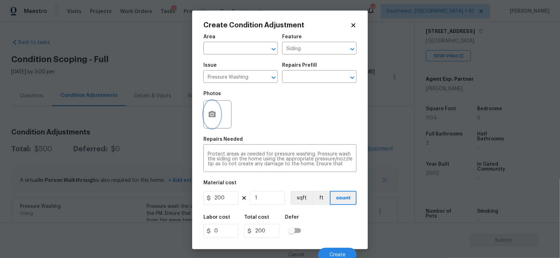
click at [210, 110] on button "button" at bounding box center [212, 114] width 17 height 27
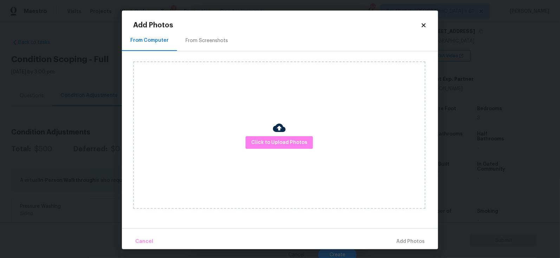
click at [204, 53] on div "Click to Upload Photos" at bounding box center [285, 135] width 305 height 168
click at [215, 41] on div "From Screenshots" at bounding box center [206, 40] width 43 height 7
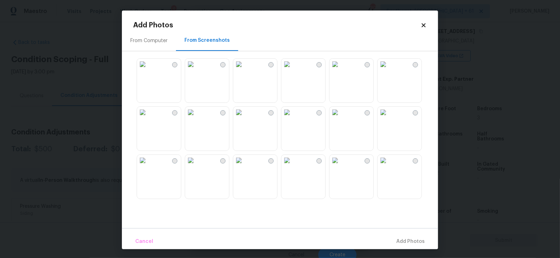
click at [196, 70] on img at bounding box center [190, 64] width 11 height 11
click at [410, 239] on span "Add 1 Photo(s)" at bounding box center [407, 241] width 35 height 9
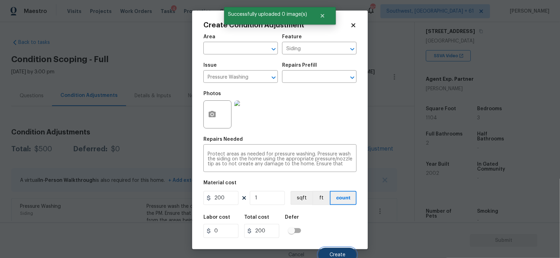
click at [338, 251] on button "Create" at bounding box center [337, 255] width 38 height 14
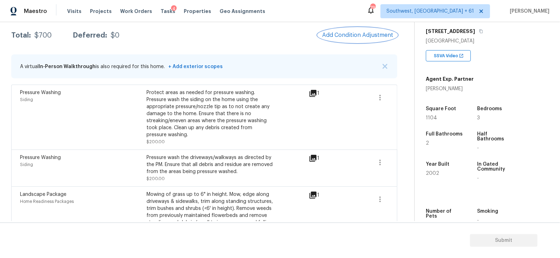
scroll to position [85, 0]
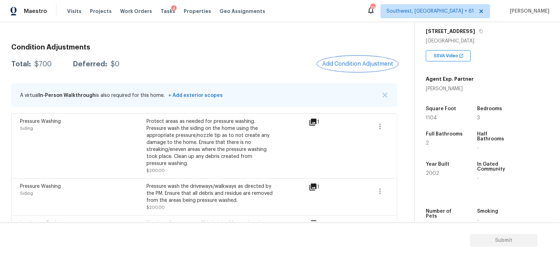
click at [342, 59] on button "Add Condition Adjustment" at bounding box center [357, 64] width 79 height 15
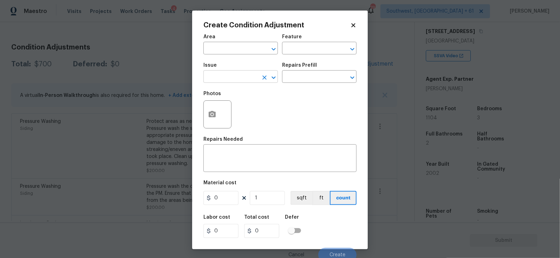
click at [218, 77] on input "text" at bounding box center [230, 77] width 55 height 11
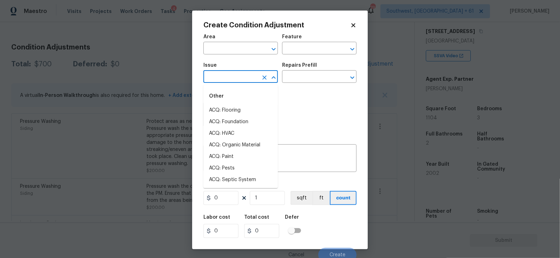
type input "P"
type input "A"
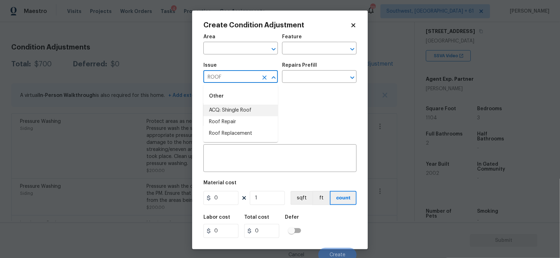
click at [220, 110] on li "ACQ: Shingle Roof" at bounding box center [240, 111] width 74 height 12
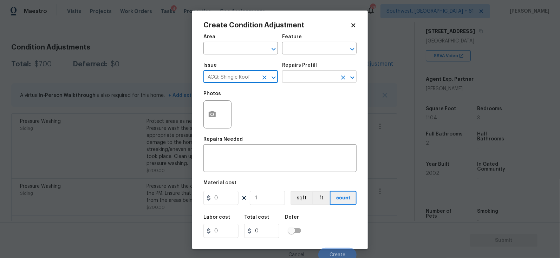
type input "ACQ: Shingle Roof"
click at [293, 80] on input "text" at bounding box center [309, 77] width 55 height 11
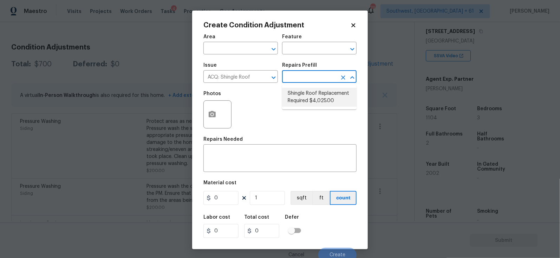
click at [312, 91] on li "Shingle Roof Replacement Required $4,025.00" at bounding box center [319, 97] width 74 height 19
type input "Acquisition"
type textarea "Acquisition Scope: Shingle Roof Replacement required."
type input "4025"
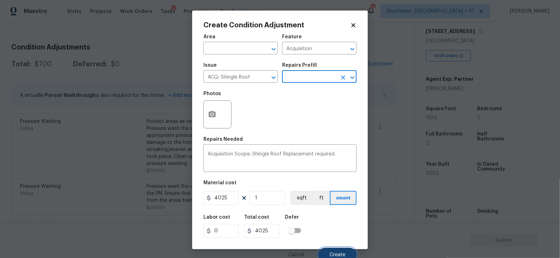
click at [336, 252] on button "Create" at bounding box center [337, 255] width 38 height 14
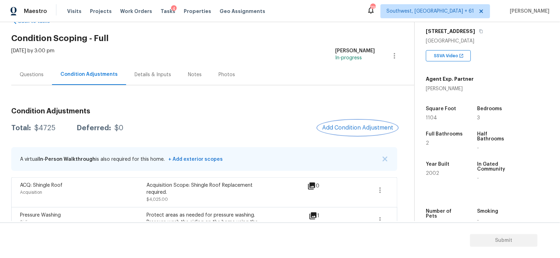
scroll to position [0, 0]
